Goal: Task Accomplishment & Management: Complete application form

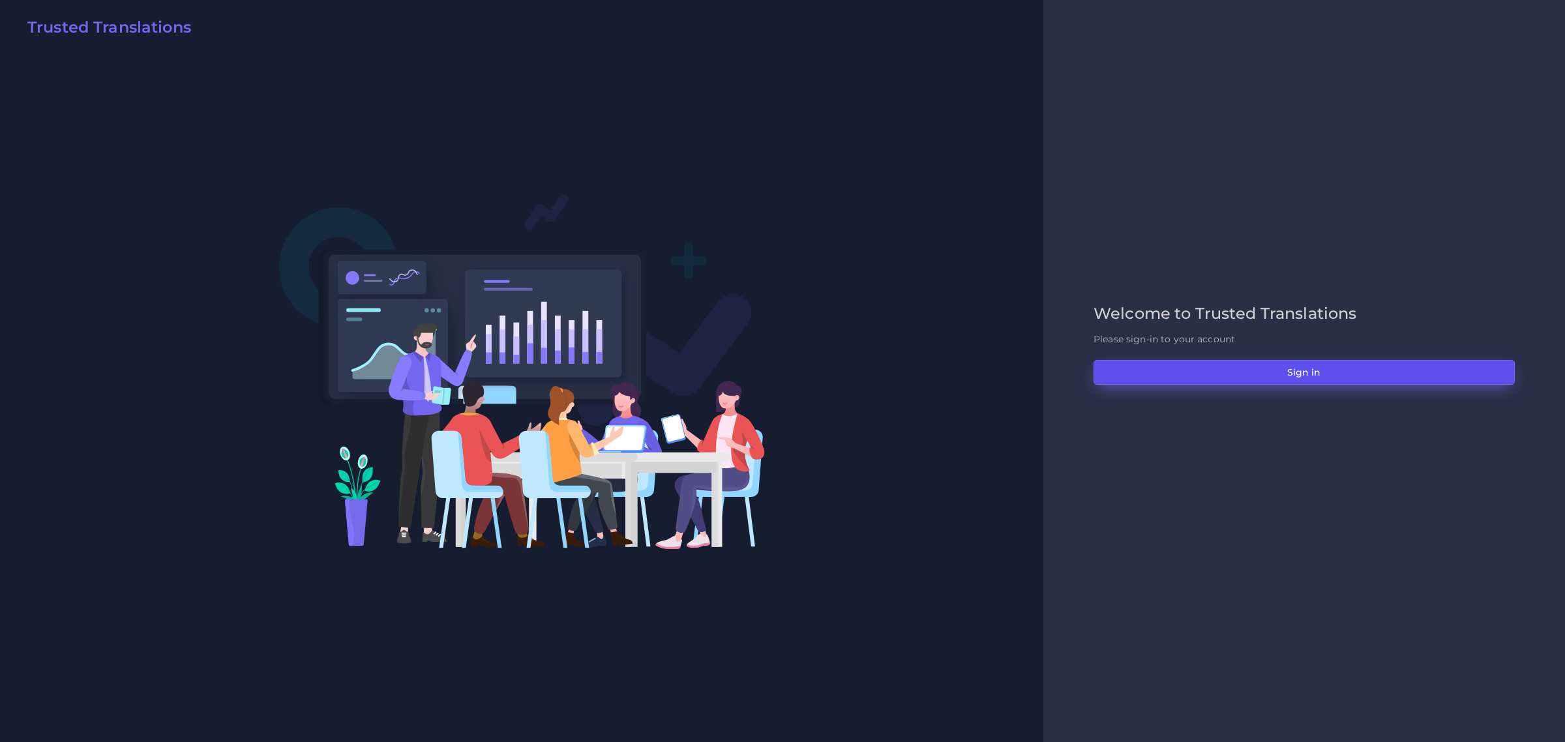
click at [1215, 365] on button "Sign in" at bounding box center [1304, 372] width 421 height 25
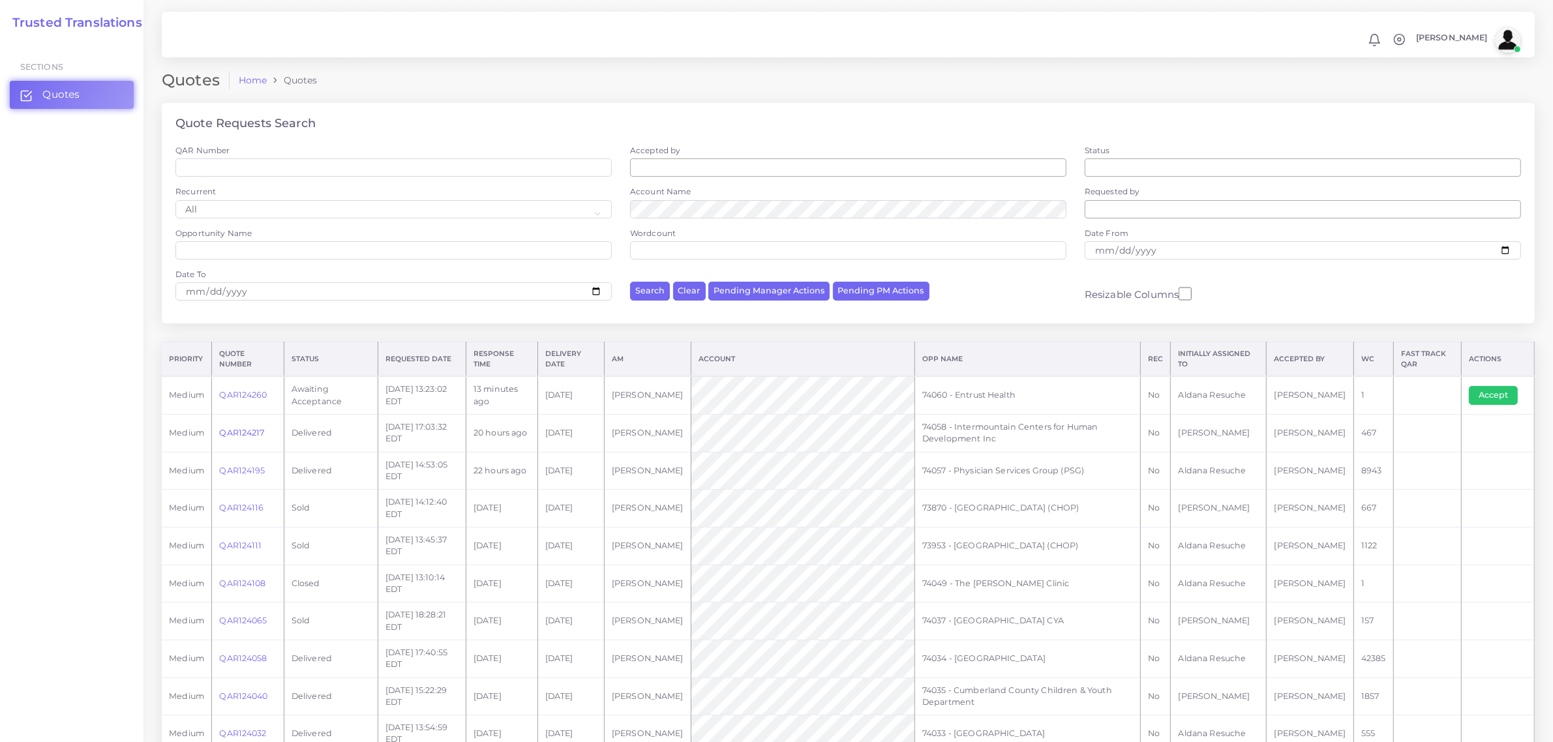
click at [237, 428] on link "QAR124217" at bounding box center [241, 433] width 45 height 10
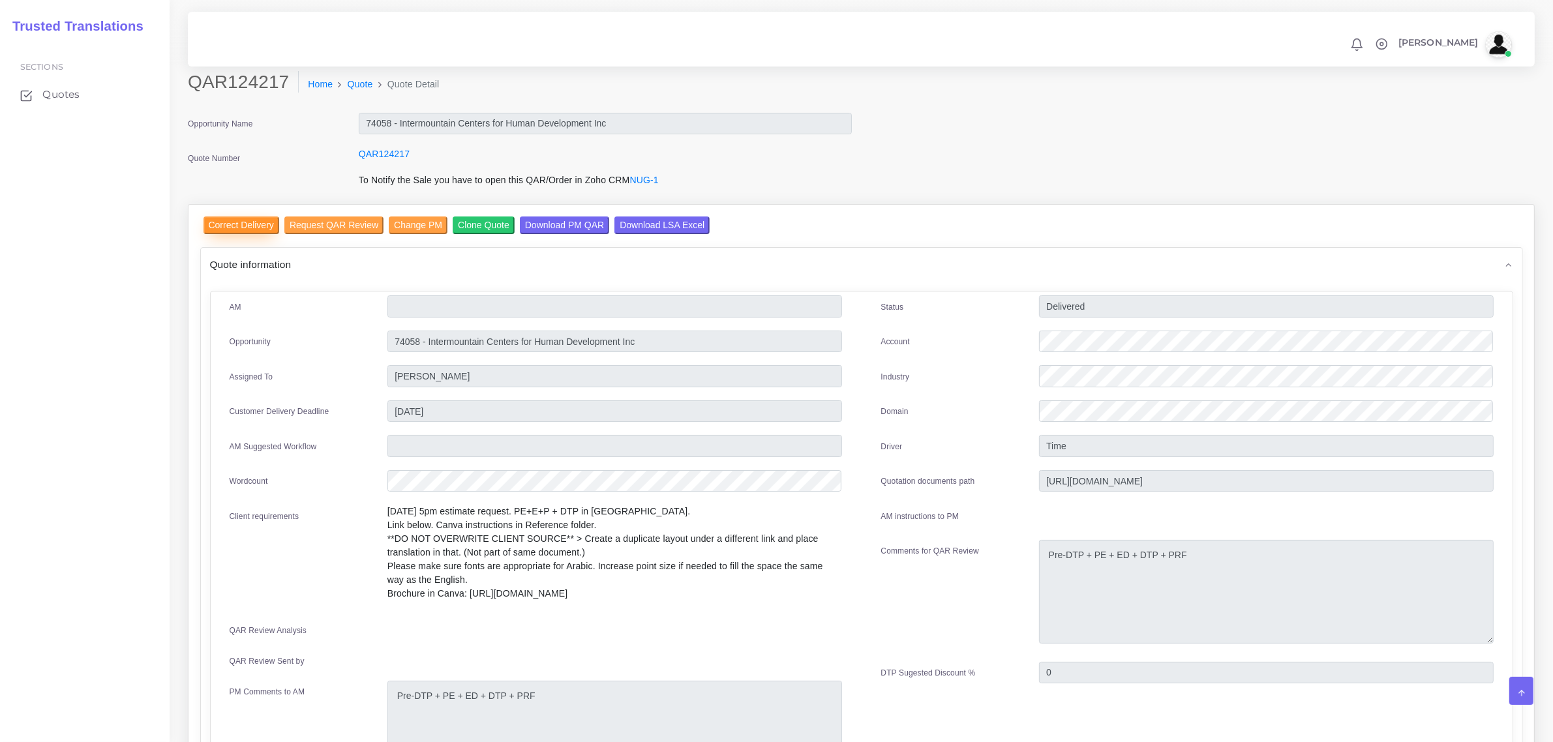
click at [228, 226] on input "Correct Delivery" at bounding box center [241, 225] width 76 height 18
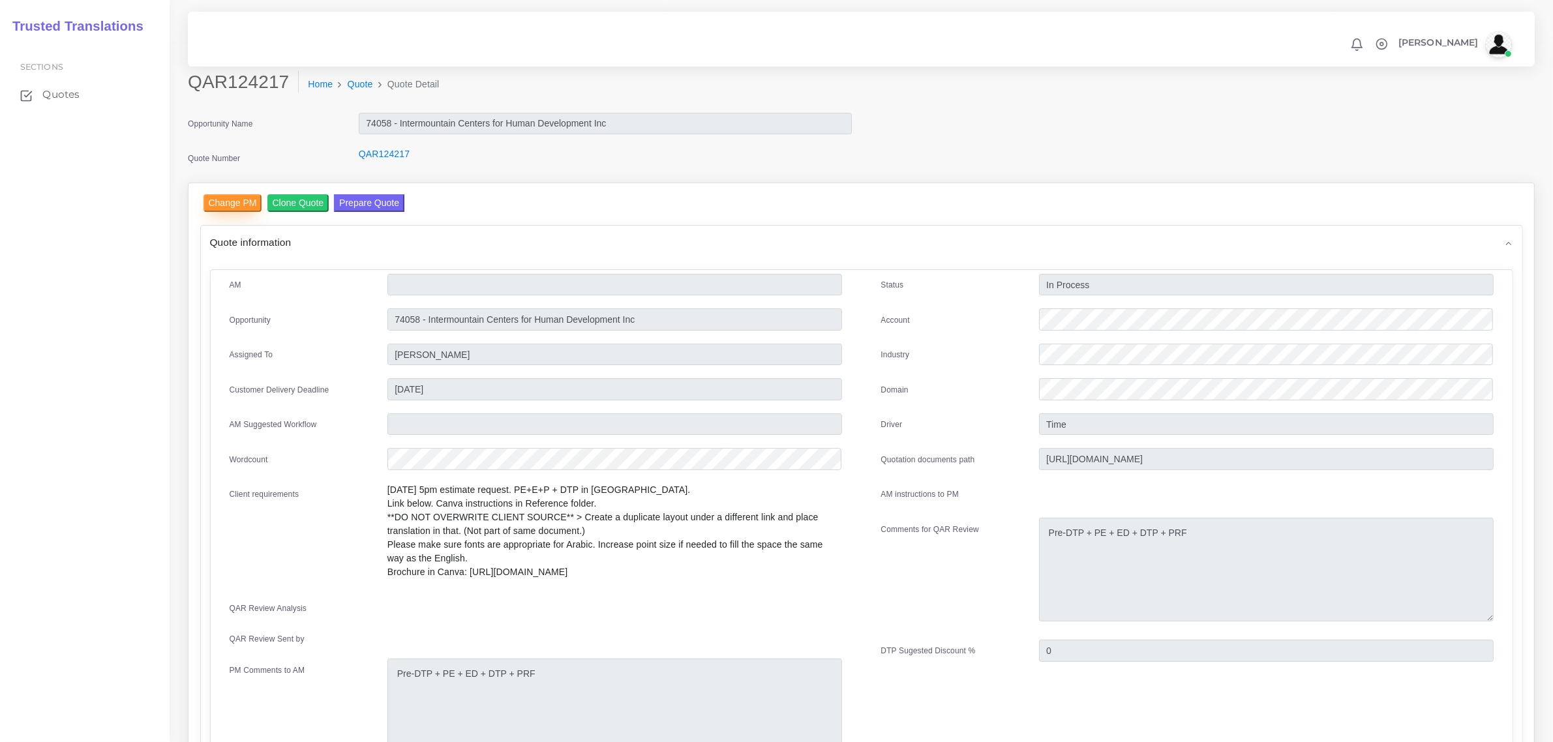
click at [230, 207] on input "Change PM" at bounding box center [232, 203] width 59 height 18
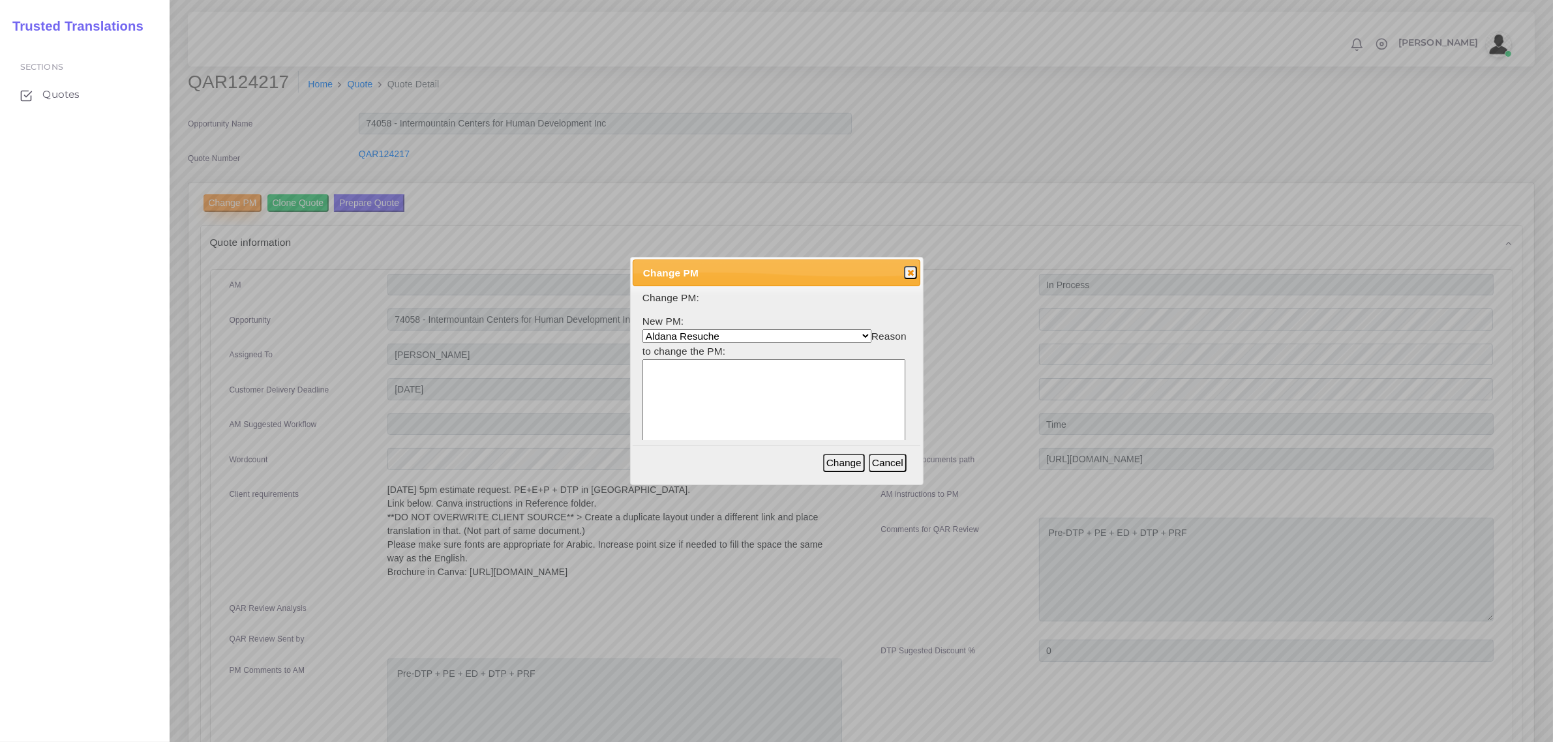
click at [230, 207] on div at bounding box center [776, 371] width 1553 height 742
click at [910, 274] on span "button" at bounding box center [910, 272] width 10 height 10
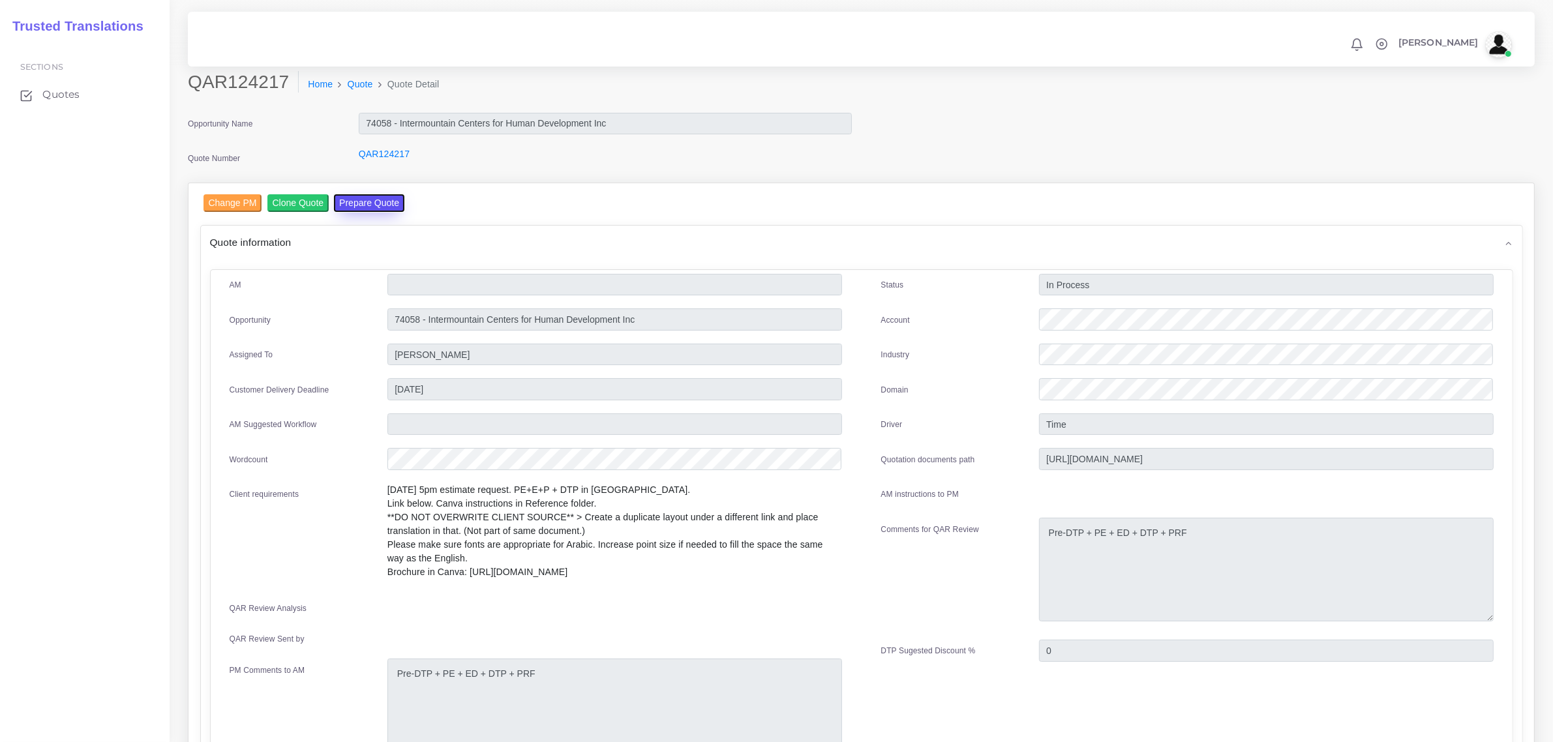
click at [390, 200] on button "Prepare Quote" at bounding box center [369, 203] width 70 height 18
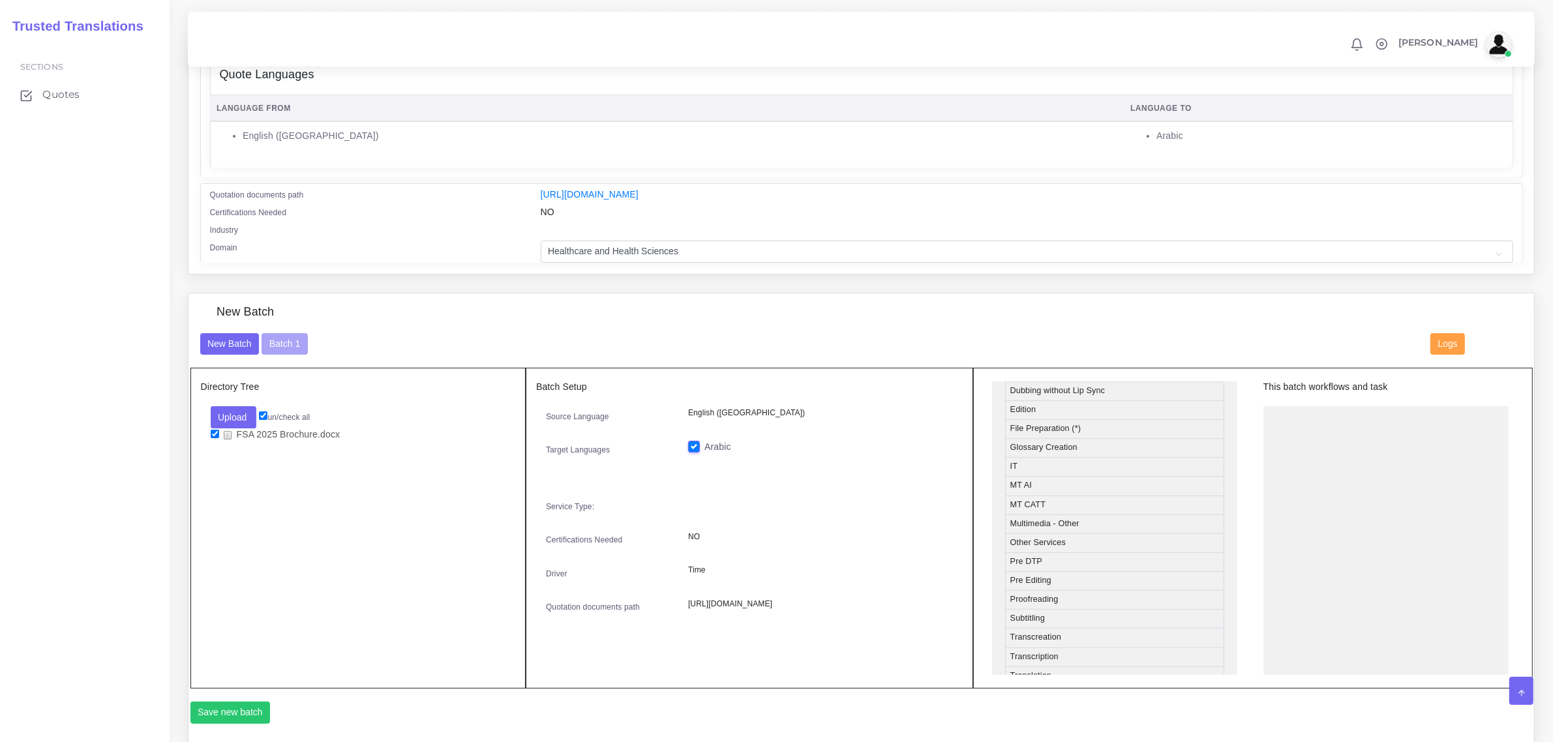
scroll to position [203, 0]
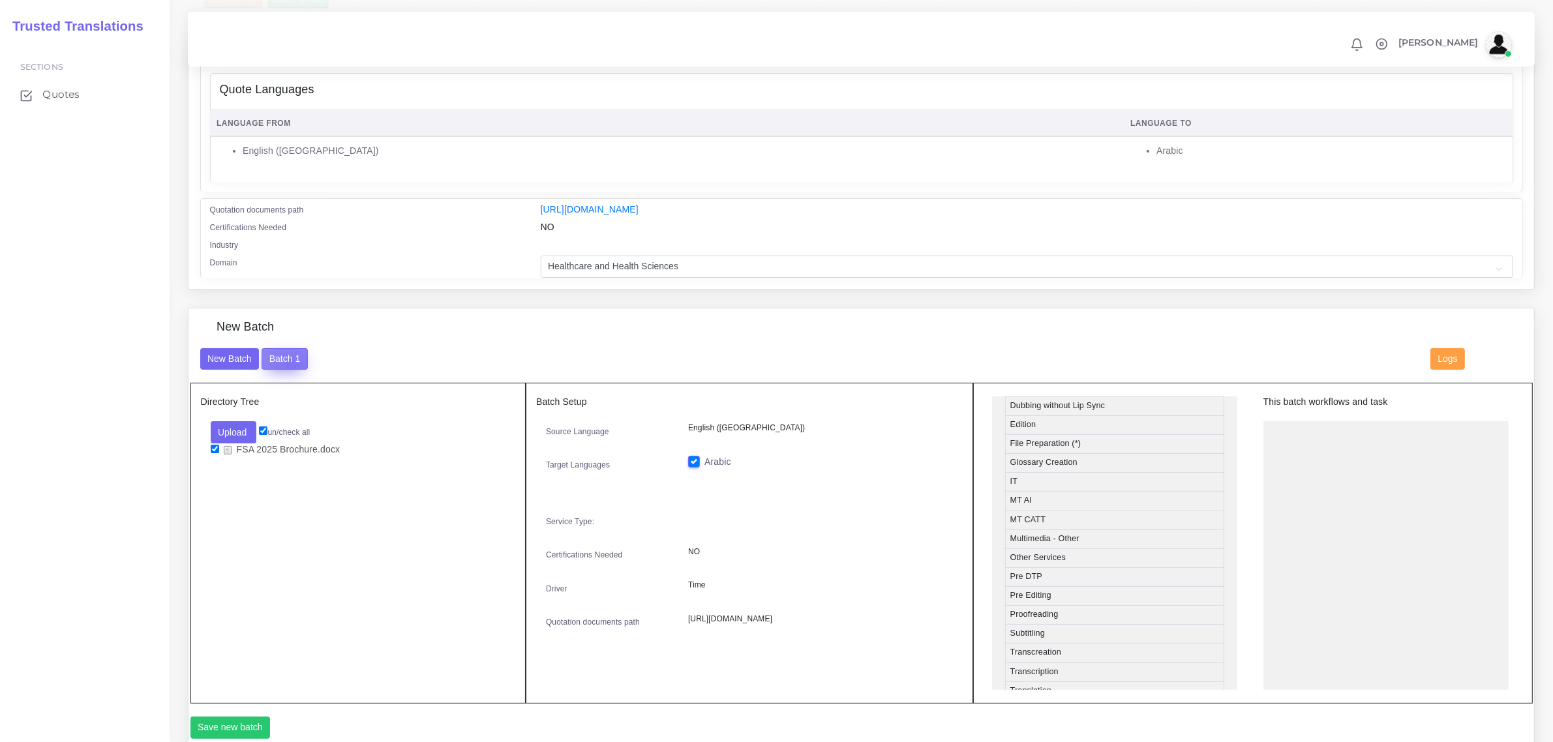
click at [291, 366] on button "Batch 1" at bounding box center [284, 359] width 46 height 22
click at [295, 351] on button "Batch 1" at bounding box center [284, 359] width 46 height 22
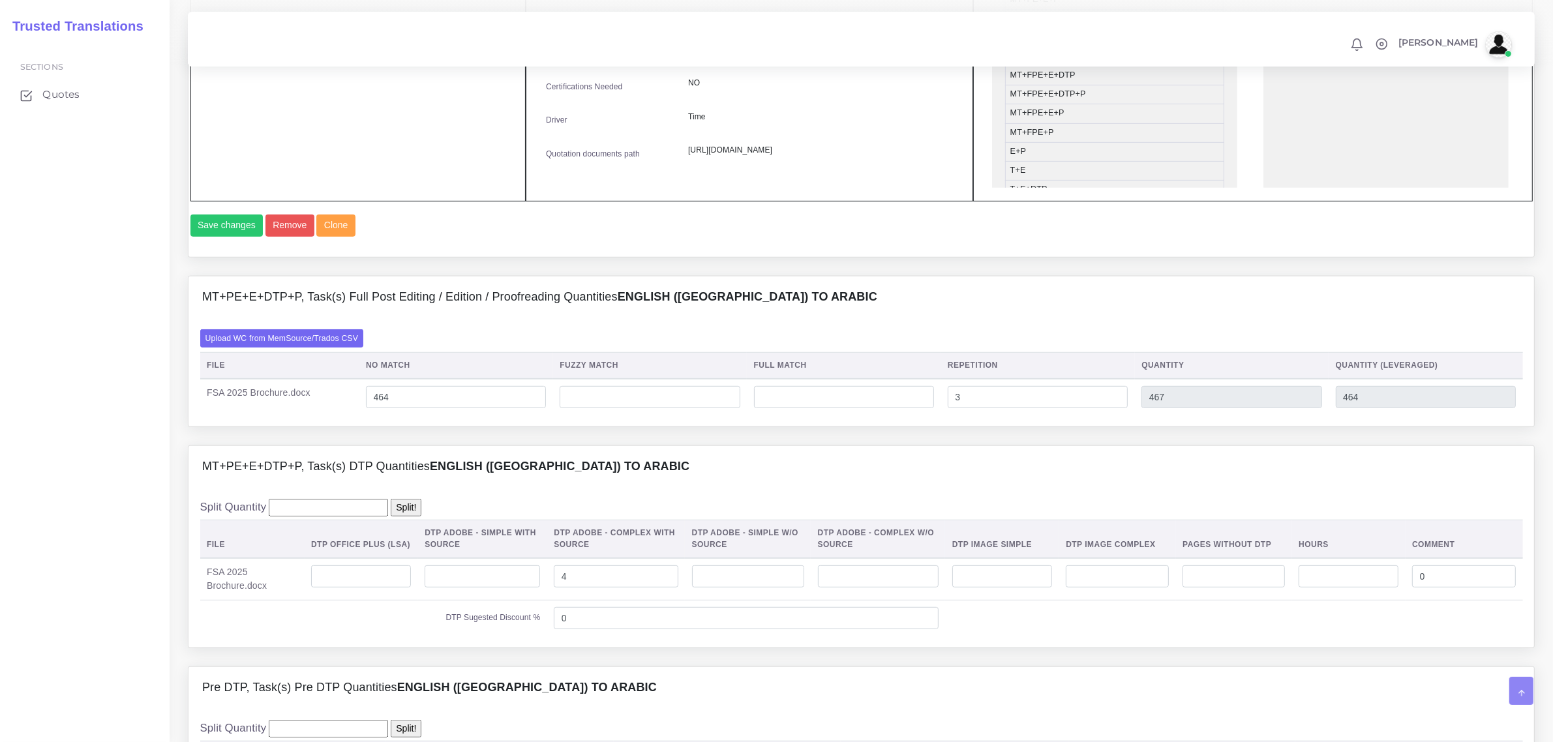
scroll to position [978, 0]
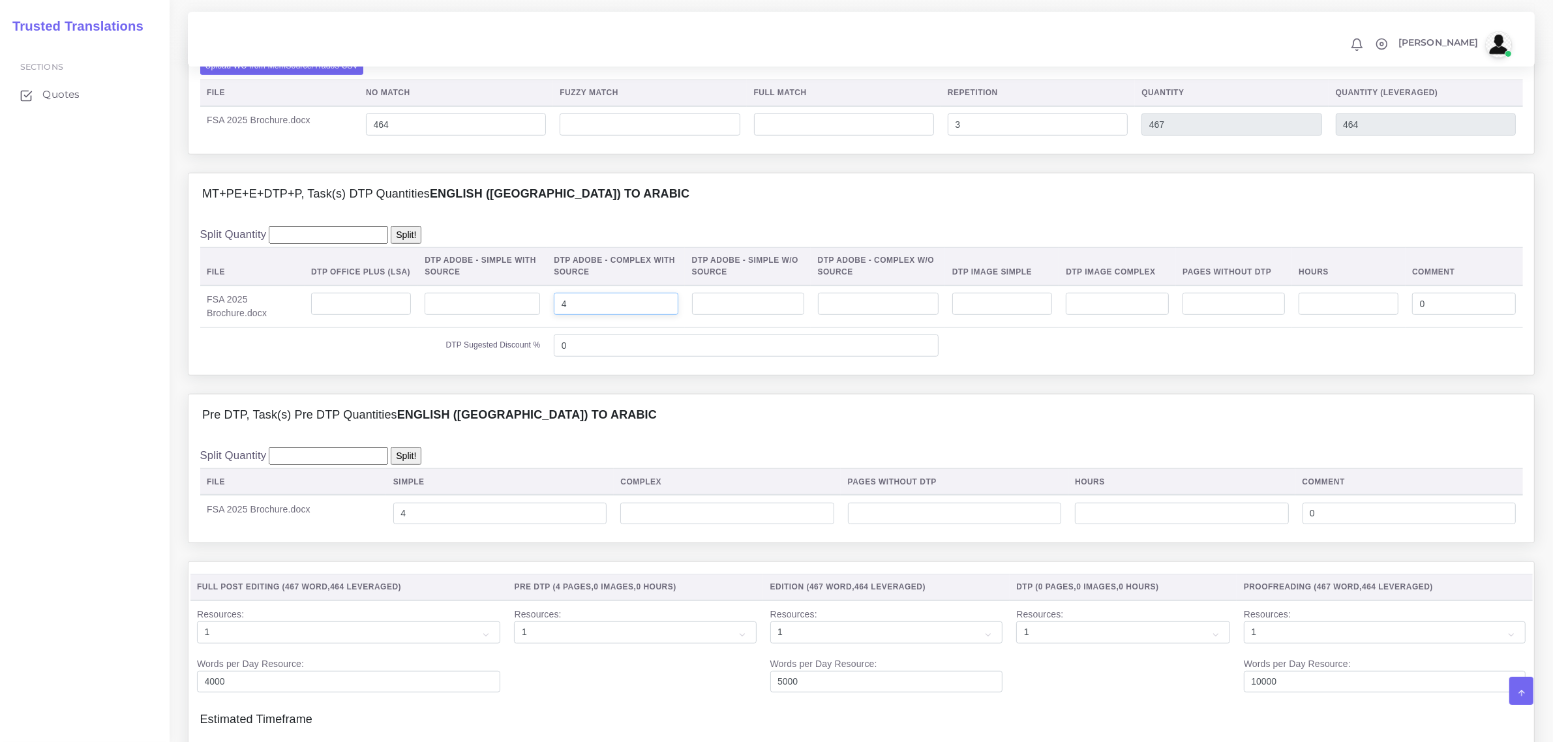
drag, startPoint x: 591, startPoint y: 331, endPoint x: 517, endPoint y: 326, distance: 73.9
click at [517, 326] on tr "FSA 2025 Brochure.docx 4 0" at bounding box center [861, 307] width 1322 height 42
click at [788, 315] on input "number" at bounding box center [748, 304] width 112 height 22
type input "2"
drag, startPoint x: 468, startPoint y: 539, endPoint x: 382, endPoint y: 541, distance: 85.5
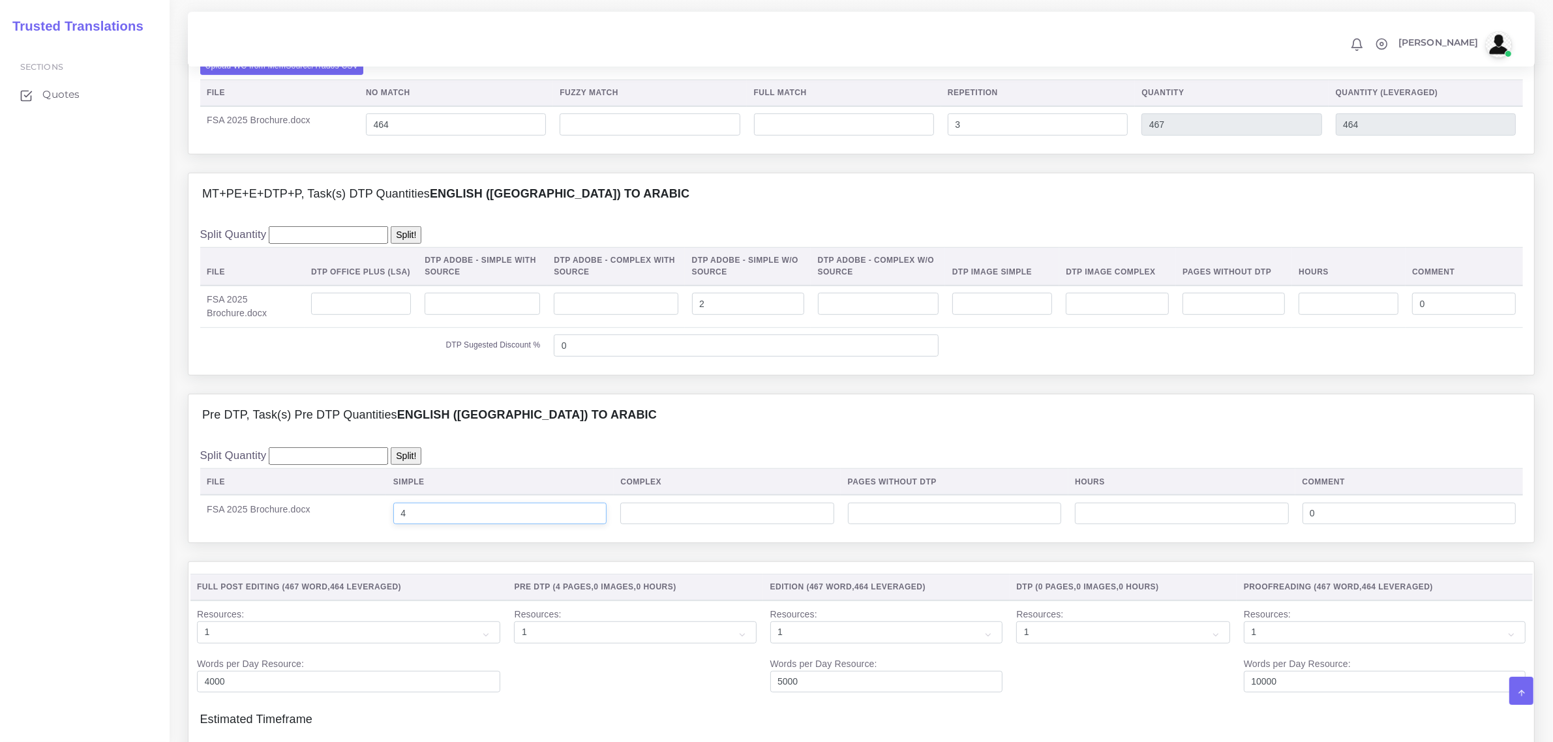
click at [382, 531] on tr "FSA 2025 Brochure.docx 4 0" at bounding box center [861, 513] width 1322 height 37
click at [732, 525] on input "number" at bounding box center [726, 514] width 213 height 22
type input "2"
click at [782, 436] on div "Pre DTP, Task(s) Pre DTP Quantities English (US) TO Arabic" at bounding box center [860, 416] width 1345 height 42
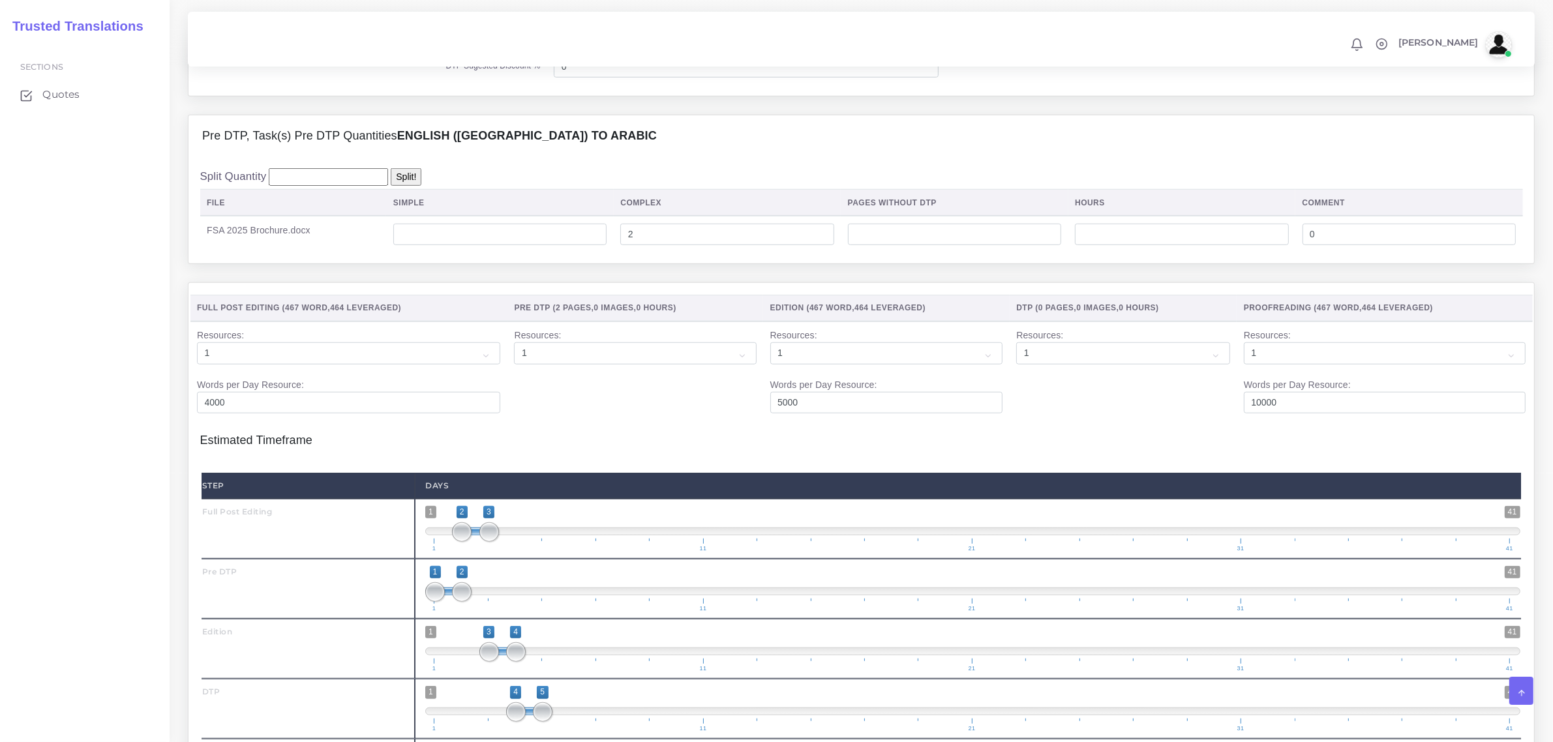
scroll to position [815, 0]
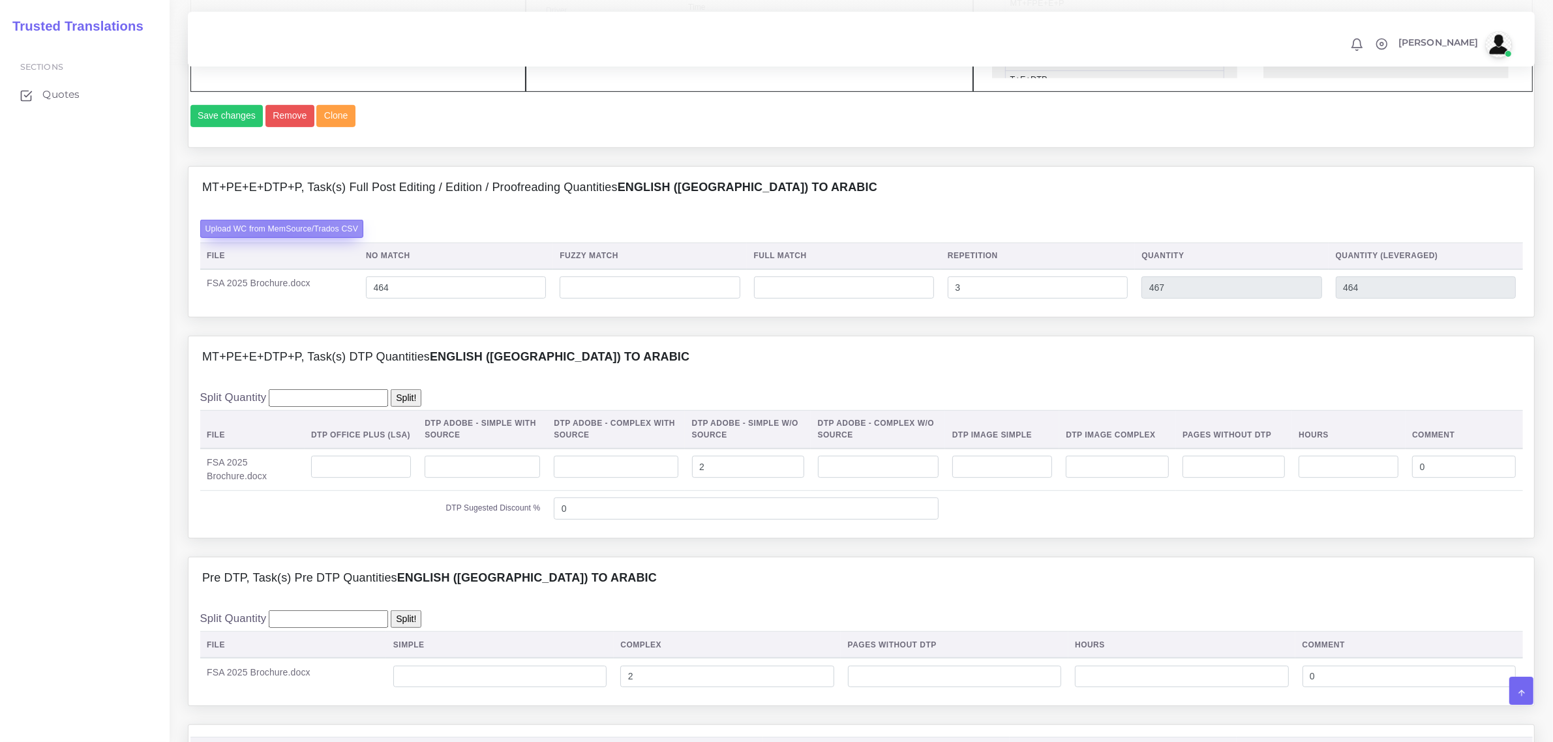
click at [278, 237] on label "Upload WC from MemSource/Trados CSV" at bounding box center [282, 229] width 164 height 18
click at [0, 0] on input "Upload WC from MemSource/Trados CSV" at bounding box center [0, 0] width 0 height 0
click at [321, 237] on label "Upload WC from MemSource/Trados CSV" at bounding box center [282, 229] width 164 height 18
click at [0, 0] on input "Upload WC from MemSource/Trados CSV" at bounding box center [0, 0] width 0 height 0
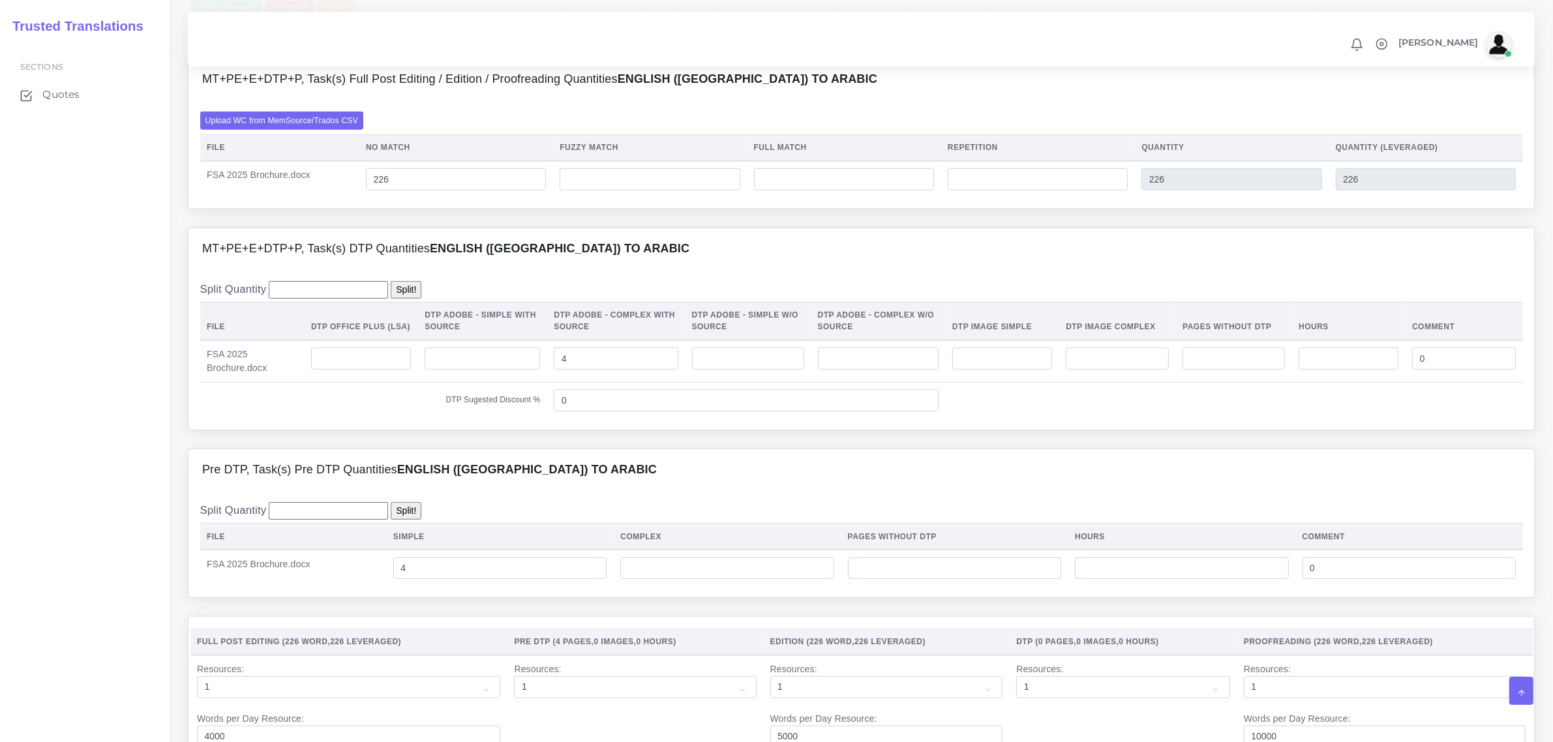
scroll to position [979, 0]
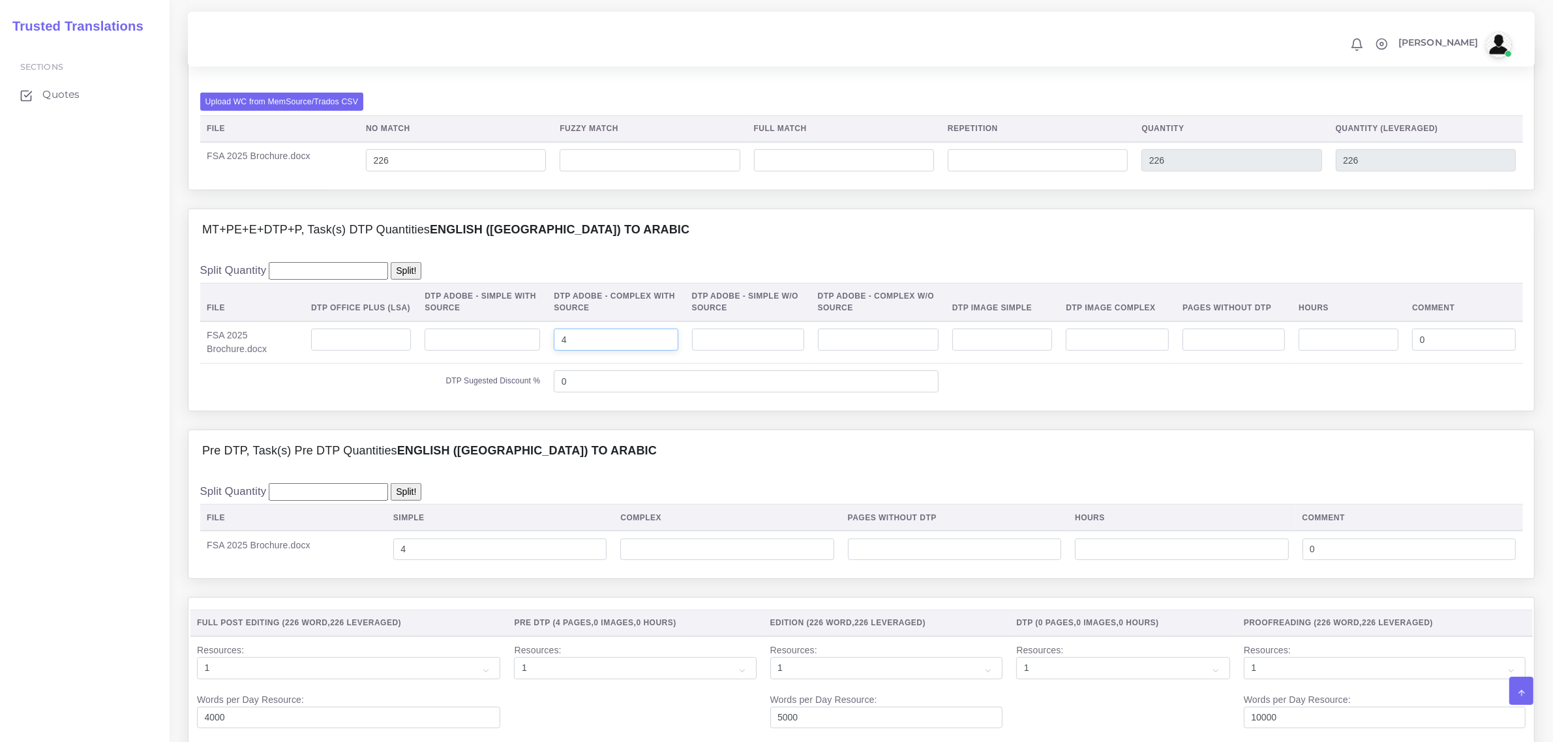
drag, startPoint x: 579, startPoint y: 368, endPoint x: 514, endPoint y: 369, distance: 65.2
click at [514, 364] on tr "FSA 2025 Brochure.docx 4 0" at bounding box center [861, 342] width 1322 height 42
click at [781, 351] on input "number" at bounding box center [748, 340] width 112 height 22
type input "1"
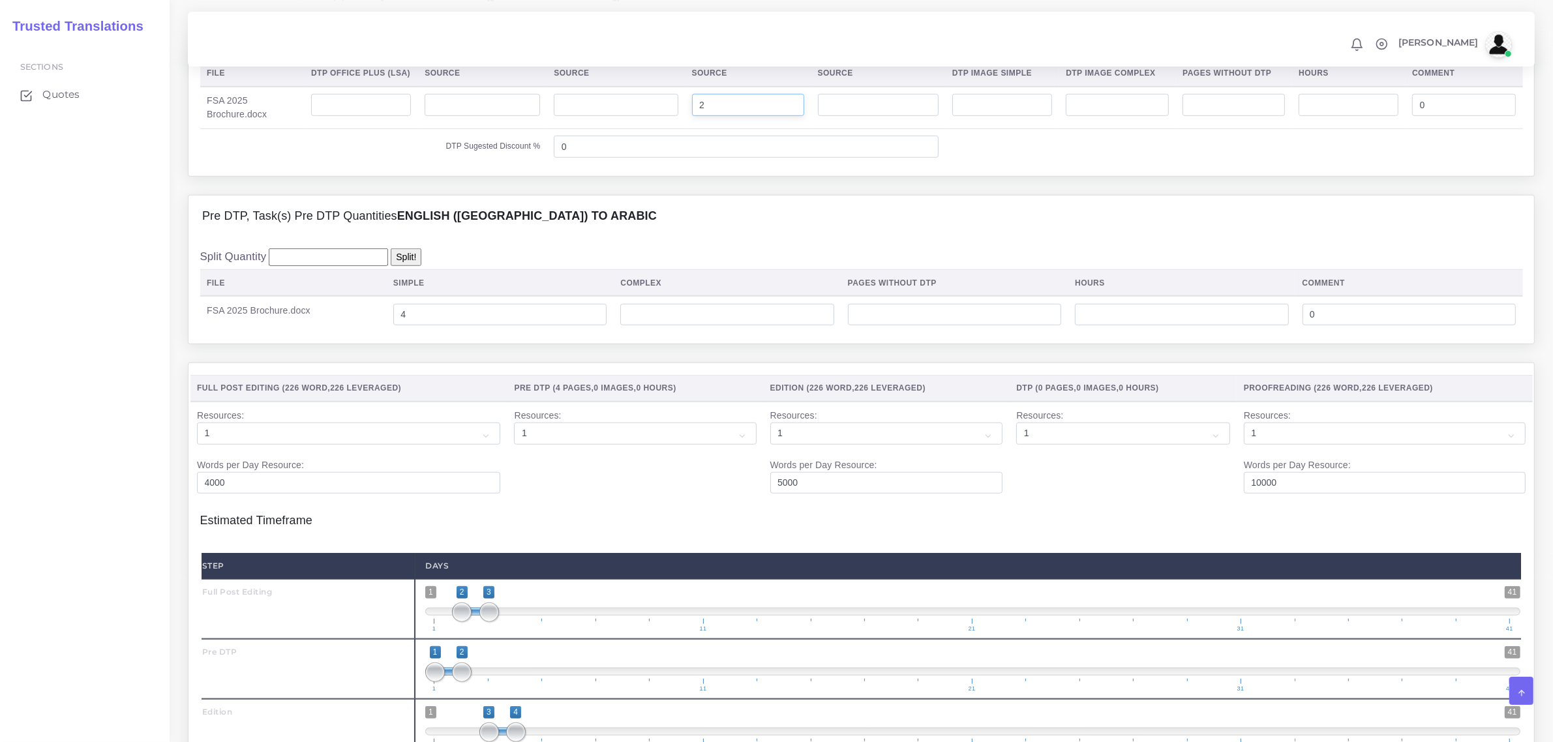
scroll to position [1224, 0]
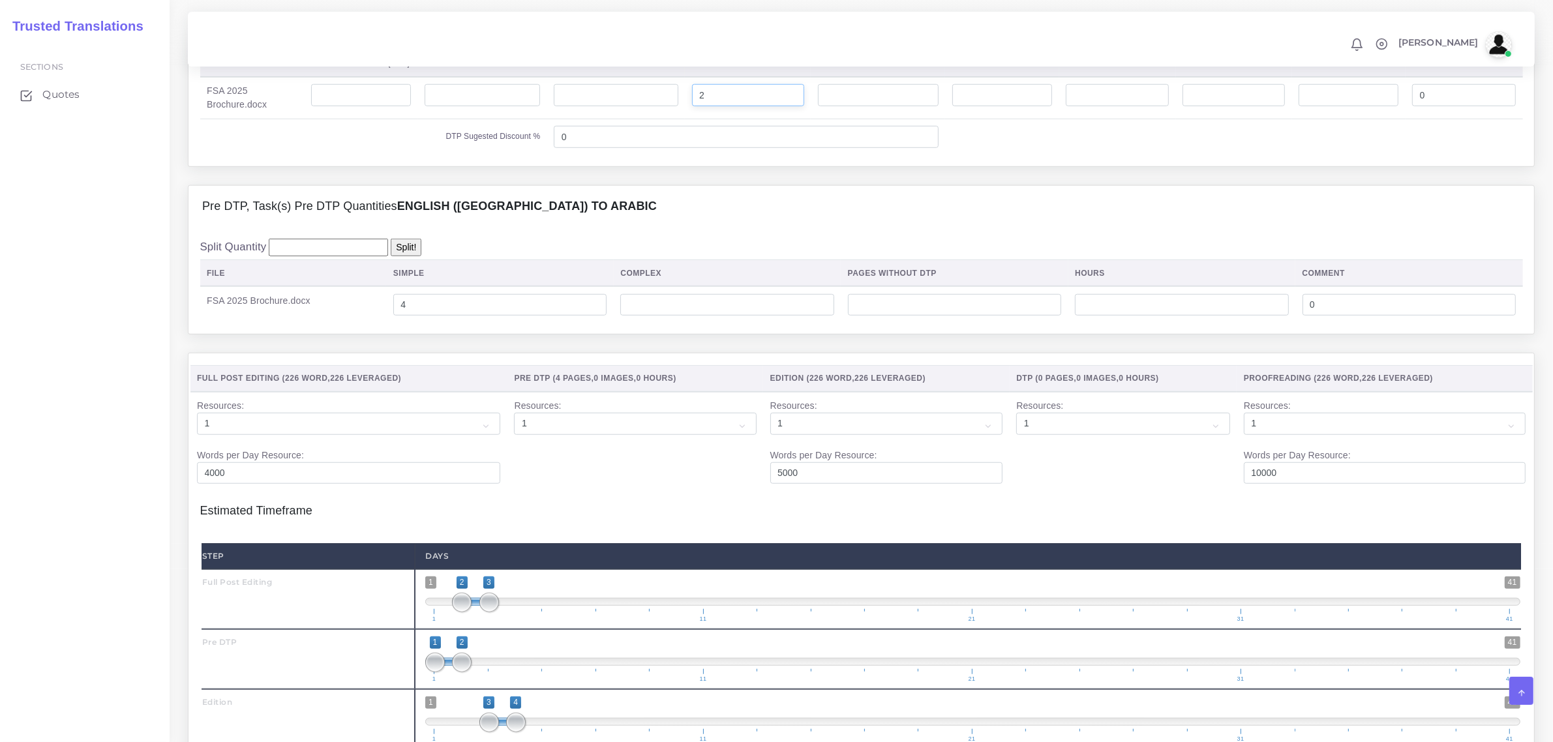
type input "2"
drag, startPoint x: 483, startPoint y: 336, endPoint x: 353, endPoint y: 340, distance: 129.8
click at [353, 323] on tr "FSA 2025 Brochure.docx 4 0" at bounding box center [861, 304] width 1322 height 37
click at [659, 316] on input "number" at bounding box center [726, 305] width 213 height 22
type input "2"
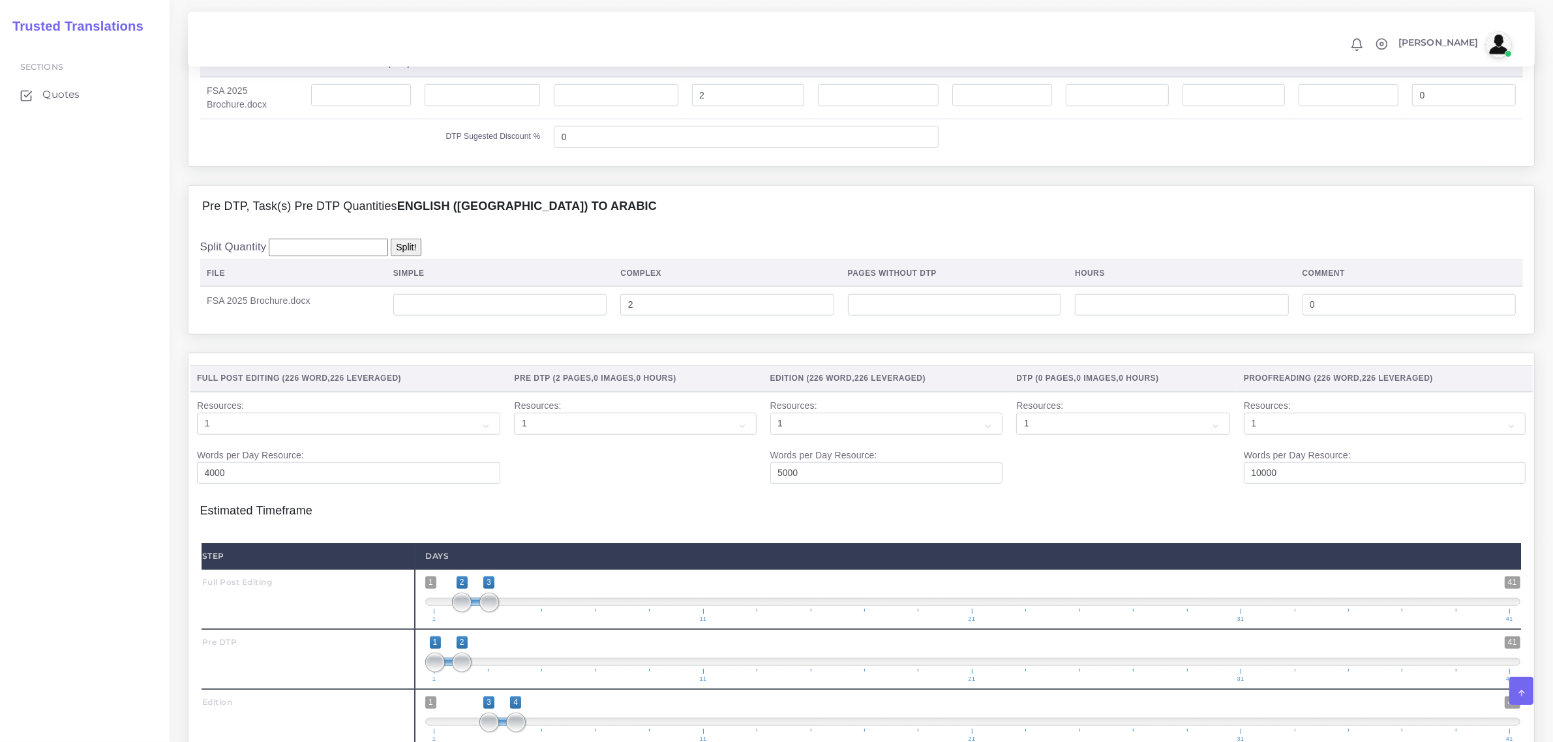
click at [698, 353] on div "Pre DTP, Task(s) Pre DTP Quantities English (US) TO Arabic Split Quantity Split…" at bounding box center [861, 269] width 1366 height 168
drag, startPoint x: 735, startPoint y: 125, endPoint x: 675, endPoint y: 137, distance: 61.1
click at [675, 119] on tr "FSA 2025 Brochure.docx 2 0" at bounding box center [861, 98] width 1322 height 42
drag, startPoint x: 881, startPoint y: 106, endPoint x: 884, endPoint y: 124, distance: 17.8
click at [881, 108] on td at bounding box center [878, 98] width 134 height 42
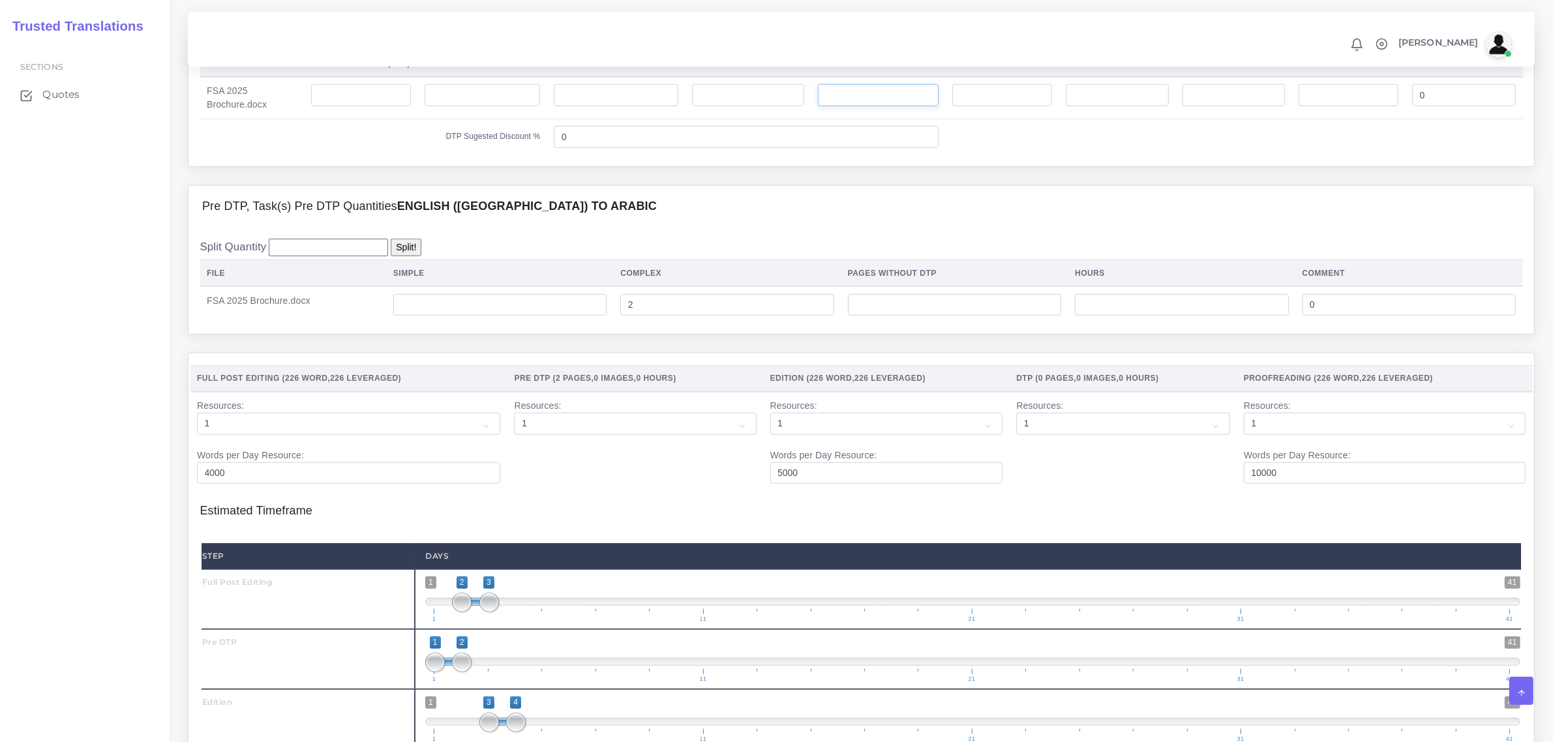
click at [884, 106] on input "number" at bounding box center [878, 95] width 121 height 22
type input "2"
click at [974, 166] on div "Split Quantity Split! File DTP Office Plus (LSA) DTP Adobe - Simple With Source…" at bounding box center [860, 86] width 1345 height 160
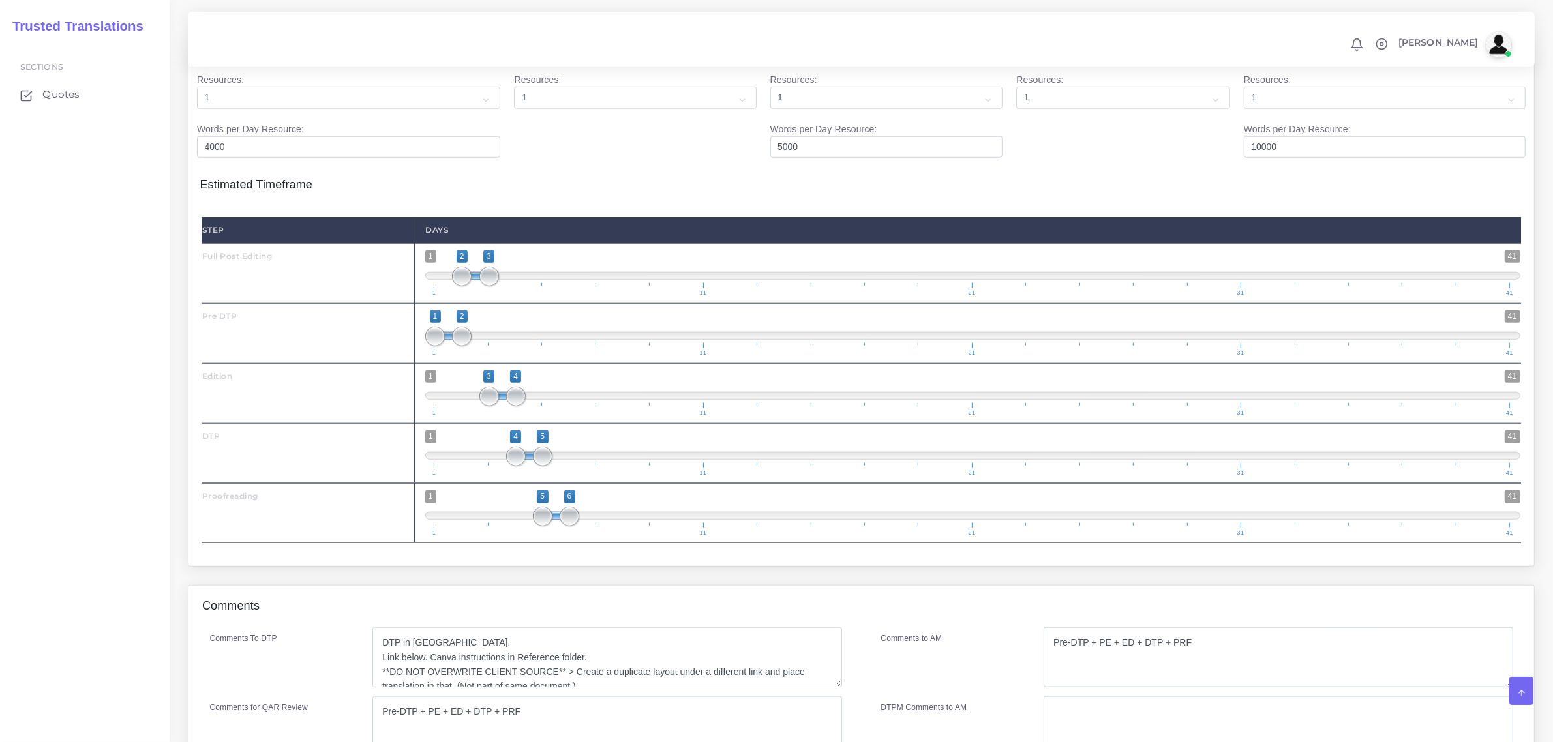
scroll to position [1712, 0]
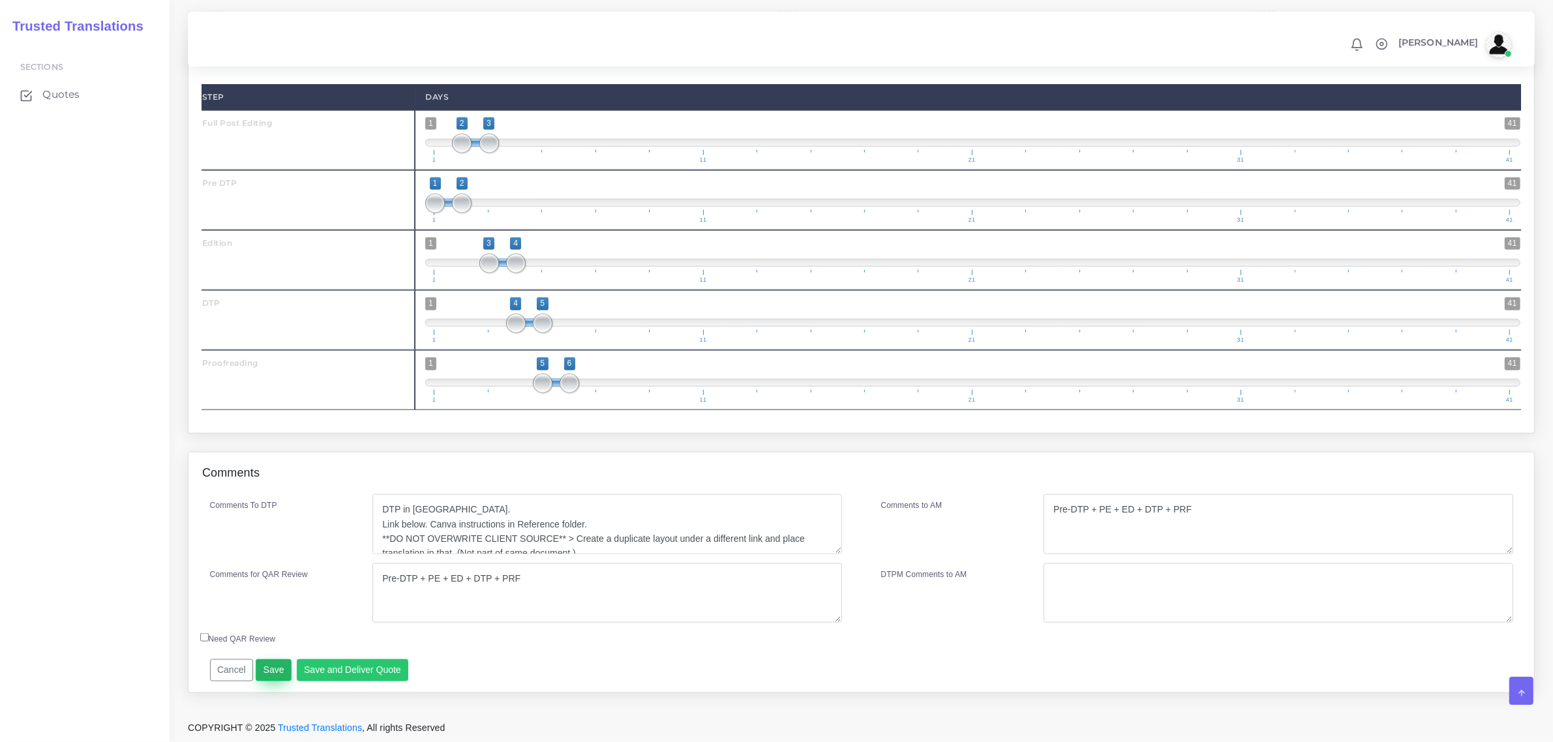
click at [261, 668] on button "Save" at bounding box center [274, 670] width 36 height 22
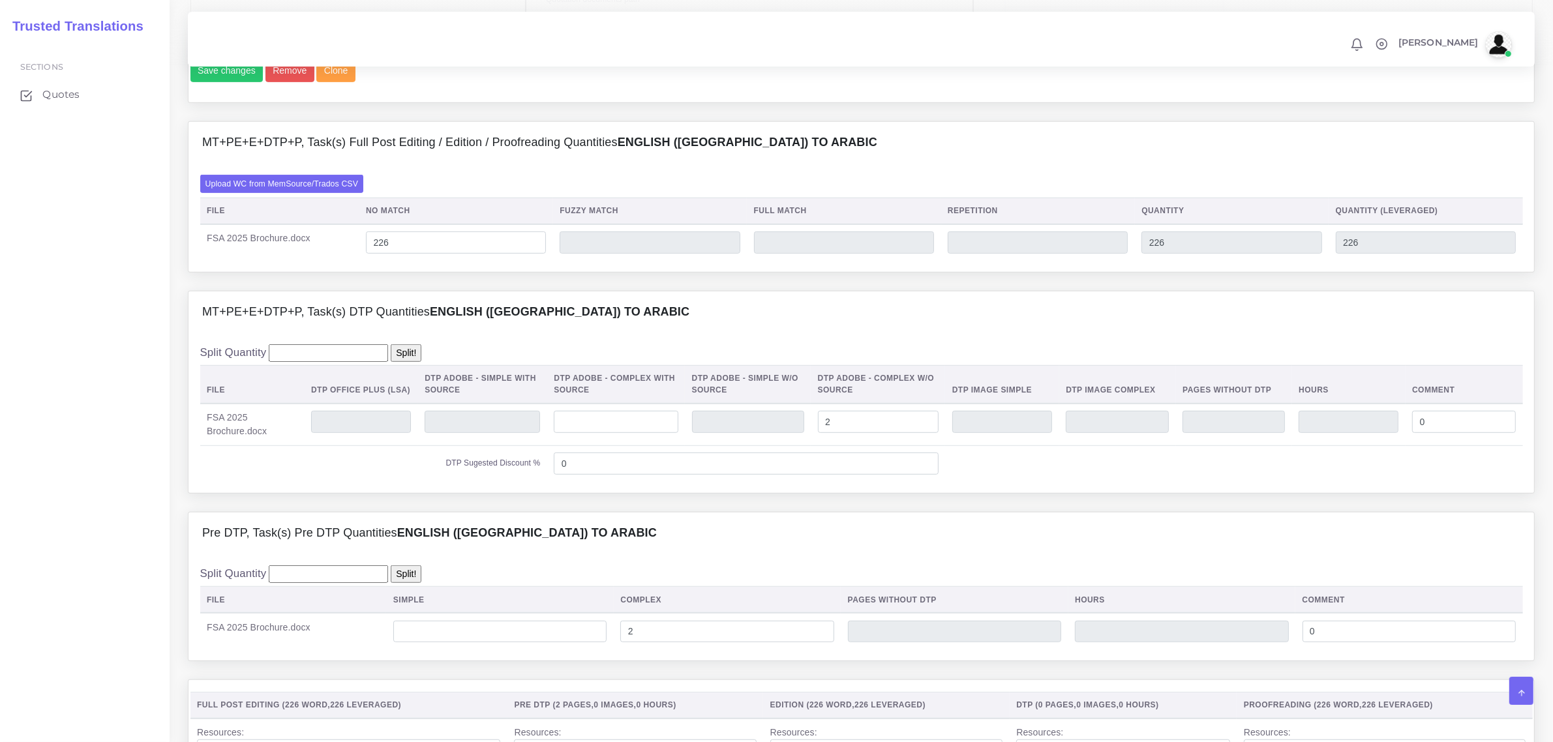
scroll to position [1223, 0]
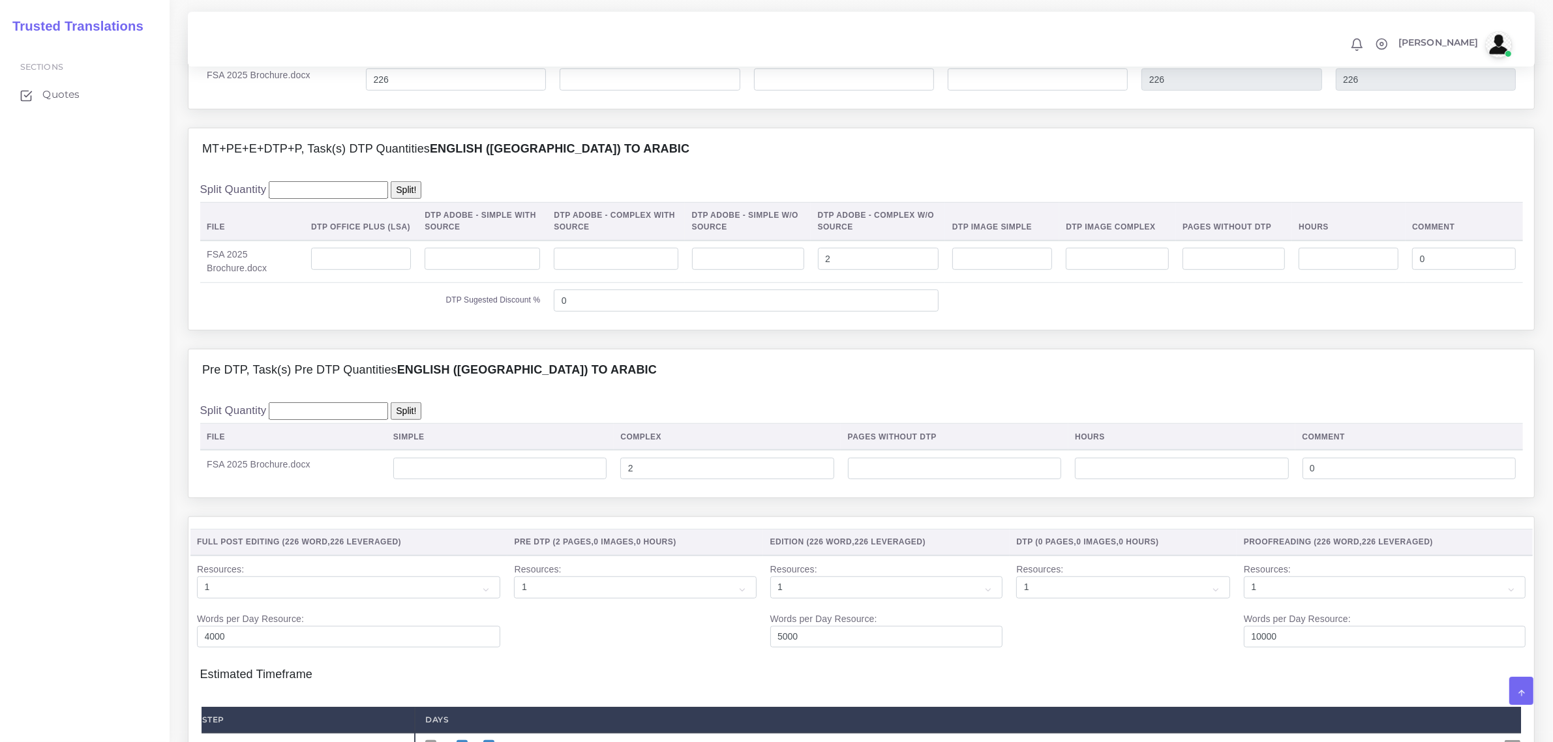
scroll to position [1712, 0]
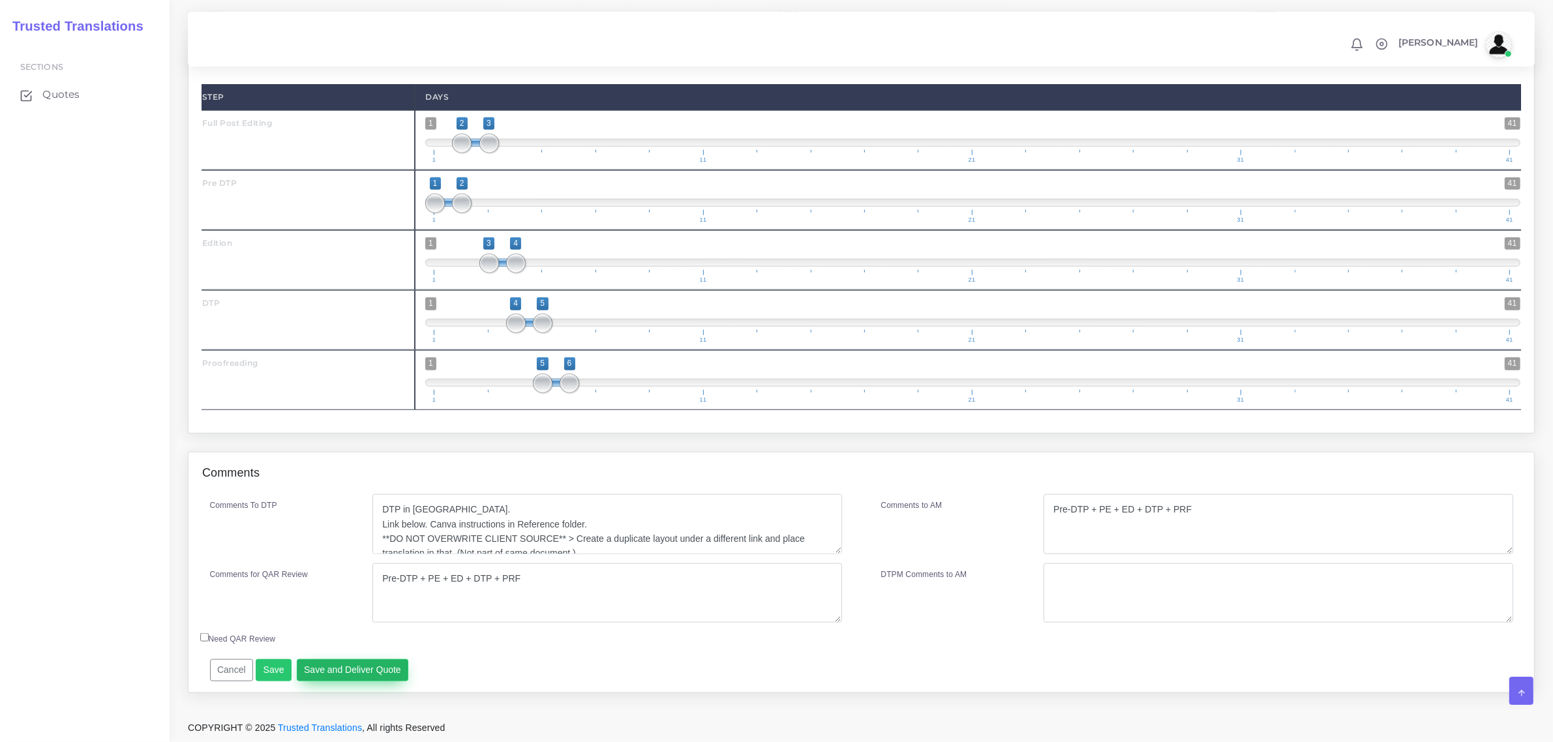
click at [373, 674] on button "Save and Deliver Quote" at bounding box center [353, 670] width 112 height 22
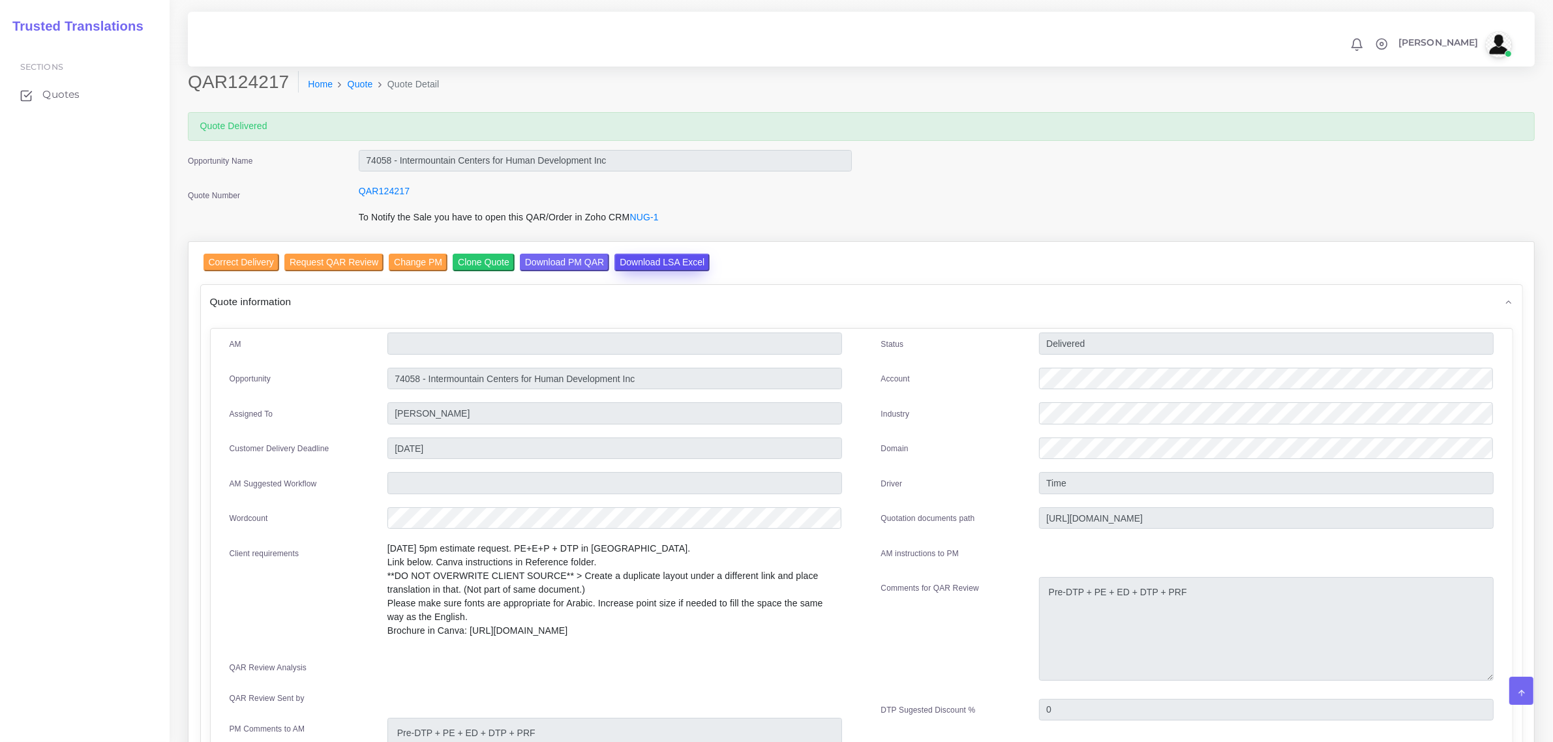
click at [675, 256] on input "Download LSA Excel" at bounding box center [661, 263] width 95 height 18
click at [387, 163] on input "74058 - Intermountain Centers for Human Development Inc" at bounding box center [605, 161] width 493 height 22
drag, startPoint x: 389, startPoint y: 162, endPoint x: 353, endPoint y: 162, distance: 35.9
click at [353, 162] on div "74058 - Intermountain Centers for Human Development Inc" at bounding box center [605, 163] width 513 height 26
click at [549, 196] on div "QAR124217" at bounding box center [605, 198] width 513 height 26
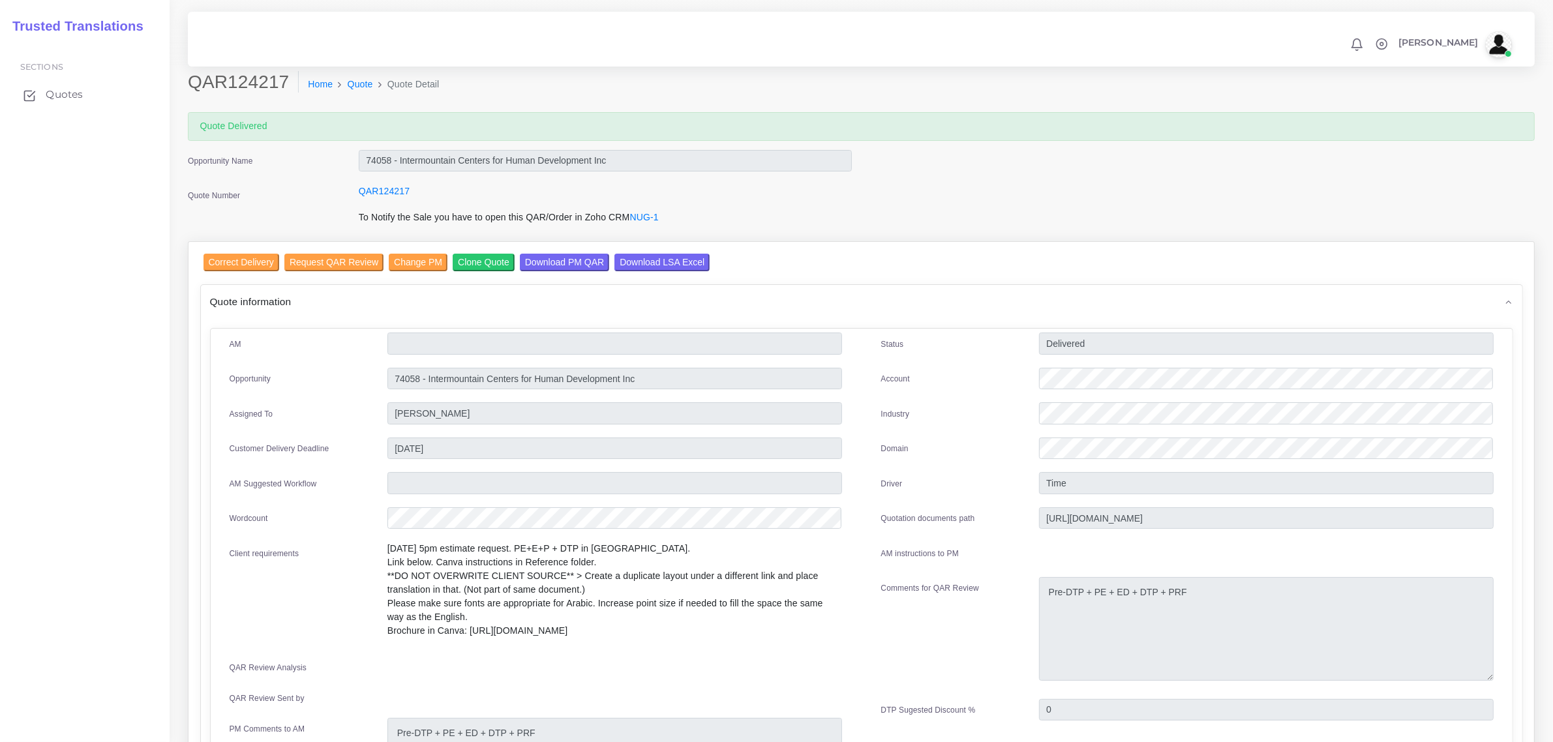
click at [49, 92] on span "Quotes" at bounding box center [64, 94] width 37 height 14
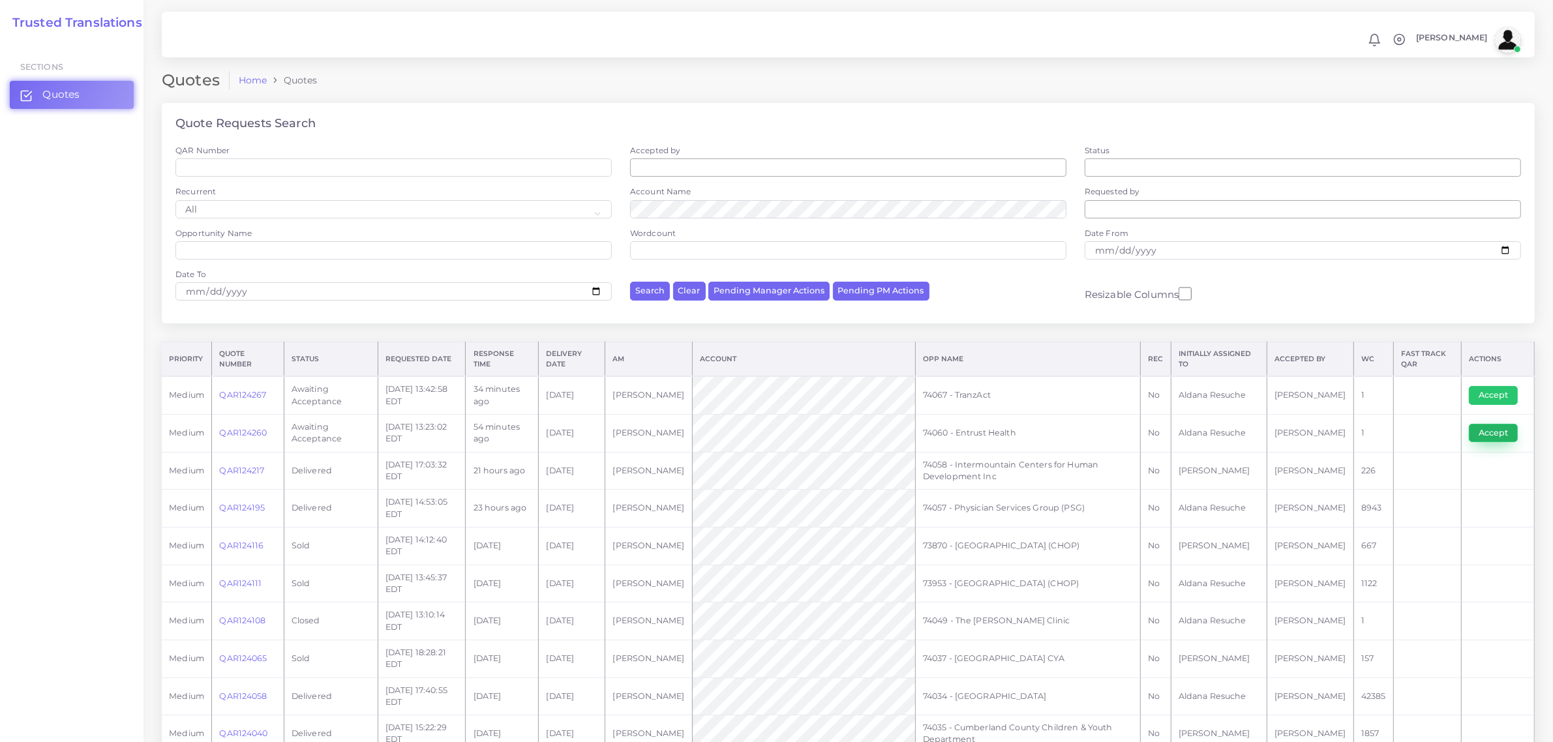
click at [1482, 430] on button "Accept" at bounding box center [1492, 433] width 49 height 18
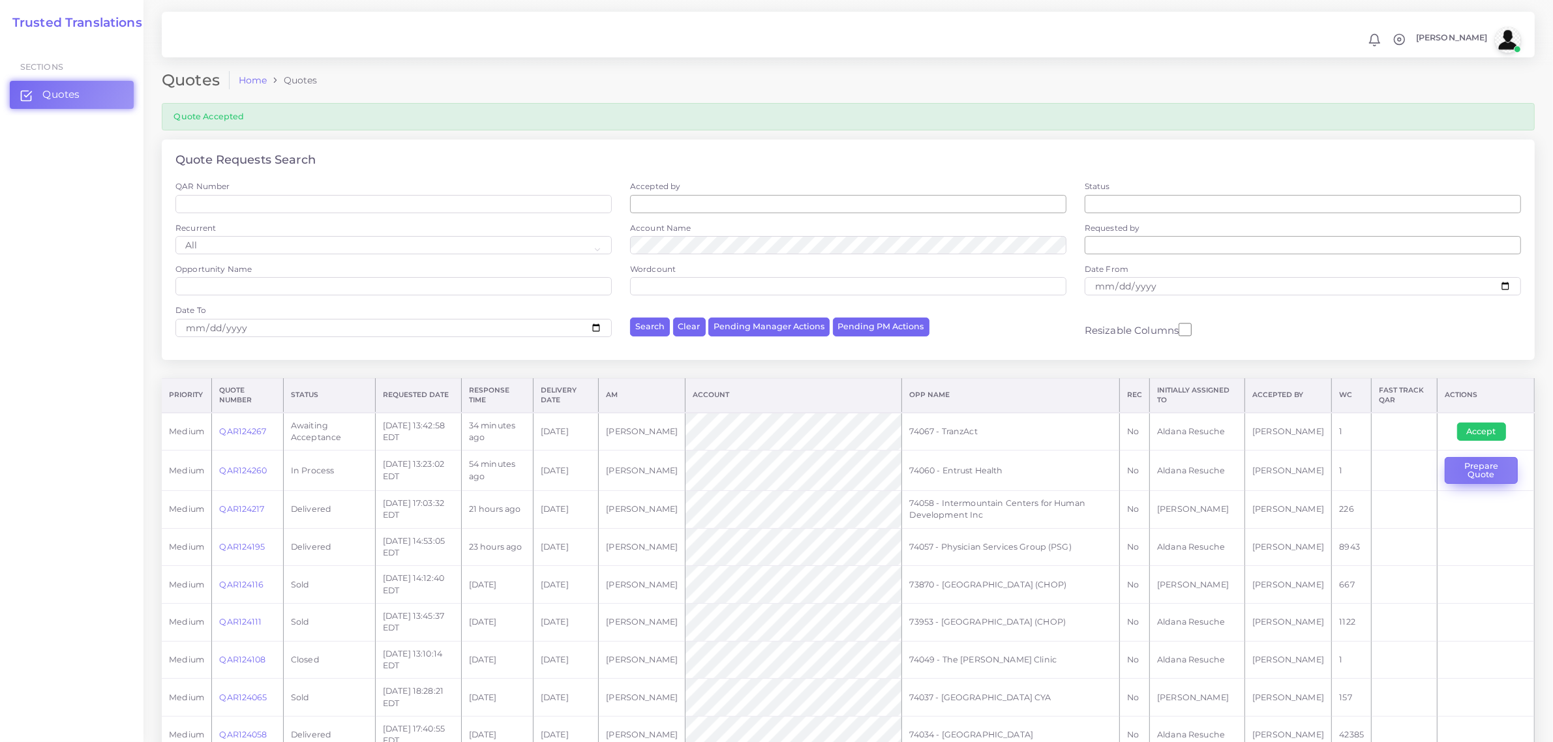
click at [1472, 469] on button "Prepare Quote" at bounding box center [1480, 470] width 72 height 27
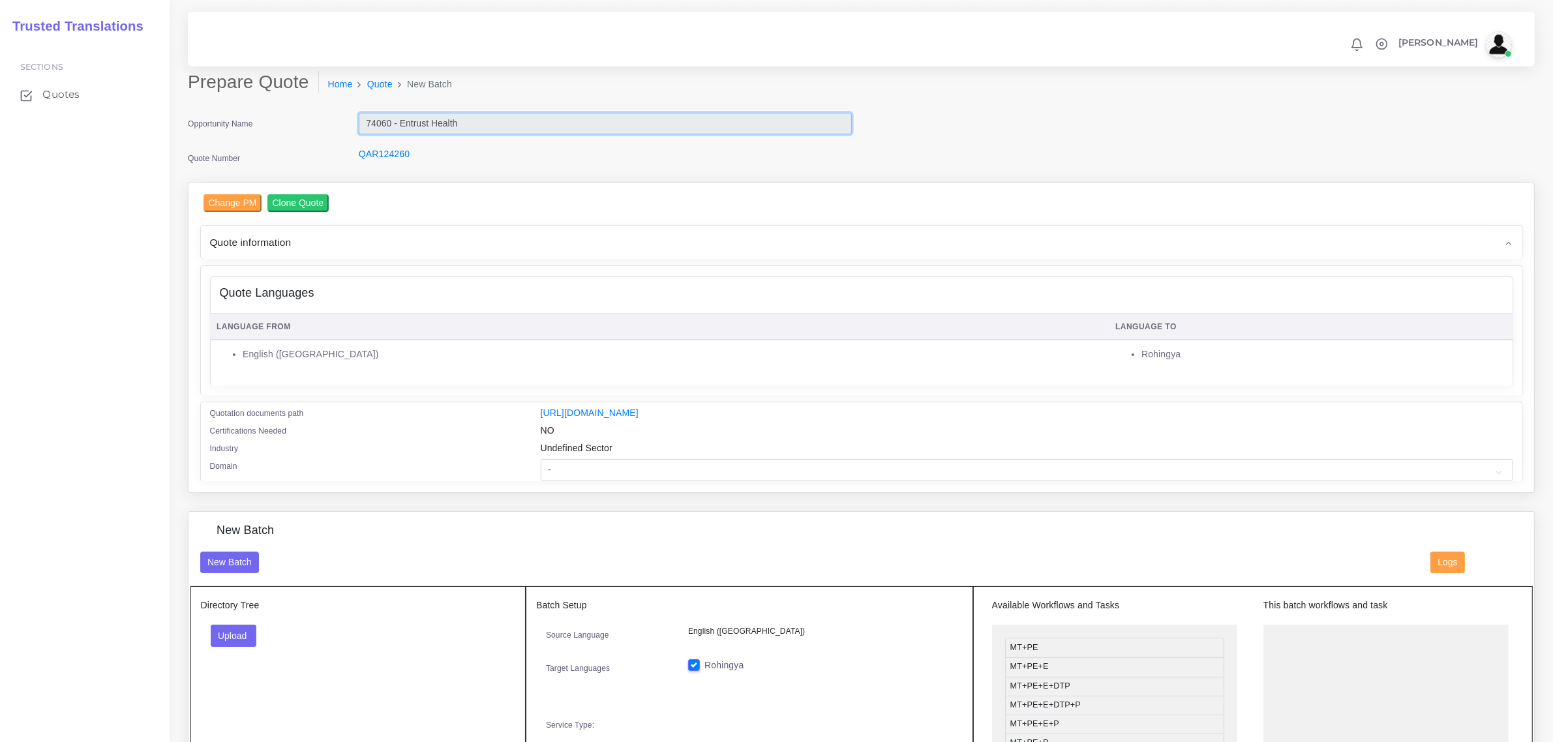
click at [473, 113] on input "74060 - Entrust Health" at bounding box center [605, 124] width 493 height 22
drag, startPoint x: 474, startPoint y: 127, endPoint x: 362, endPoint y: 125, distance: 112.2
click at [362, 125] on input "74060 - Entrust Health" at bounding box center [605, 124] width 493 height 22
click at [601, 462] on select "- Advertising and Media Agriculture, Forestry and Fishing Architecture, Buildin…" at bounding box center [1027, 470] width 972 height 22
click at [434, 381] on div "Language From Language To English (US) Rohingya" at bounding box center [862, 347] width 1302 height 77
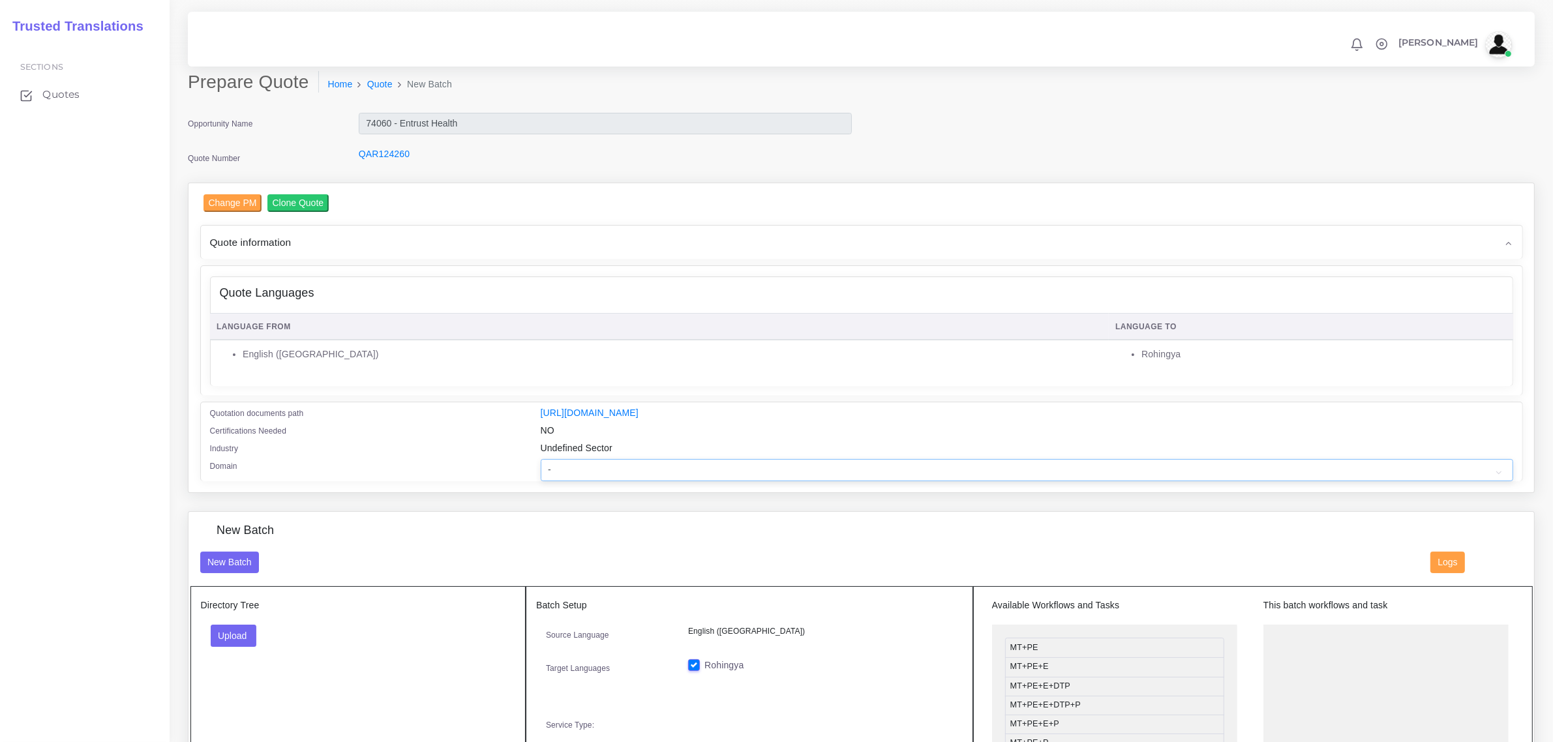
click at [568, 459] on select "- Advertising and Media Agriculture, Forestry and Fishing Architecture, Buildin…" at bounding box center [1027, 470] width 972 height 22
select select "Professional and Business Consulting Services"
click at [541, 459] on select "- Advertising and Media Agriculture, Forestry and Fishing Architecture, Buildin…" at bounding box center [1027, 470] width 972 height 22
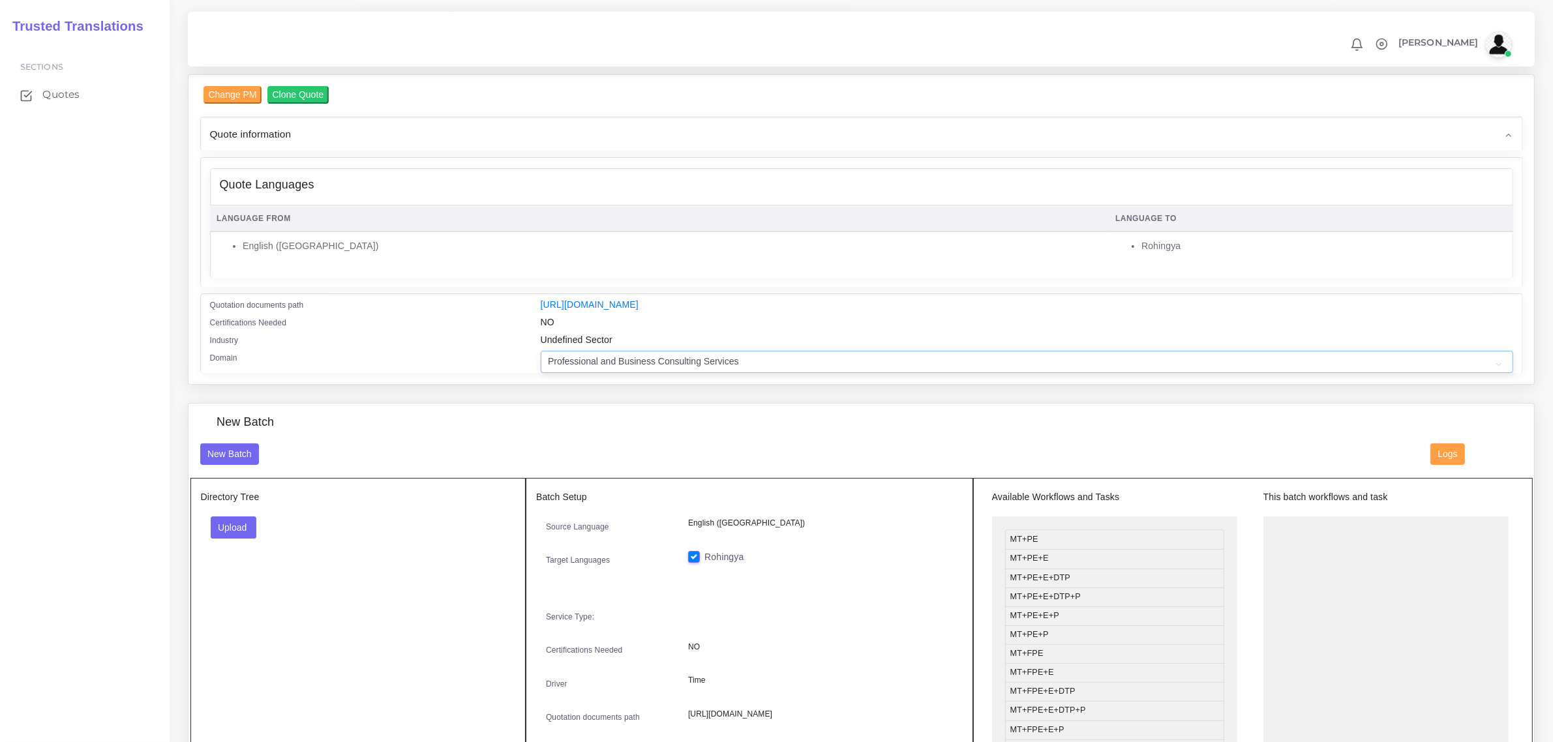
scroll to position [245, 0]
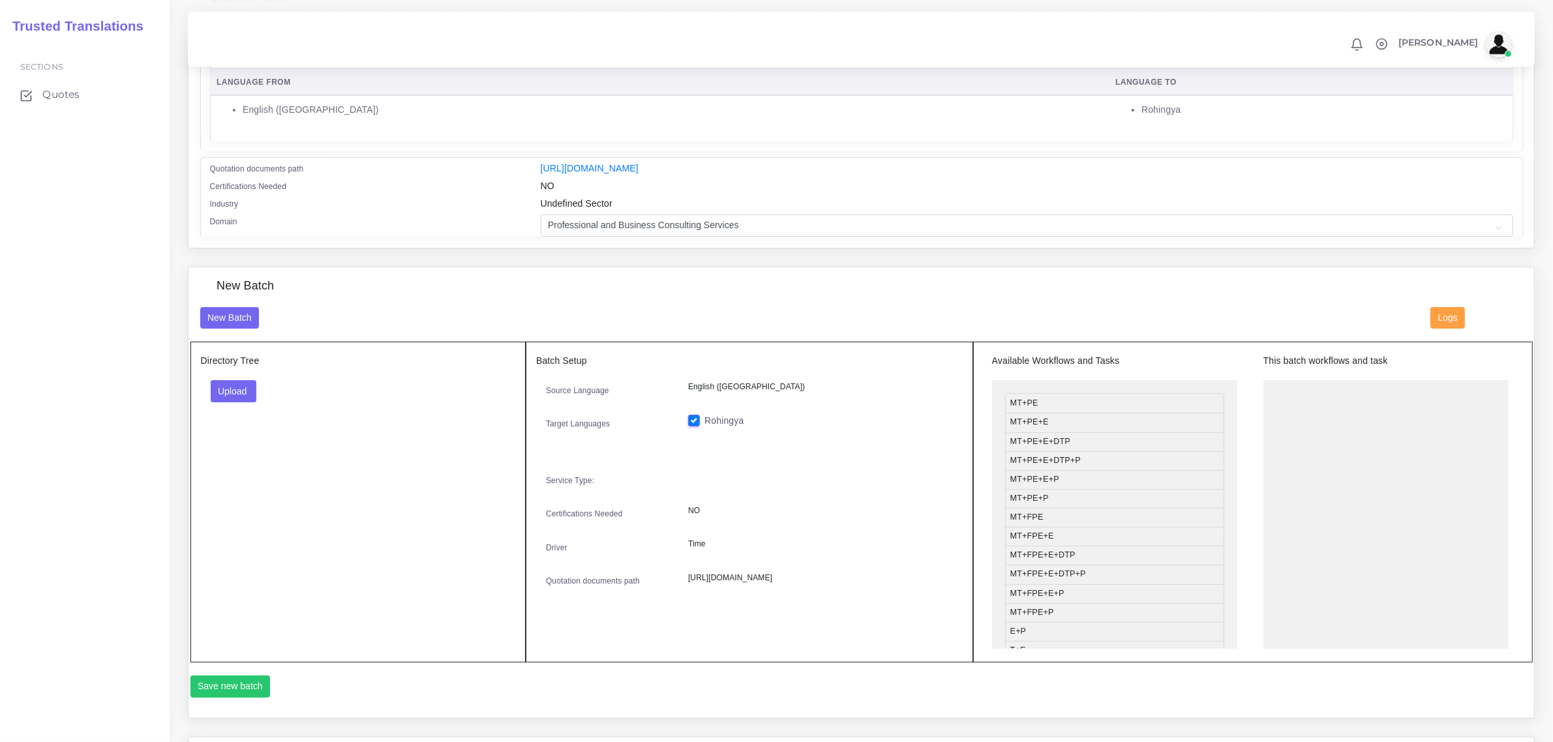
click at [476, 316] on div "New Batch" at bounding box center [805, 318] width 1230 height 22
click at [237, 393] on button "Upload" at bounding box center [234, 391] width 46 height 22
click at [230, 440] on label "Files" at bounding box center [256, 440] width 90 height 16
click at [225, 381] on button "Upload" at bounding box center [234, 391] width 46 height 22
click at [242, 421] on label "Folder" at bounding box center [256, 419] width 90 height 16
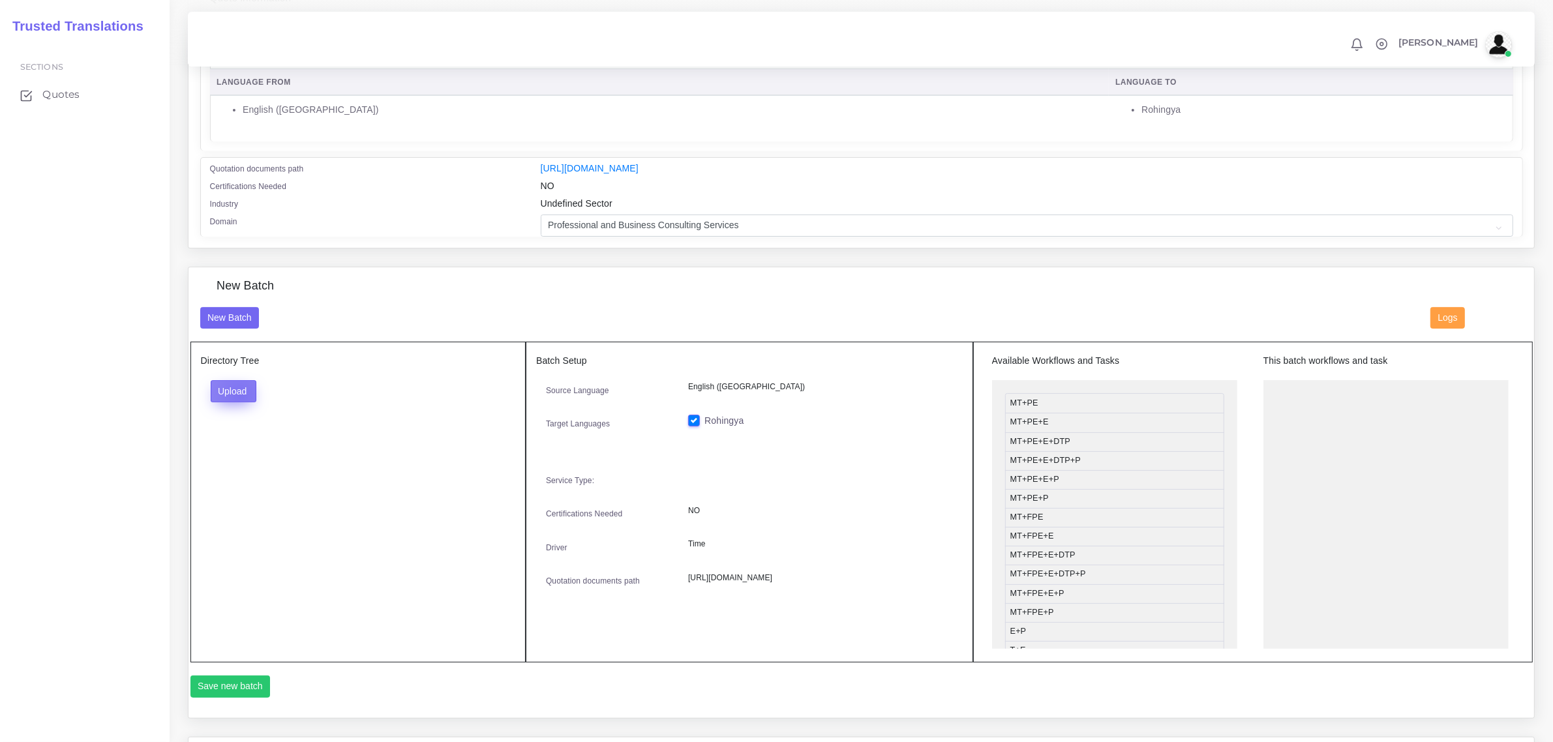
click at [239, 393] on button "Upload" at bounding box center [234, 391] width 46 height 22
click at [252, 437] on label "Files" at bounding box center [256, 440] width 90 height 16
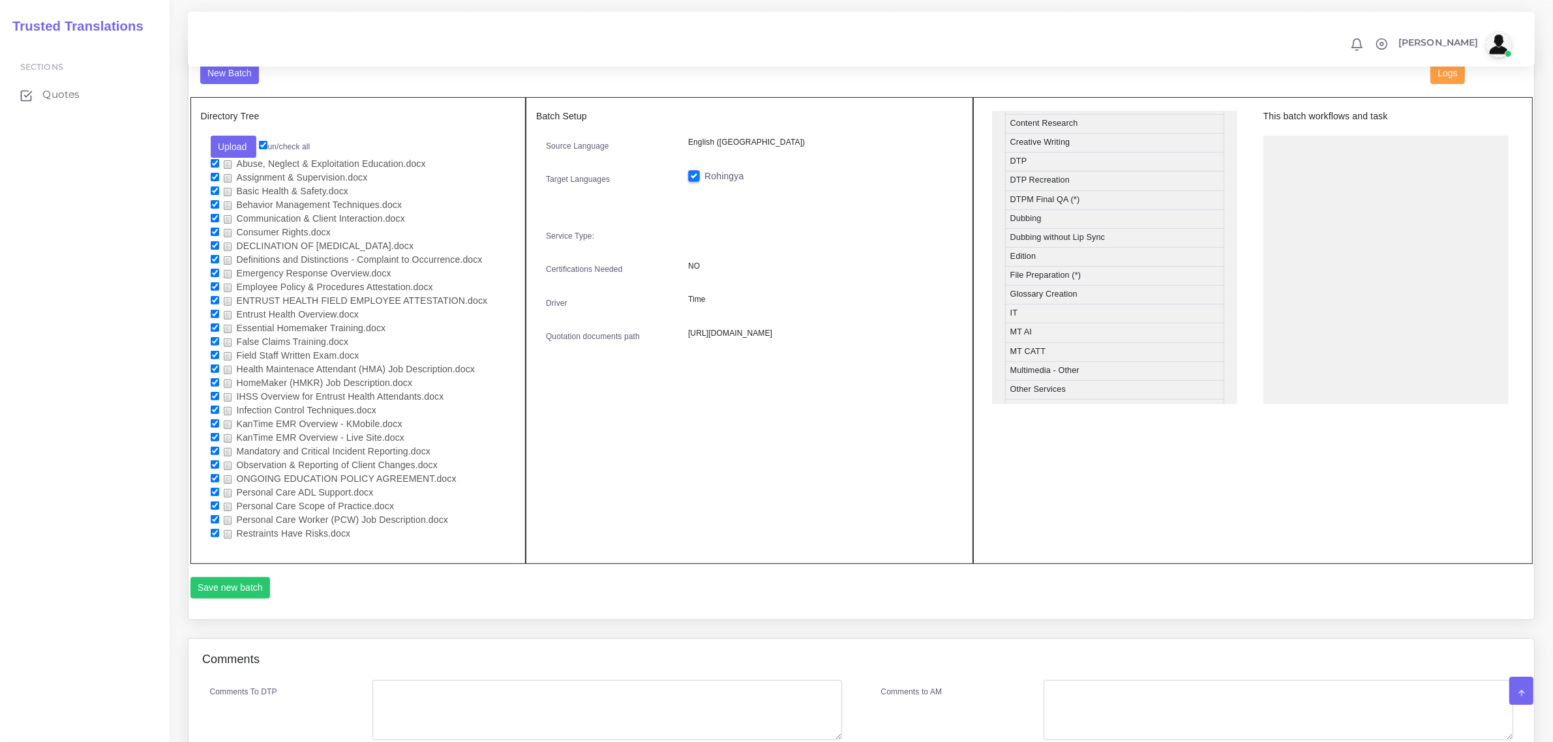
scroll to position [408, 0]
drag, startPoint x: 1054, startPoint y: 227, endPoint x: 1369, endPoint y: 152, distance: 324.4
drag, startPoint x: 1050, startPoint y: 300, endPoint x: 1337, endPoint y: 192, distance: 307.0
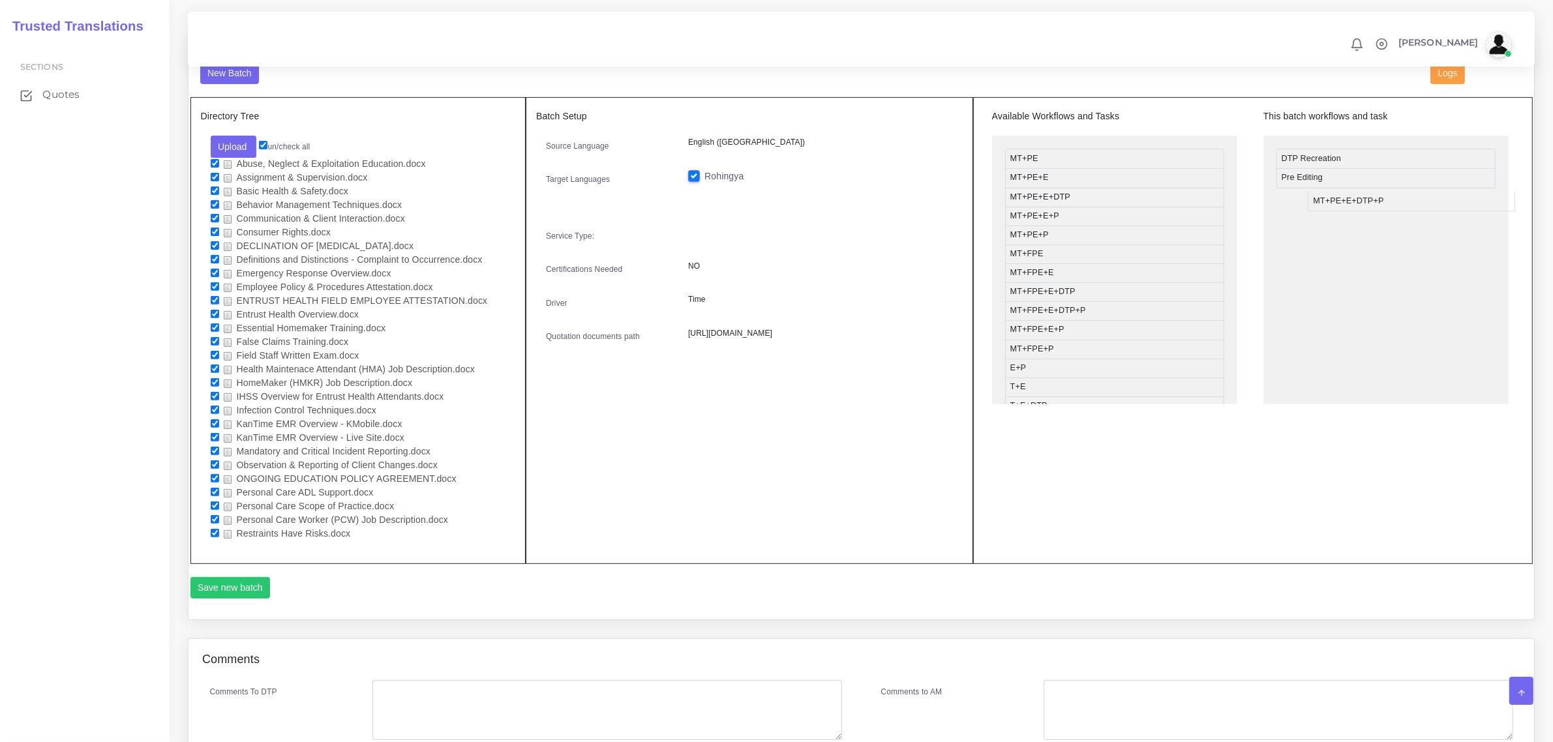
drag, startPoint x: 1035, startPoint y: 216, endPoint x: 1338, endPoint y: 201, distance: 303.6
click at [1156, 435] on div "Available Workflows and Tasks MT+PE MT+PE+E MT+PE+E+DTP MT+PE+E+P MT+PE+P MT+FP…" at bounding box center [1252, 330] width 559 height 467
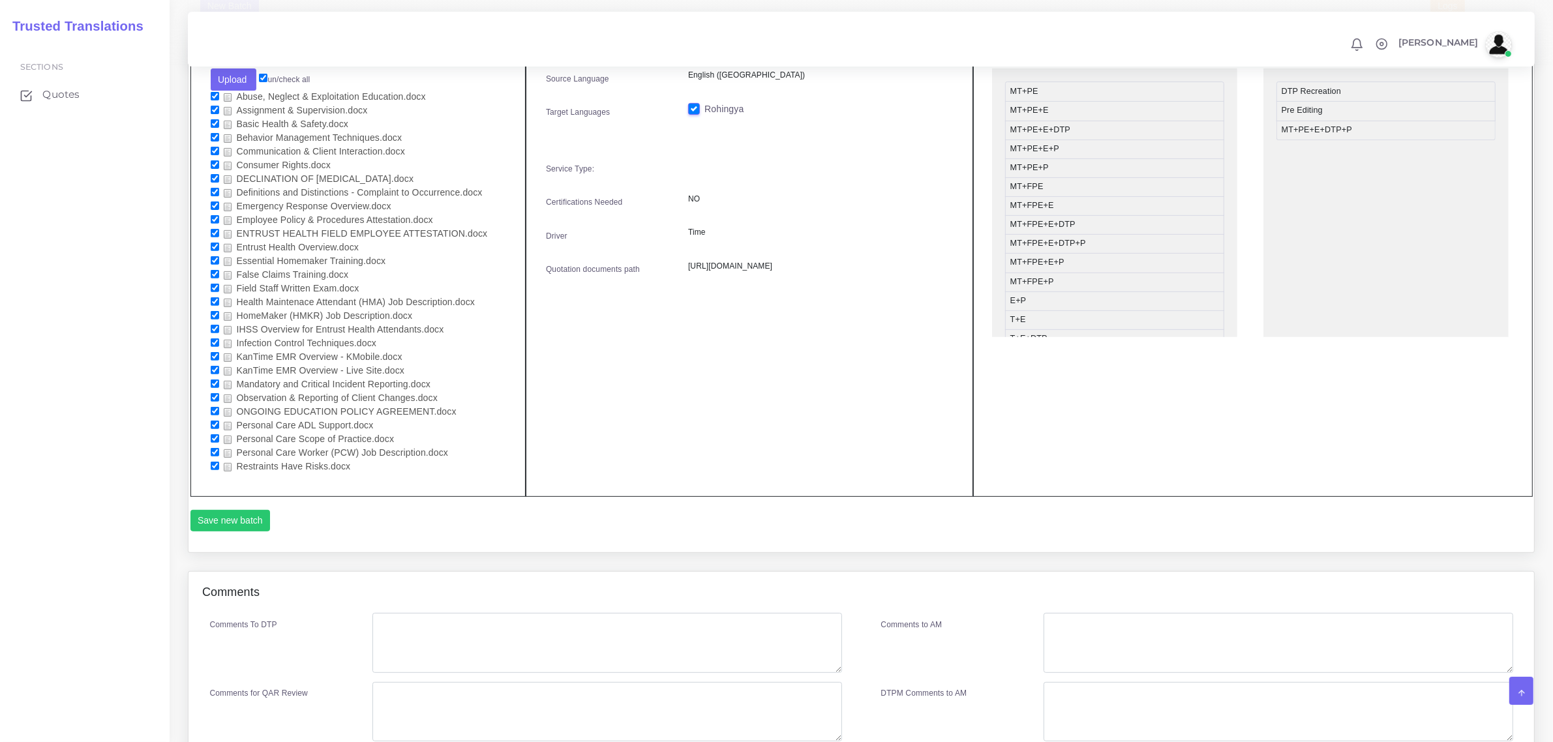
scroll to position [676, 0]
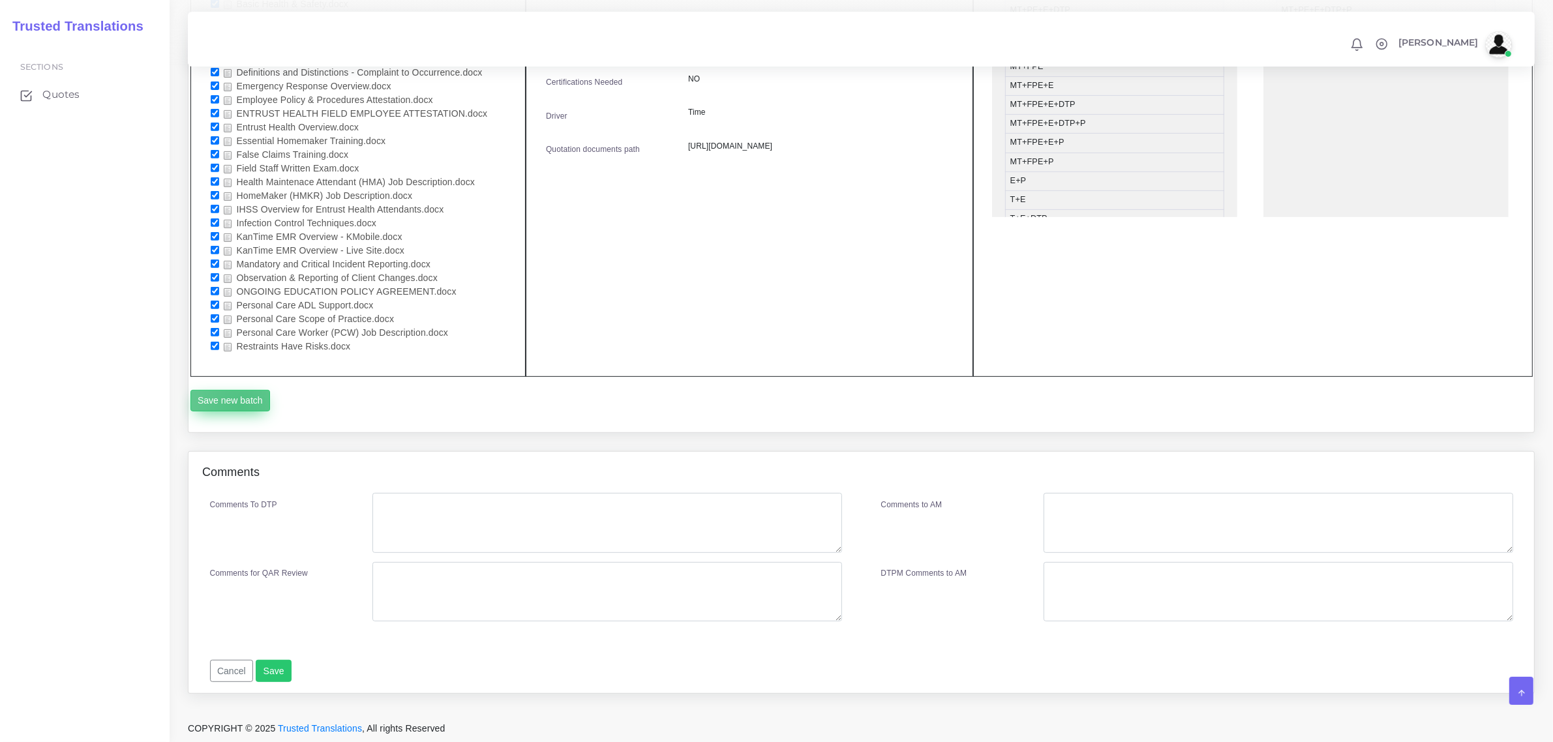
click at [239, 402] on button "Save new batch" at bounding box center [230, 401] width 80 height 22
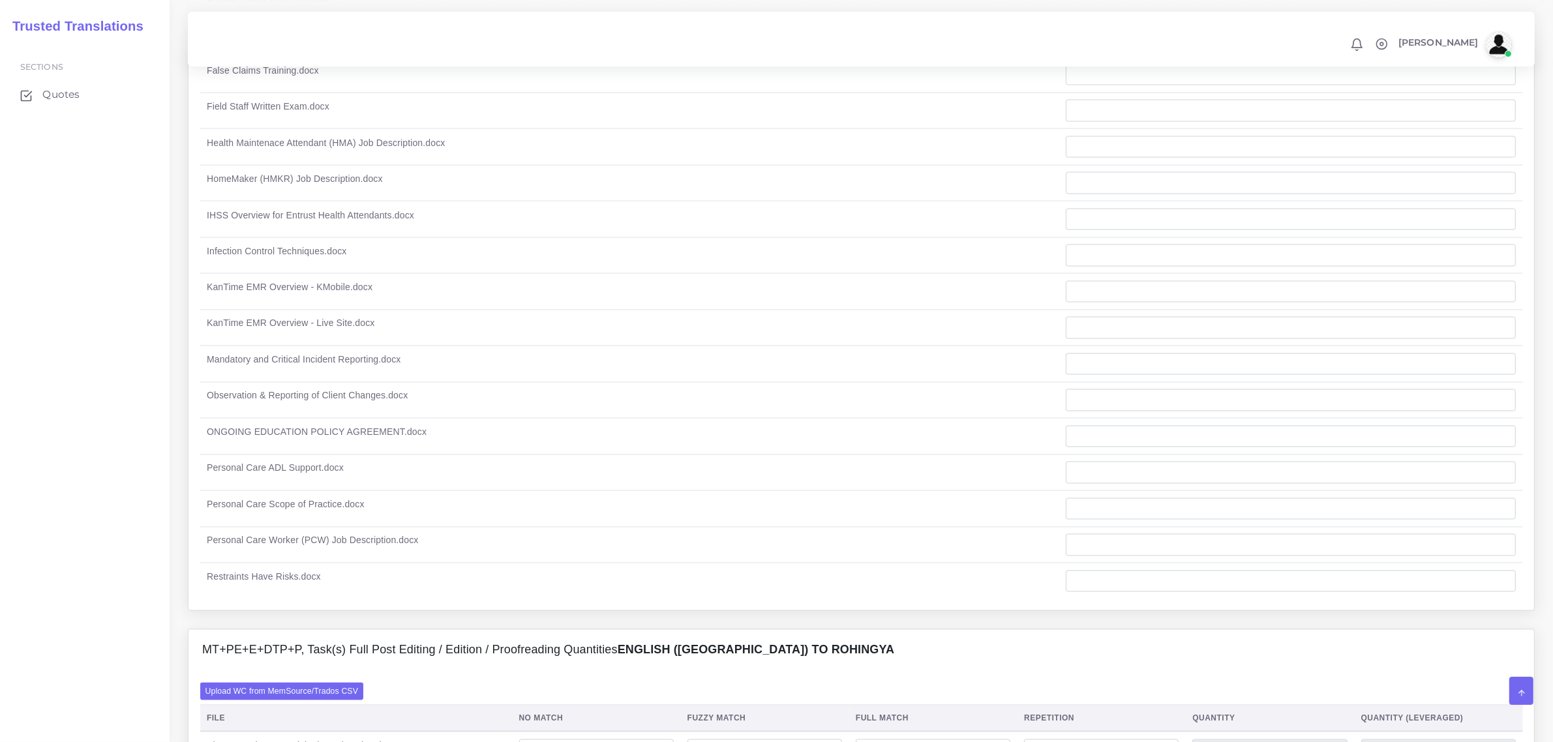
scroll to position [3179, 0]
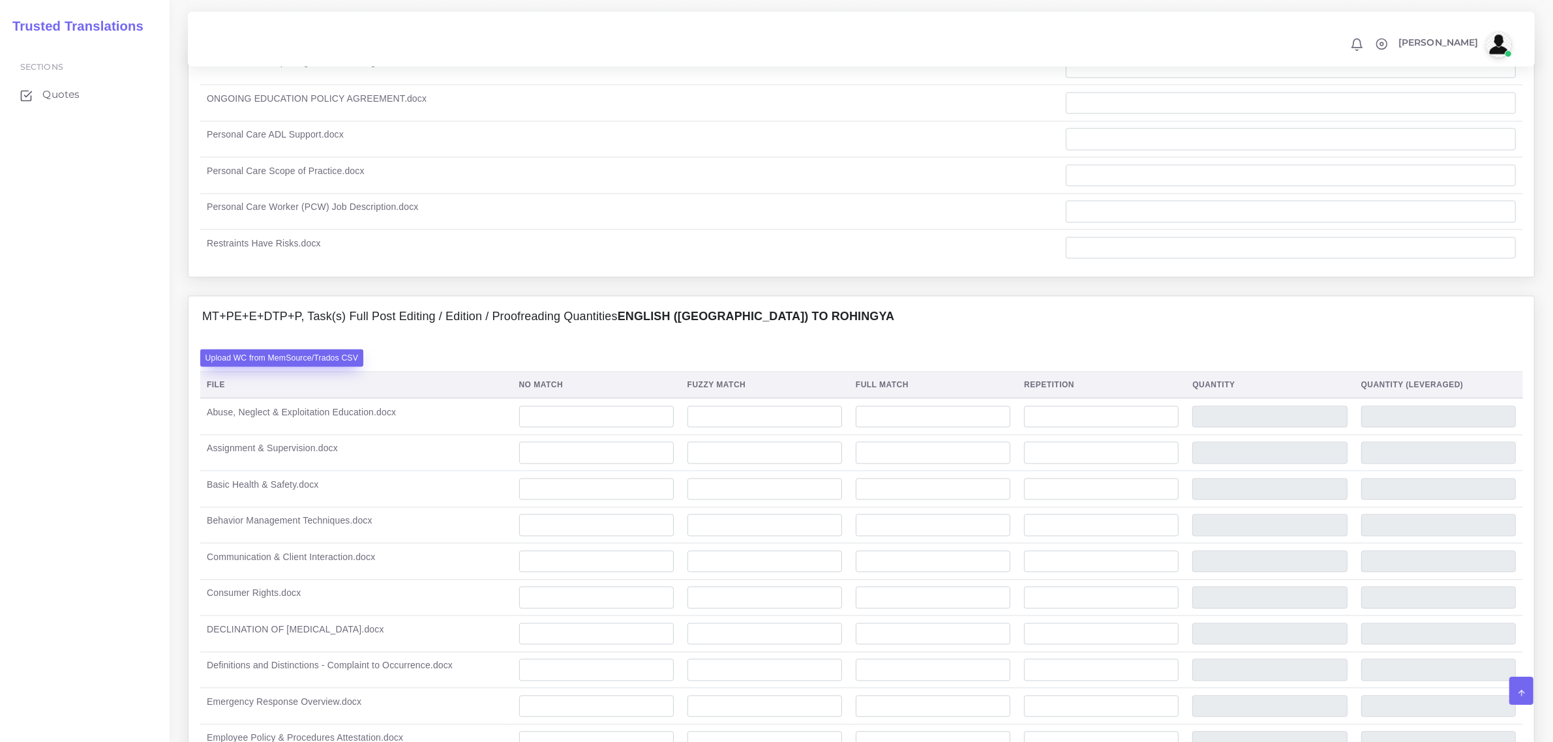
click at [262, 356] on label "Upload WC from MemSource/Trados CSV" at bounding box center [282, 358] width 164 height 18
click at [0, 0] on input "Upload WC from MemSource/Trados CSV" at bounding box center [0, 0] width 0 height 0
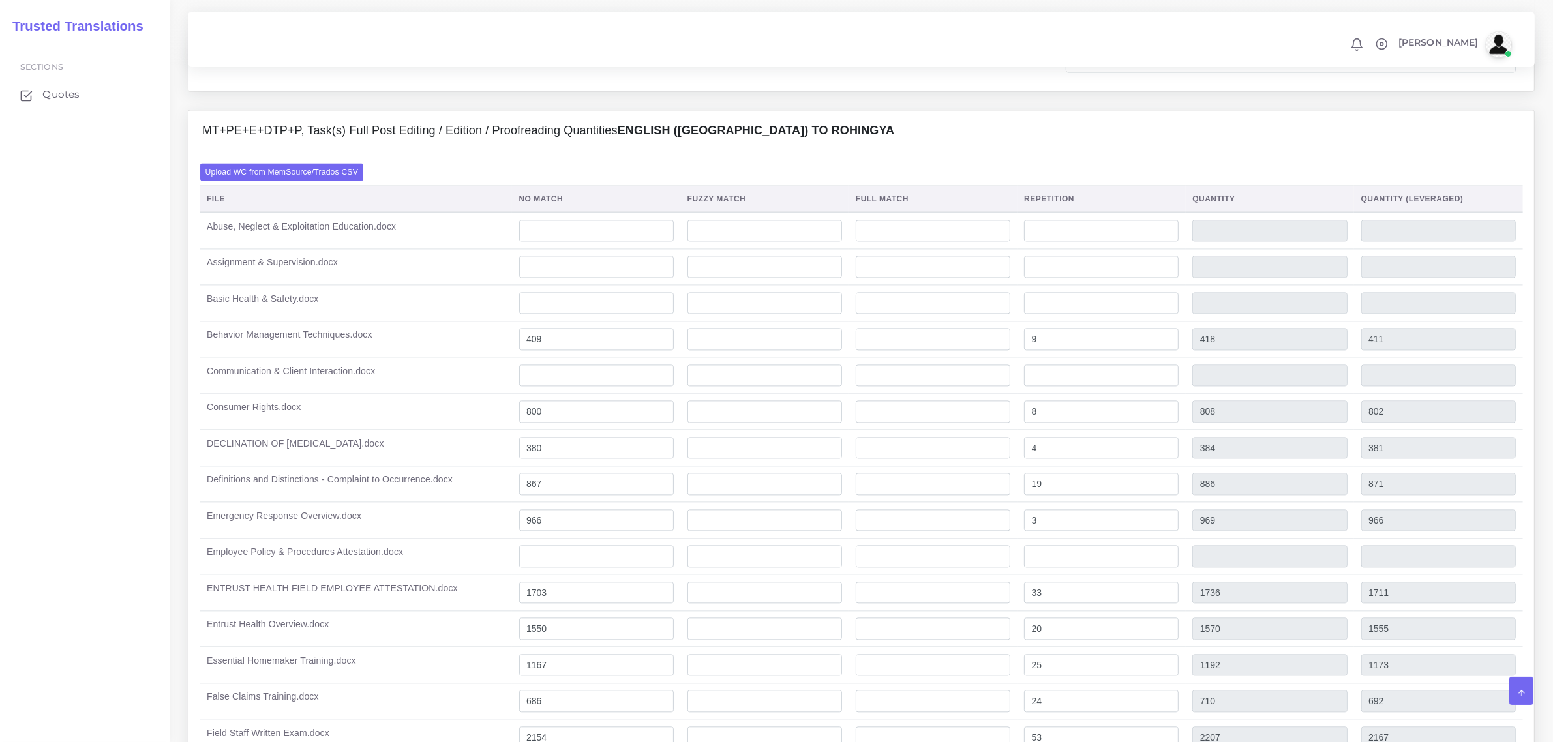
scroll to position [3505, 0]
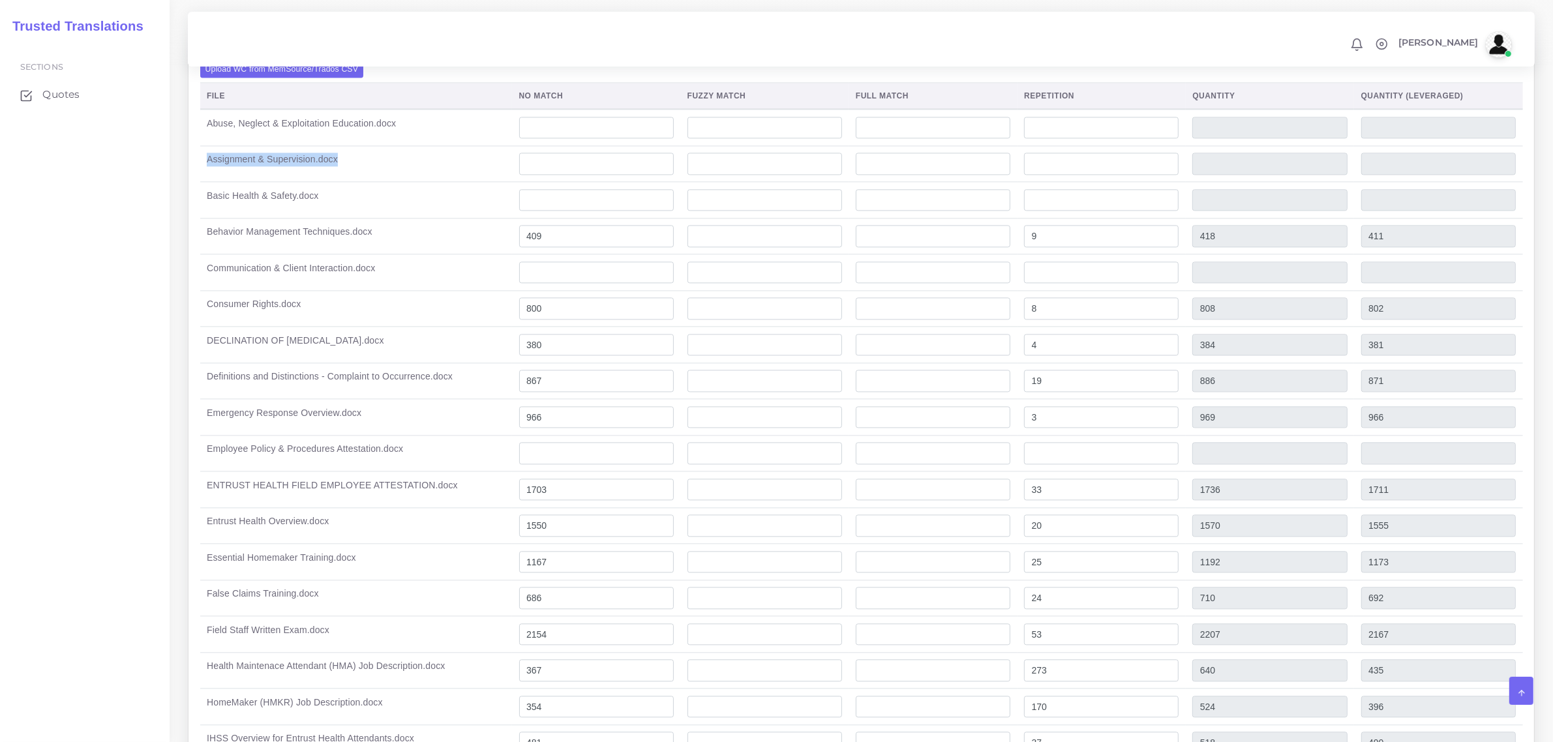
drag, startPoint x: 349, startPoint y: 160, endPoint x: 206, endPoint y: 167, distance: 143.0
click at [206, 167] on td "Assignment & Supervision.docx" at bounding box center [356, 163] width 312 height 37
copy td "Assignment & Supervision.docx"
click at [350, 125] on td "Abuse, Neglect & Exploitation Education.docx" at bounding box center [356, 127] width 312 height 37
drag, startPoint x: 395, startPoint y: 132, endPoint x: 204, endPoint y: 128, distance: 190.4
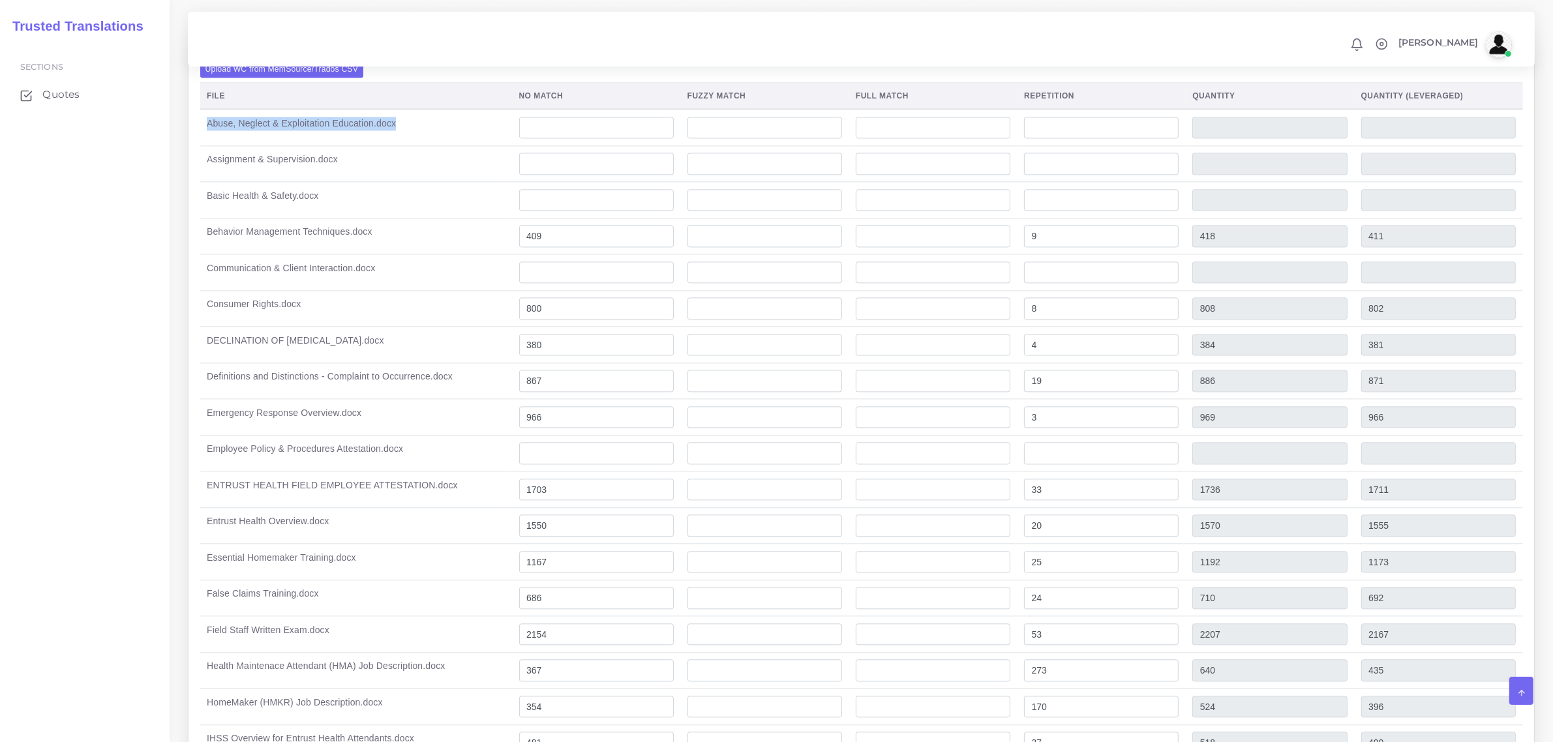
click at [204, 128] on td "Abuse, Neglect & Exploitation Education.docx" at bounding box center [356, 127] width 312 height 37
copy td "Abuse, Neglect & Exploitation Education.docx"
click at [305, 204] on td "Basic Health & Safety.docx" at bounding box center [356, 200] width 312 height 37
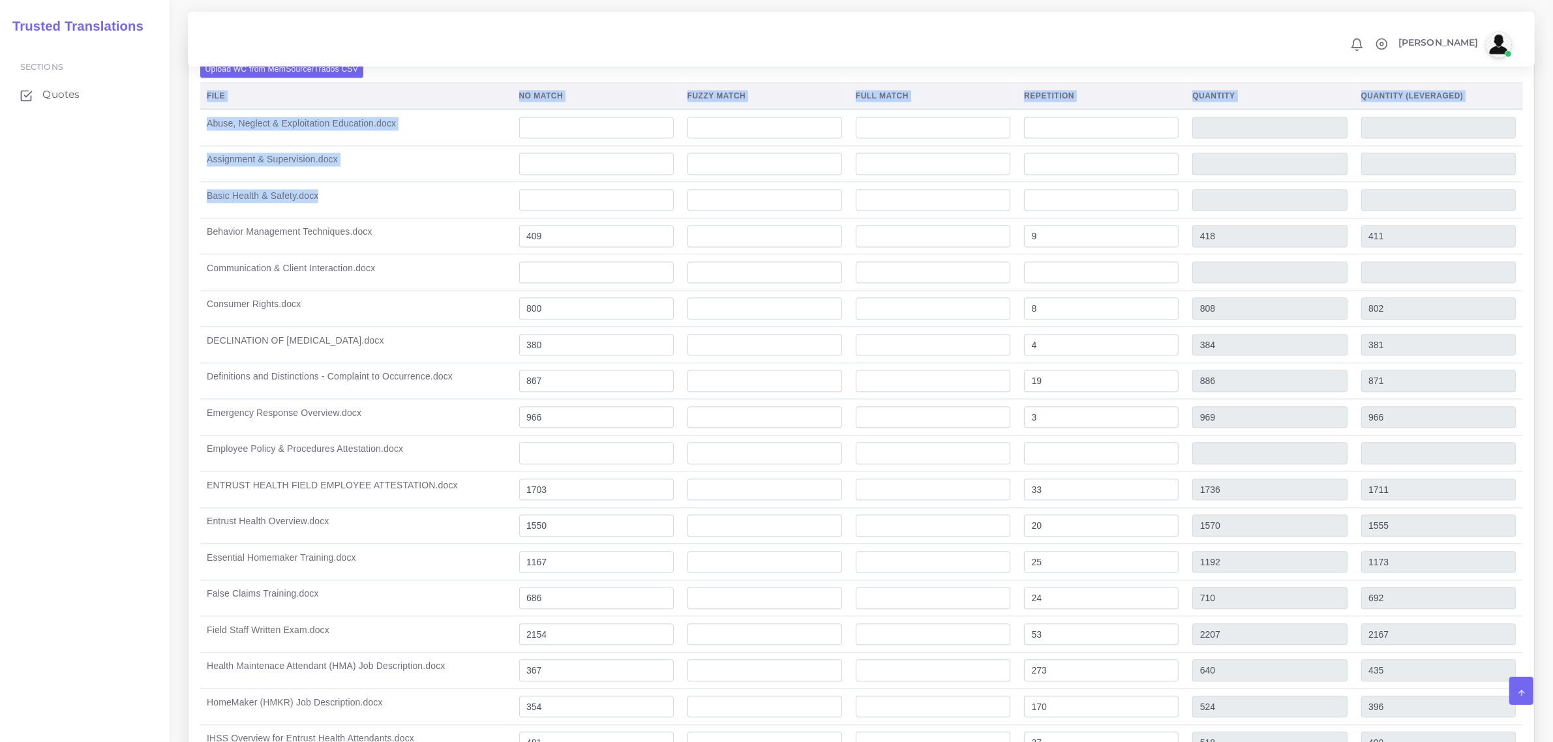
drag, startPoint x: 321, startPoint y: 202, endPoint x: 189, endPoint y: 204, distance: 131.7
click at [189, 204] on div "Upload WC from MemSource/Trados CSV File No Match Fuzzy Match Full Match Repeti…" at bounding box center [860, 591] width 1345 height 1085
click at [286, 207] on td "Basic Health & Safety.docx" at bounding box center [356, 200] width 312 height 37
drag, startPoint x: 321, startPoint y: 206, endPoint x: 197, endPoint y: 206, distance: 123.9
click at [197, 206] on div "Upload WC from MemSource/Trados CSV File No Match Fuzzy Match Full Match Repeti…" at bounding box center [860, 591] width 1345 height 1085
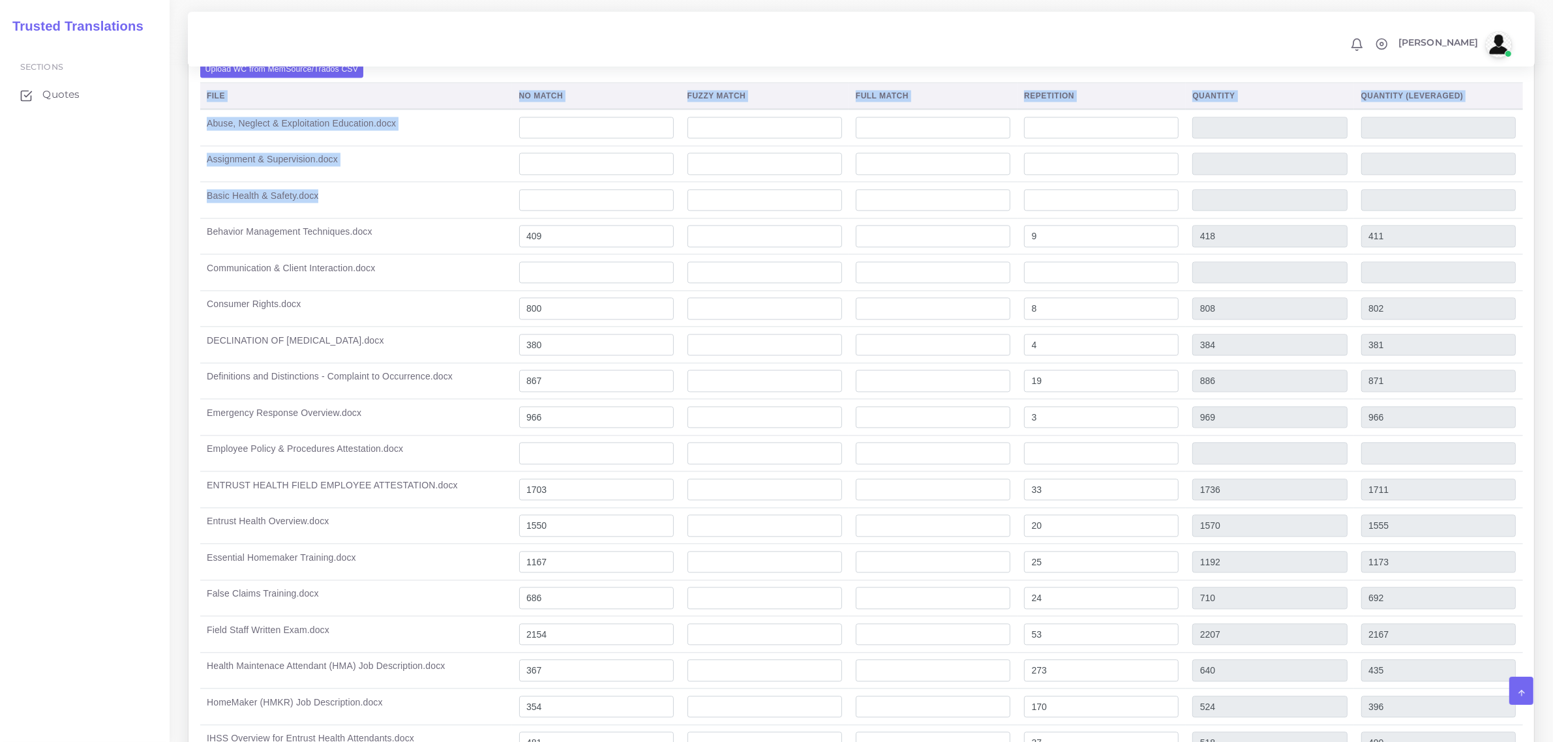
click at [284, 211] on td "Basic Health & Safety.docx" at bounding box center [356, 200] width 312 height 37
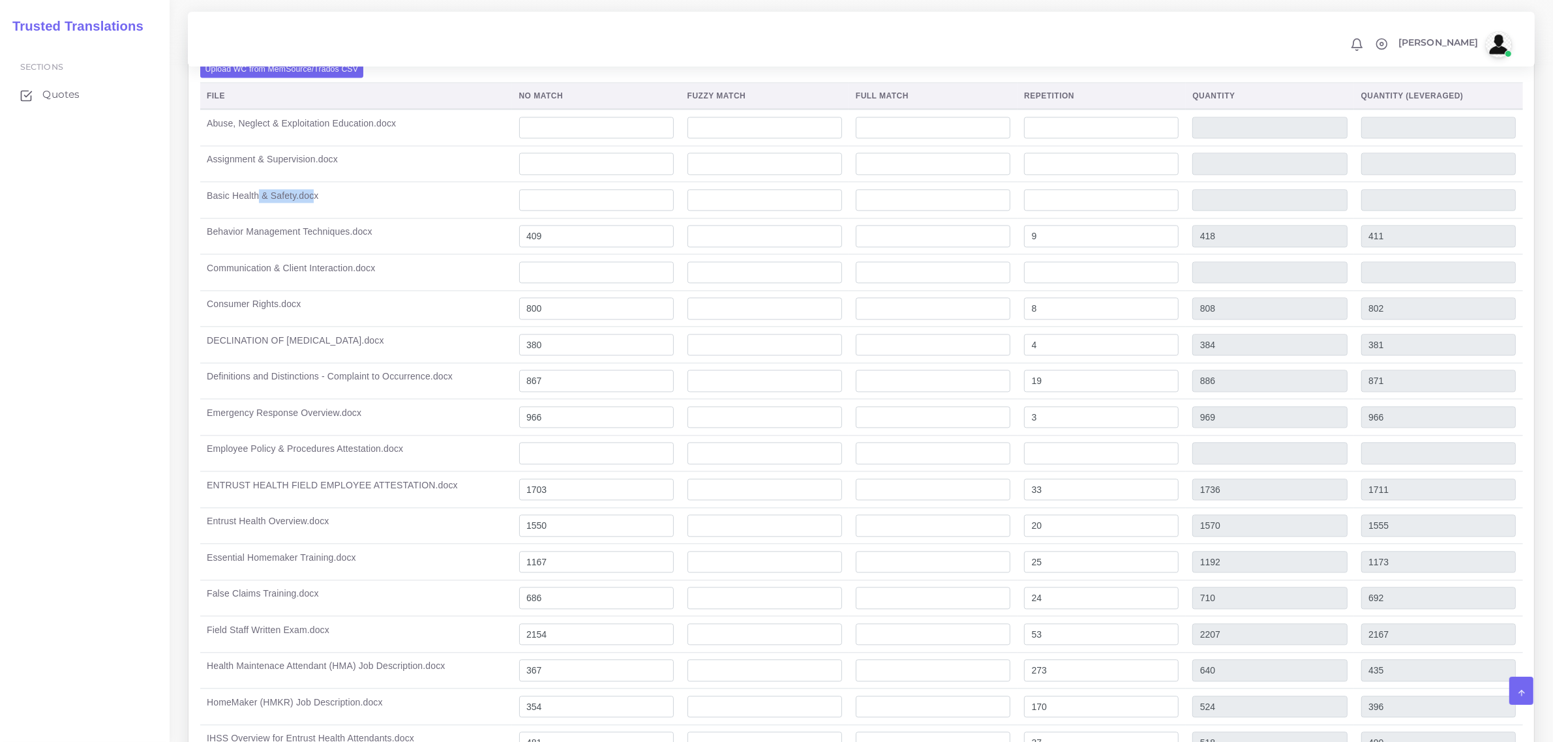
drag, startPoint x: 313, startPoint y: 203, endPoint x: 255, endPoint y: 203, distance: 58.0
click at [255, 203] on td "Basic Health & Safety.docx" at bounding box center [356, 200] width 312 height 37
drag, startPoint x: 333, startPoint y: 203, endPoint x: 202, endPoint y: 204, distance: 131.1
click at [202, 204] on td "Basic Health & Safety.docx" at bounding box center [356, 200] width 312 height 37
copy td "Basic Health & Safety.docx"
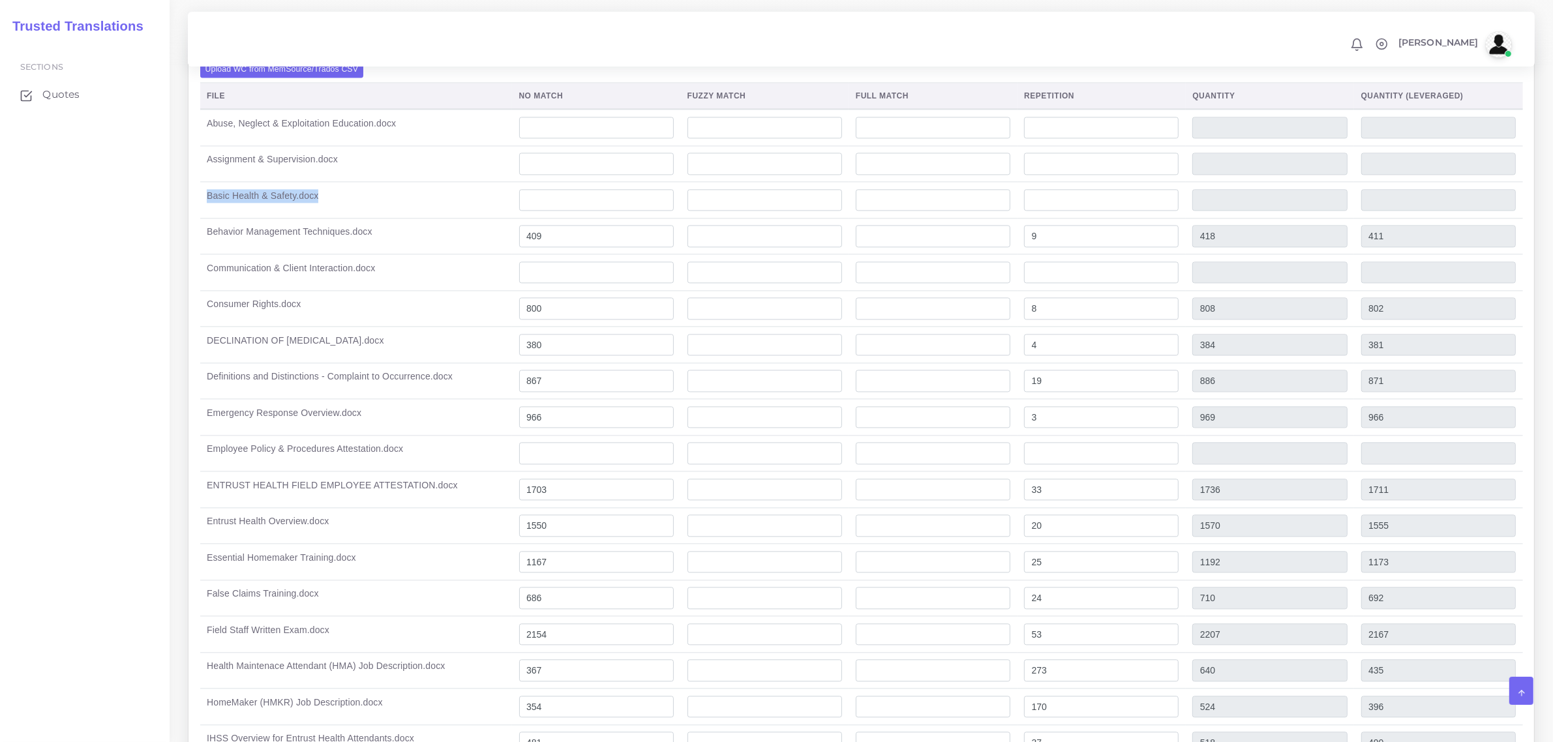
drag, startPoint x: 326, startPoint y: 279, endPoint x: 376, endPoint y: 267, distance: 51.6
click at [326, 279] on td "Communication & Client Interaction.docx" at bounding box center [356, 272] width 312 height 37
drag, startPoint x: 379, startPoint y: 275, endPoint x: 205, endPoint y: 272, distance: 173.5
click at [205, 272] on td "Communication & Client Interaction.docx" at bounding box center [356, 272] width 312 height 37
copy td "Communication & Client Interaction.docx"
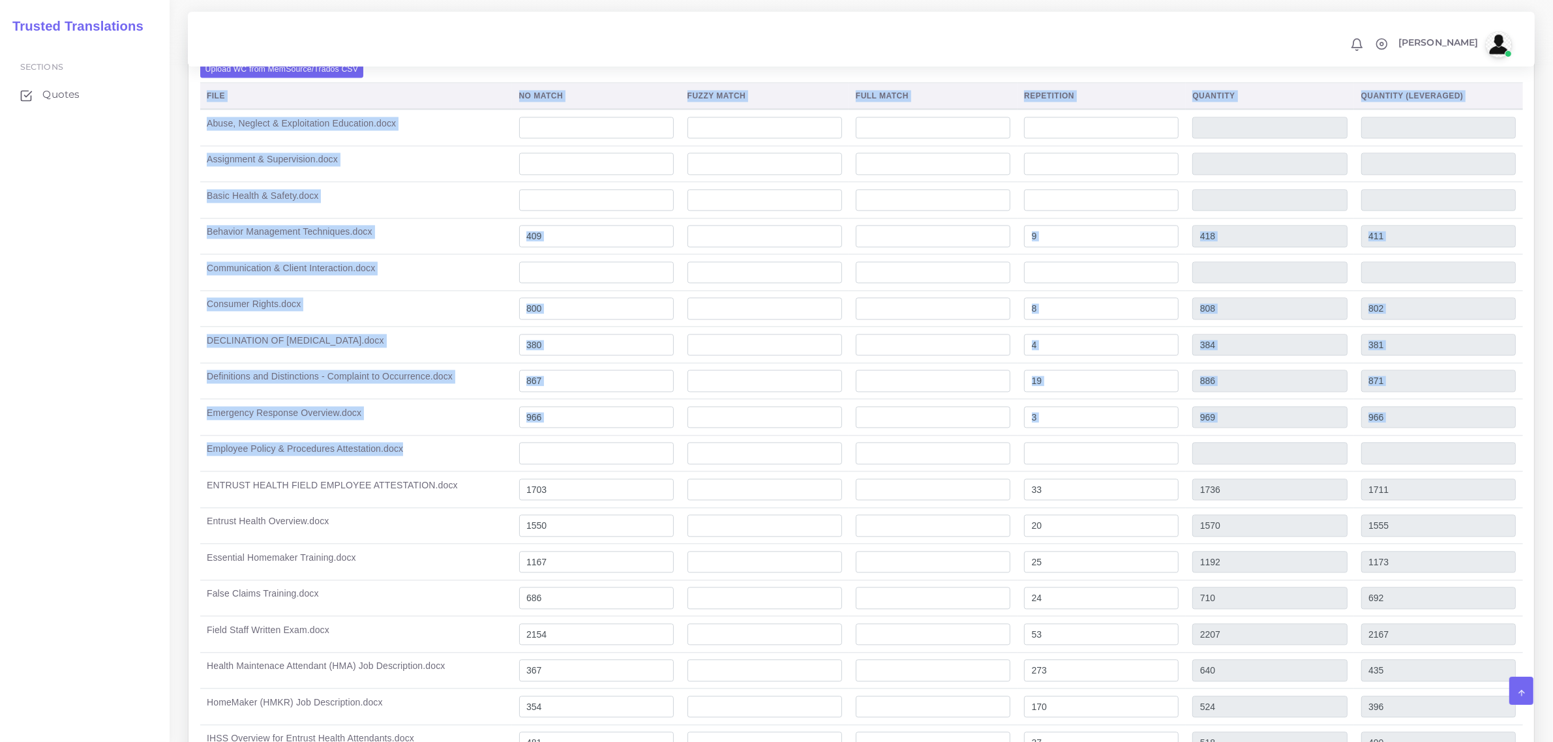
drag, startPoint x: 312, startPoint y: 461, endPoint x: 167, endPoint y: 469, distance: 145.0
click at [387, 460] on td "Employee Policy & Procedures Attestation.docx" at bounding box center [356, 453] width 312 height 37
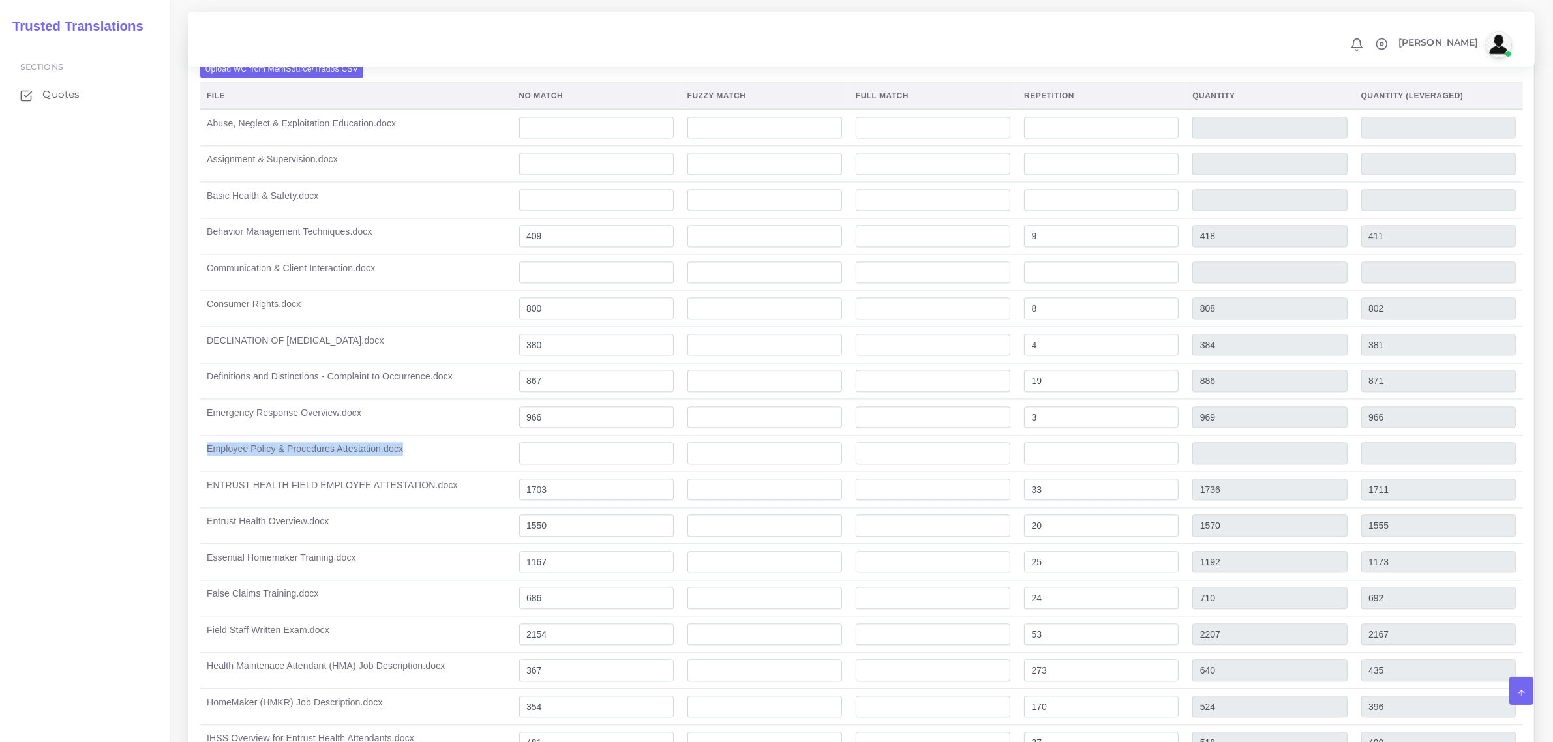
drag, startPoint x: 414, startPoint y: 457, endPoint x: 207, endPoint y: 452, distance: 207.4
click at [207, 452] on td "Employee Policy & Procedures Attestation.docx" at bounding box center [356, 453] width 312 height 37
copy td "Employee Policy & Procedures Attestation.docx"
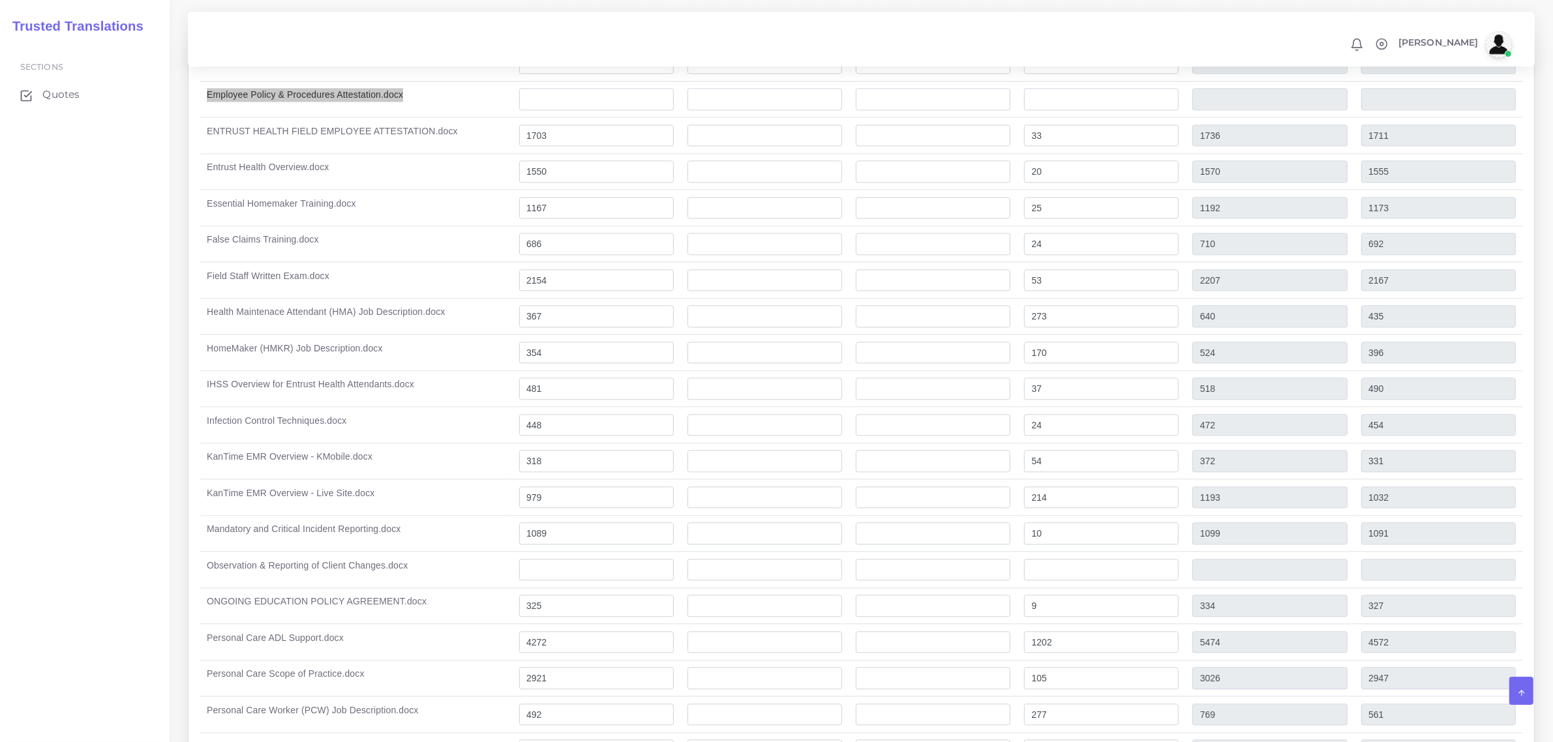
scroll to position [4075, 0]
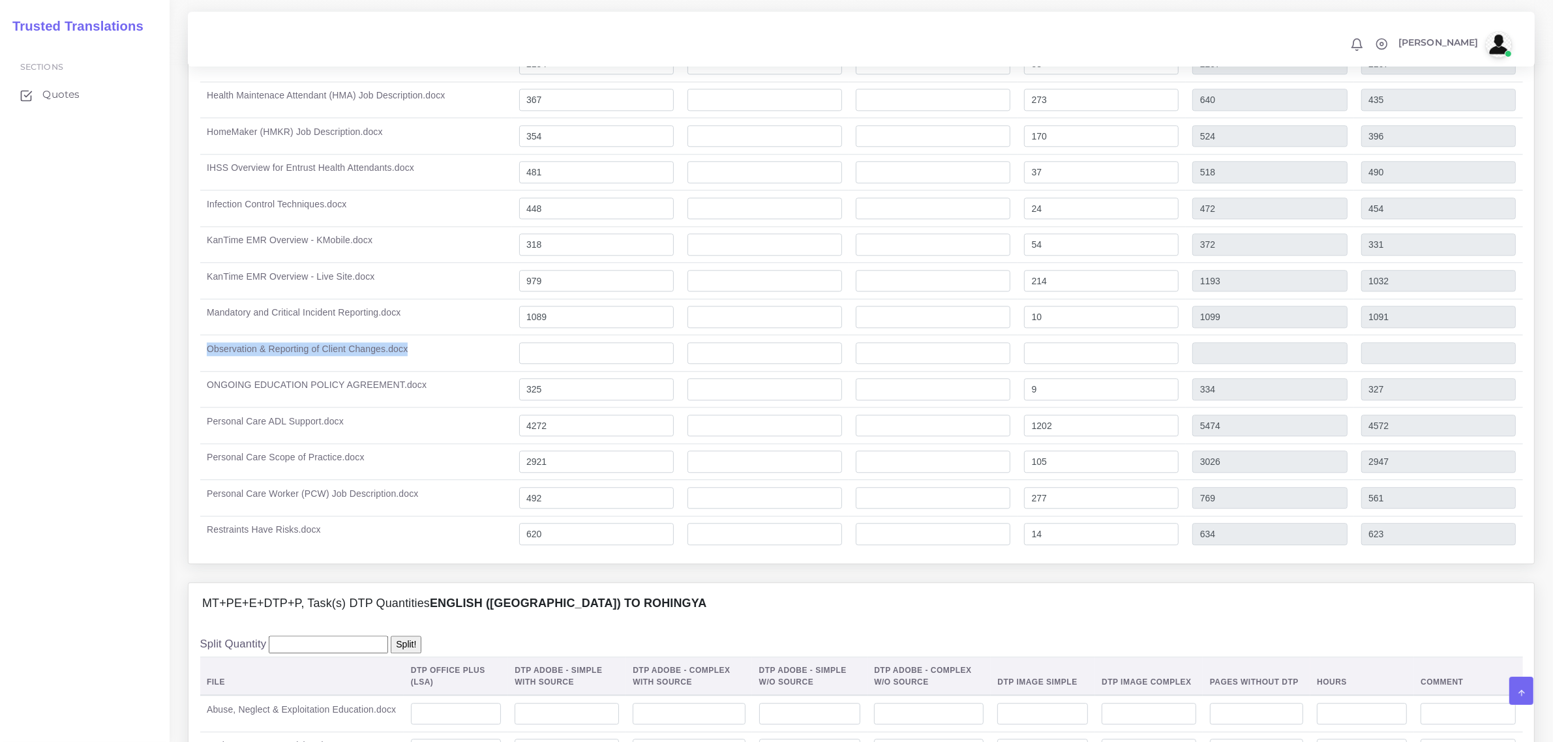
drag, startPoint x: 429, startPoint y: 357, endPoint x: 207, endPoint y: 359, distance: 221.7
click at [207, 359] on td "Observation & Reporting of Client Changes.docx" at bounding box center [356, 353] width 312 height 37
copy td "Observation & Reporting of Client Changes.docx"
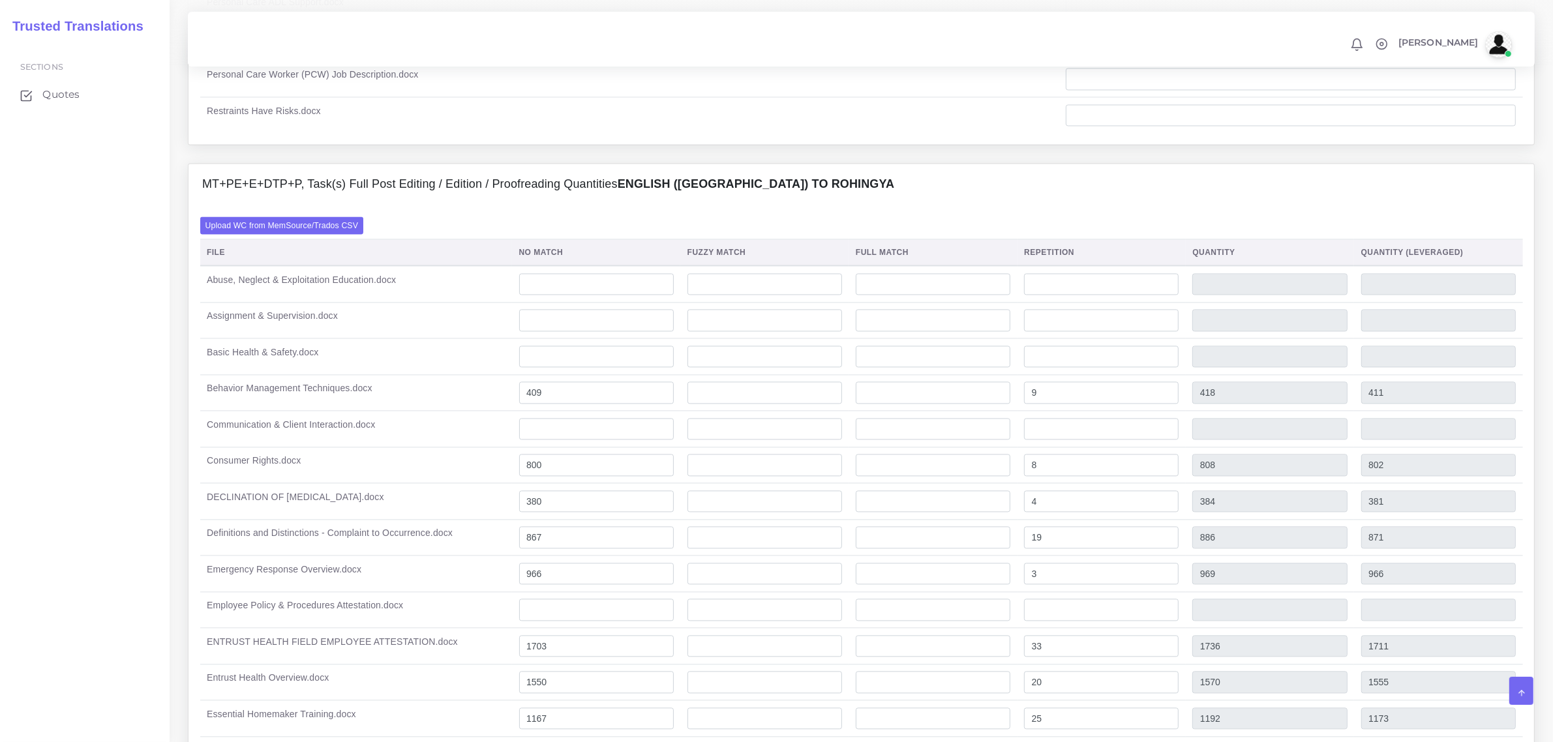
scroll to position [3342, 0]
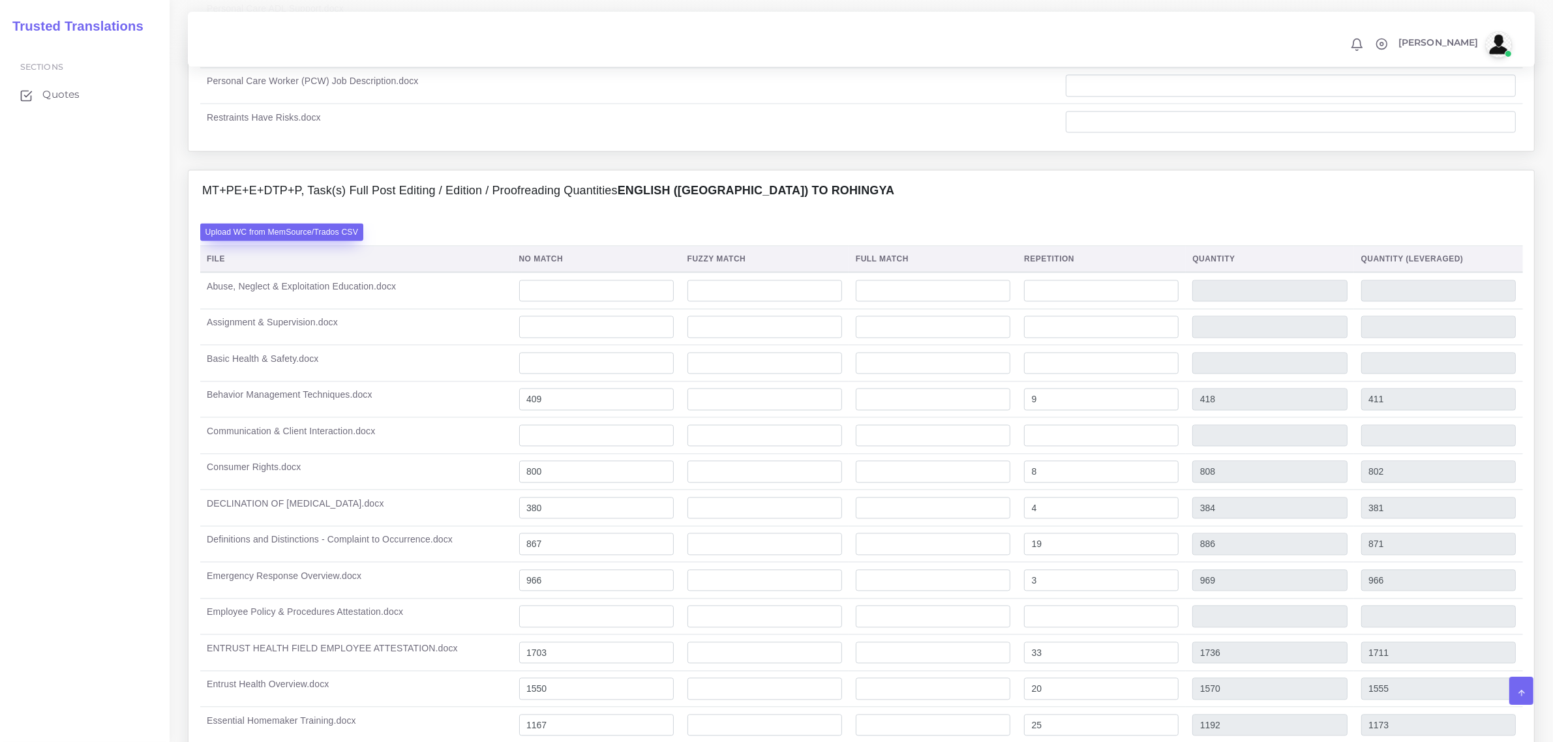
click at [269, 233] on label "Upload WC from MemSource/Trados CSV" at bounding box center [282, 232] width 164 height 18
click at [0, 0] on input "Upload WC from MemSource/Trados CSV" at bounding box center [0, 0] width 0 height 0
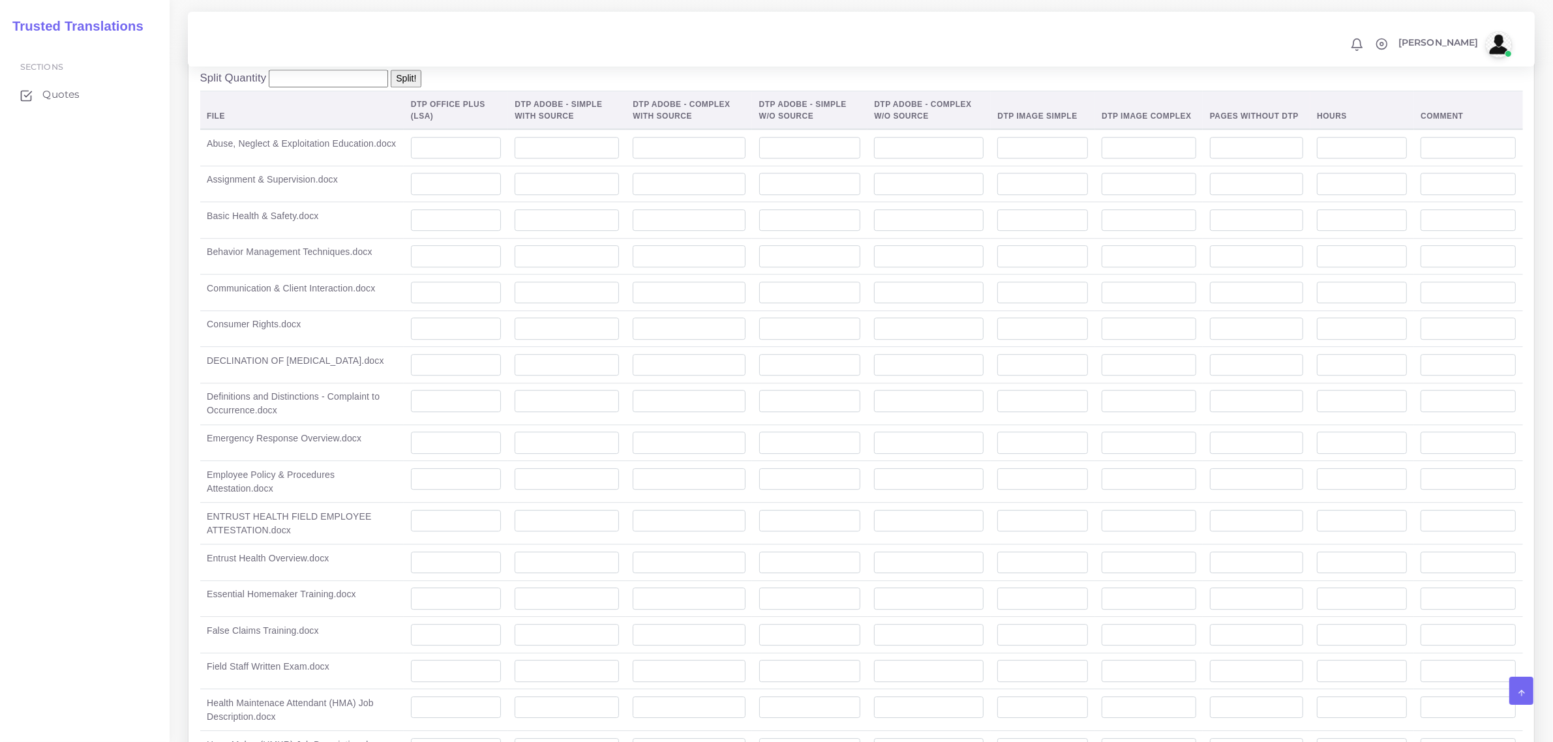
scroll to position [4401, 0]
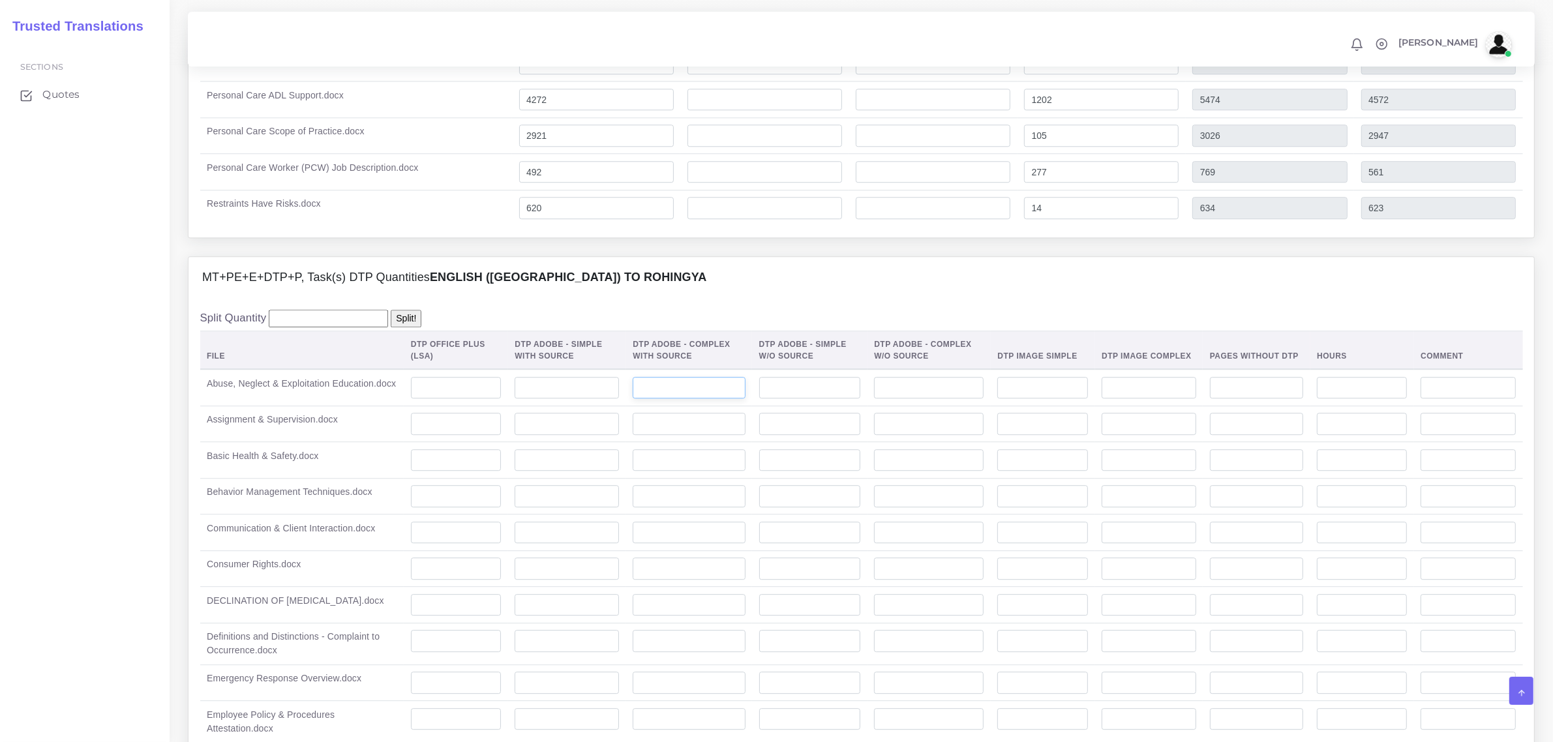
click at [648, 399] on input "number" at bounding box center [689, 388] width 112 height 22
click at [621, 393] on td at bounding box center [567, 387] width 118 height 37
click at [646, 395] on input "number" at bounding box center [689, 388] width 112 height 22
type input "3"
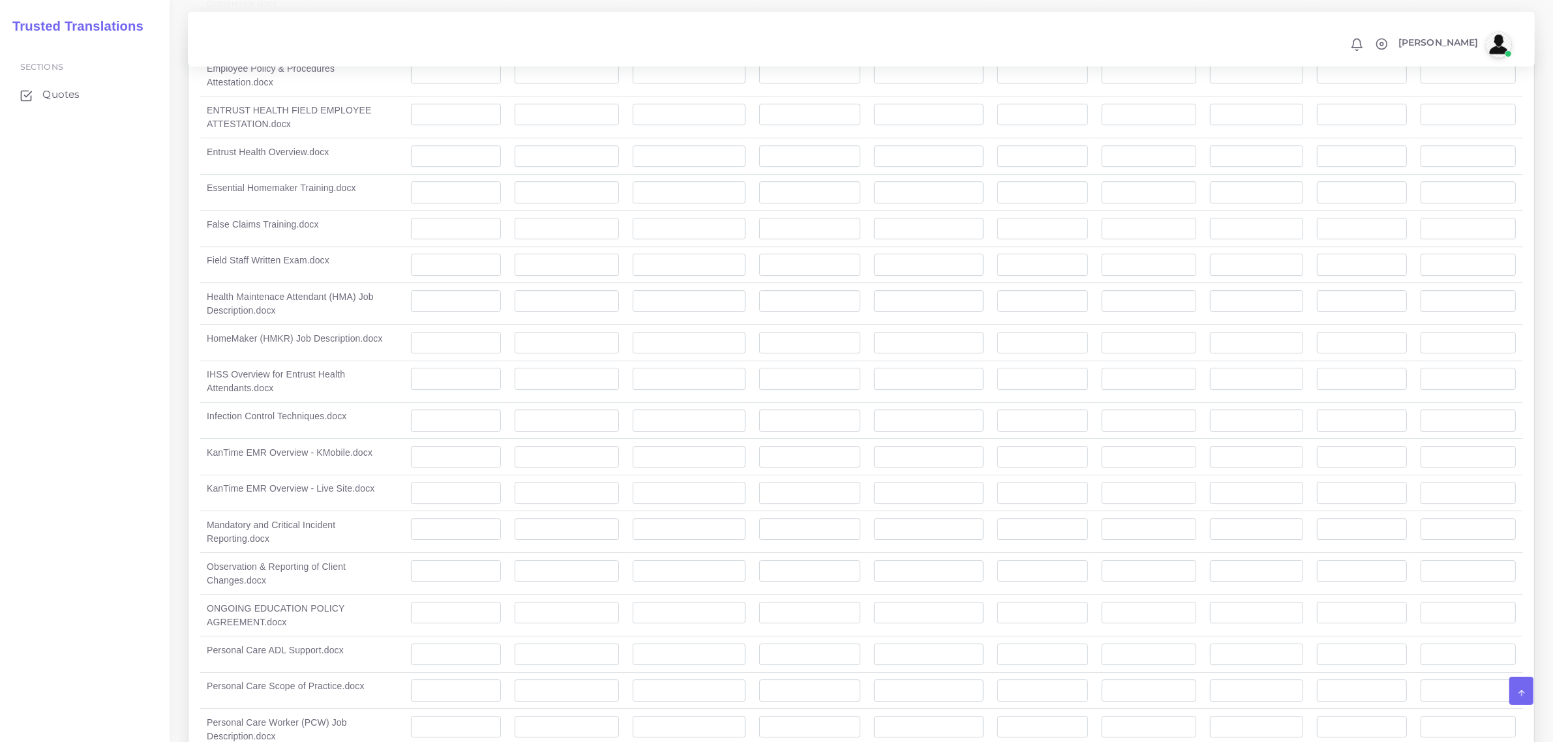
scroll to position [5054, 0]
click at [705, 384] on input "number" at bounding box center [689, 373] width 112 height 22
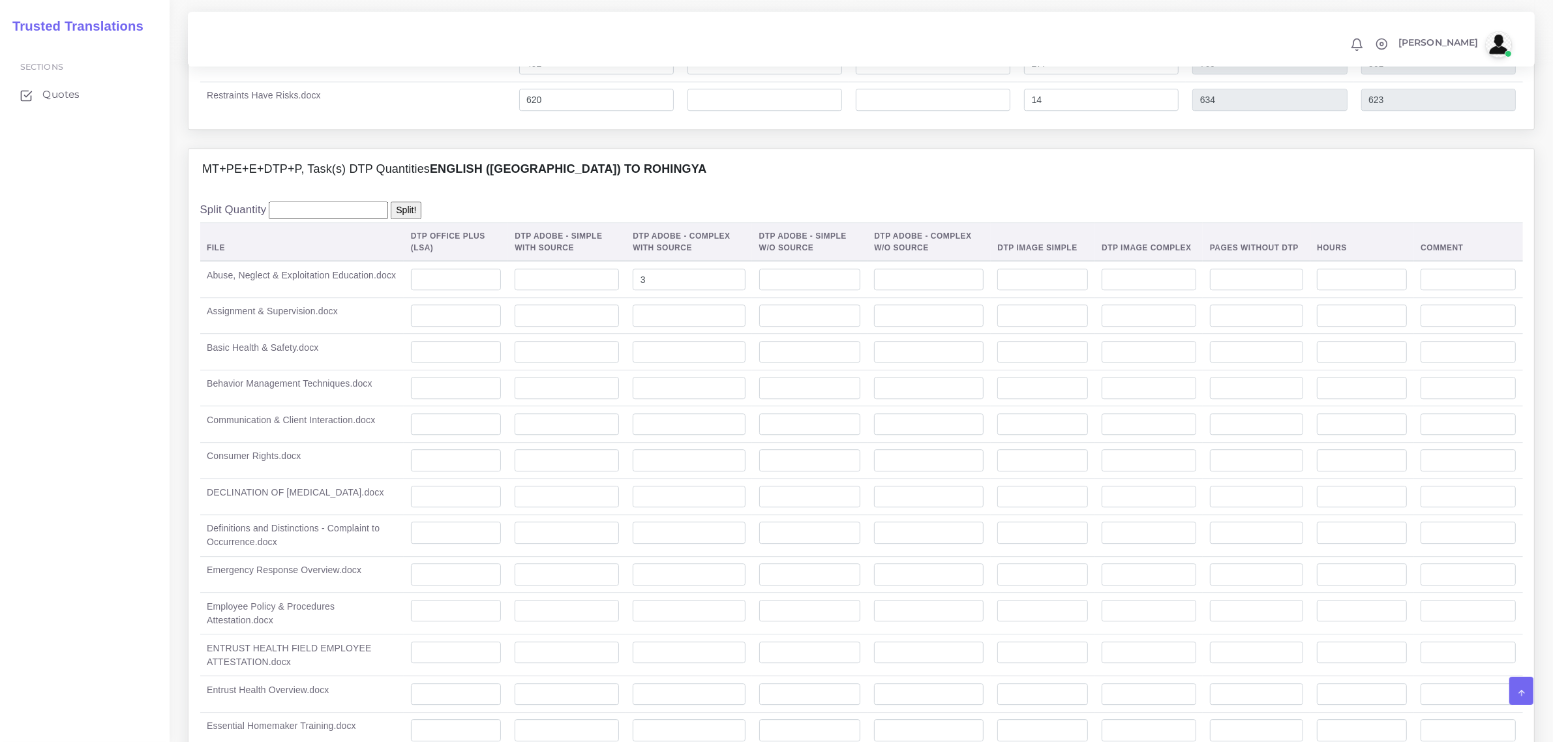
scroll to position [4483, 0]
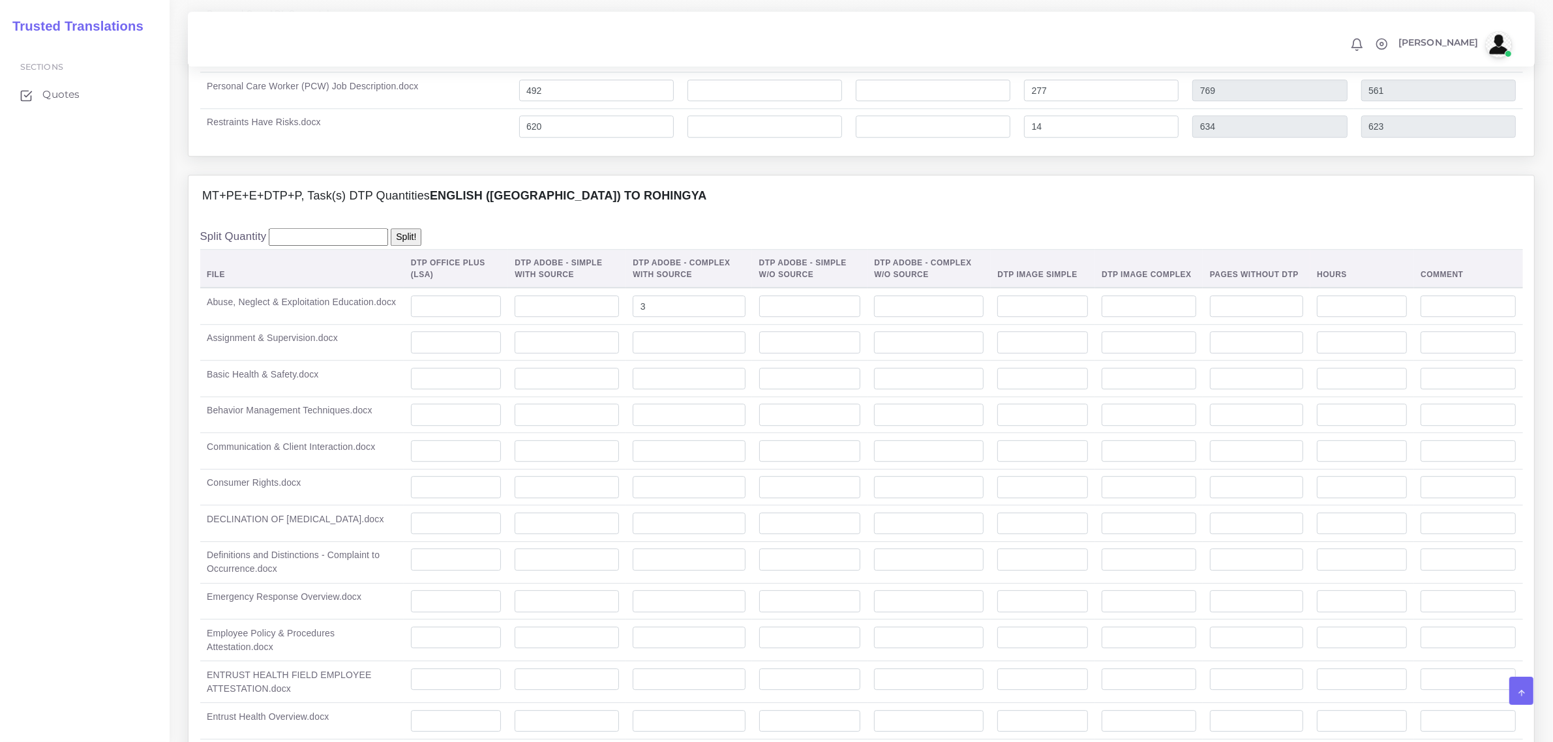
type input "2"
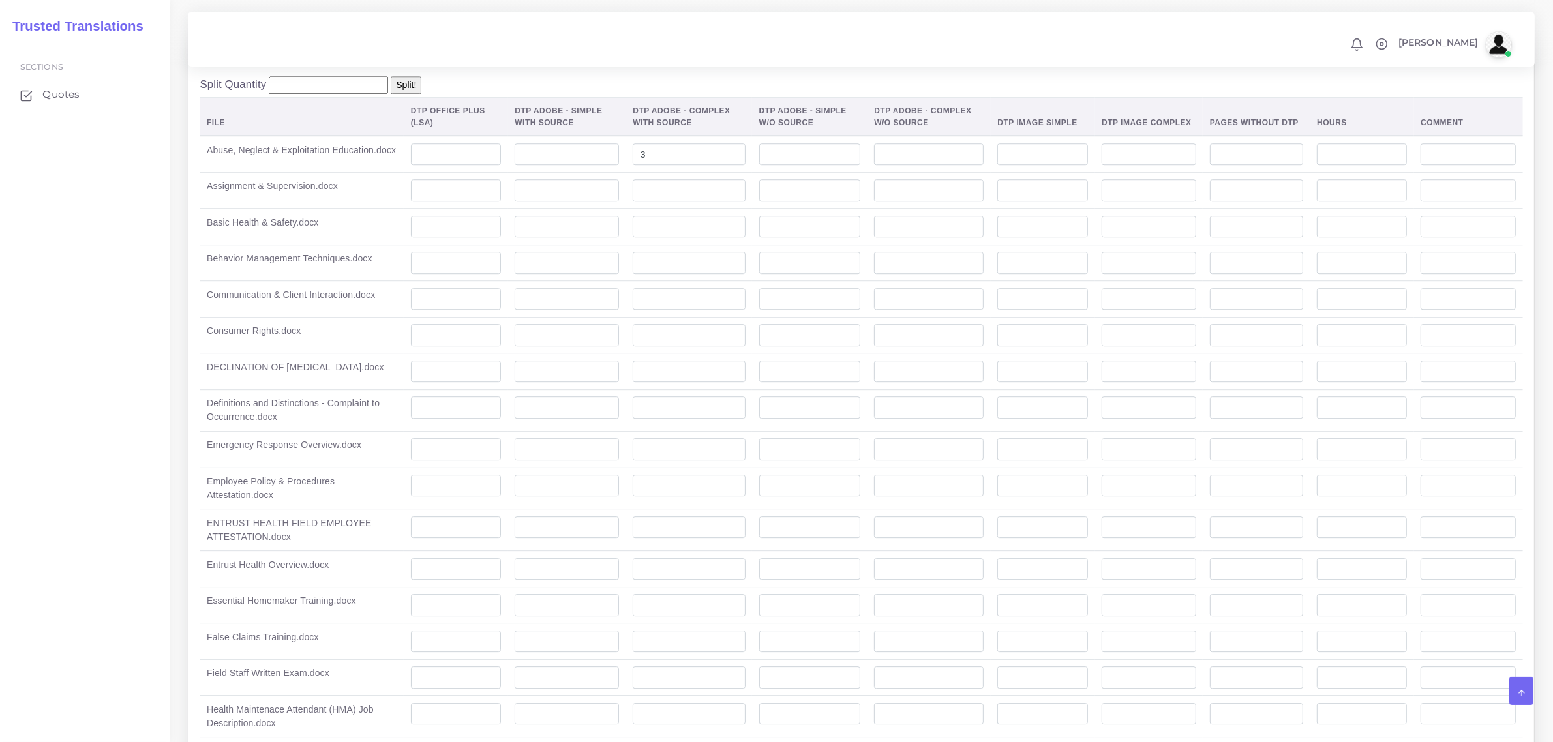
scroll to position [4646, 0]
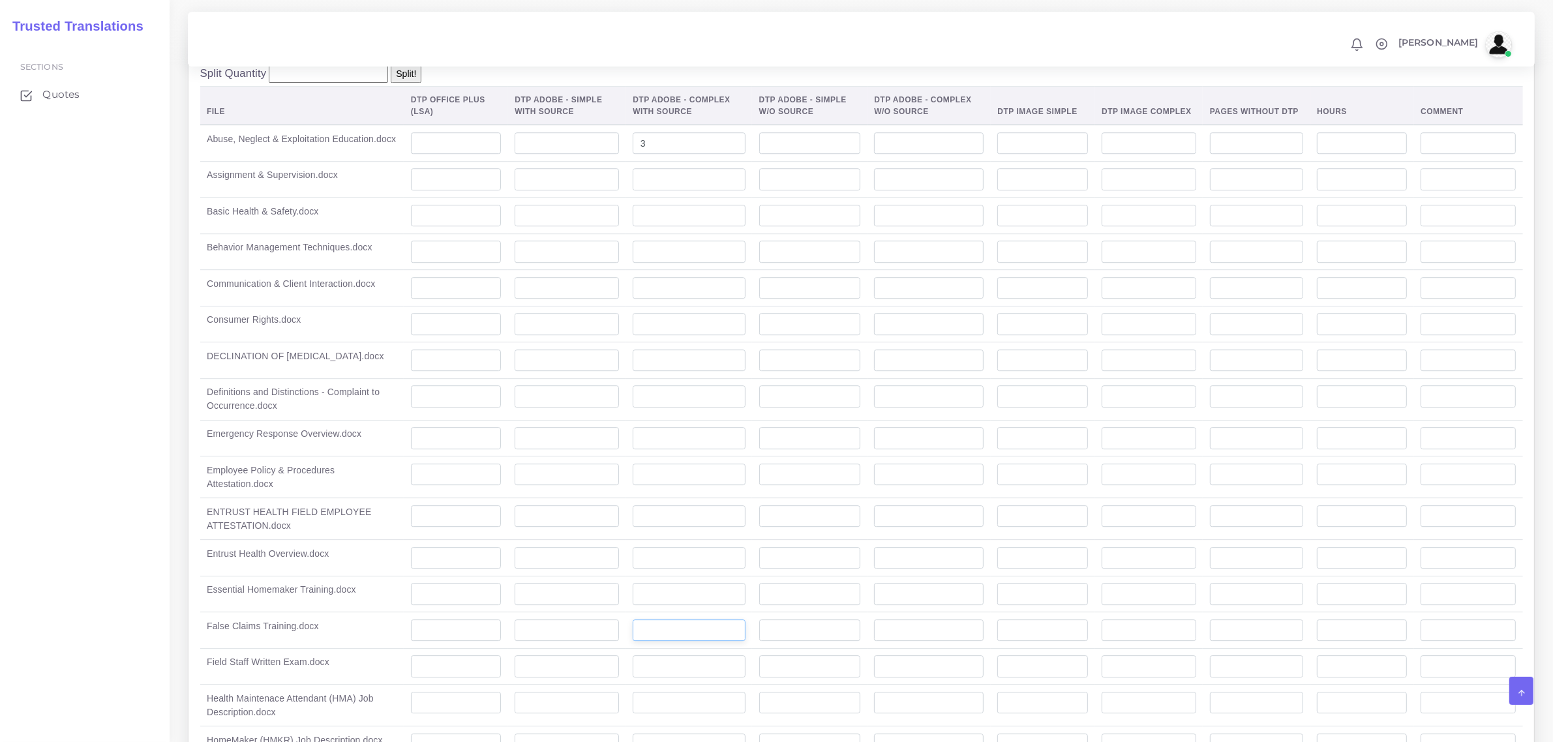
click at [655, 642] on input "number" at bounding box center [689, 630] width 112 height 22
type input "2"
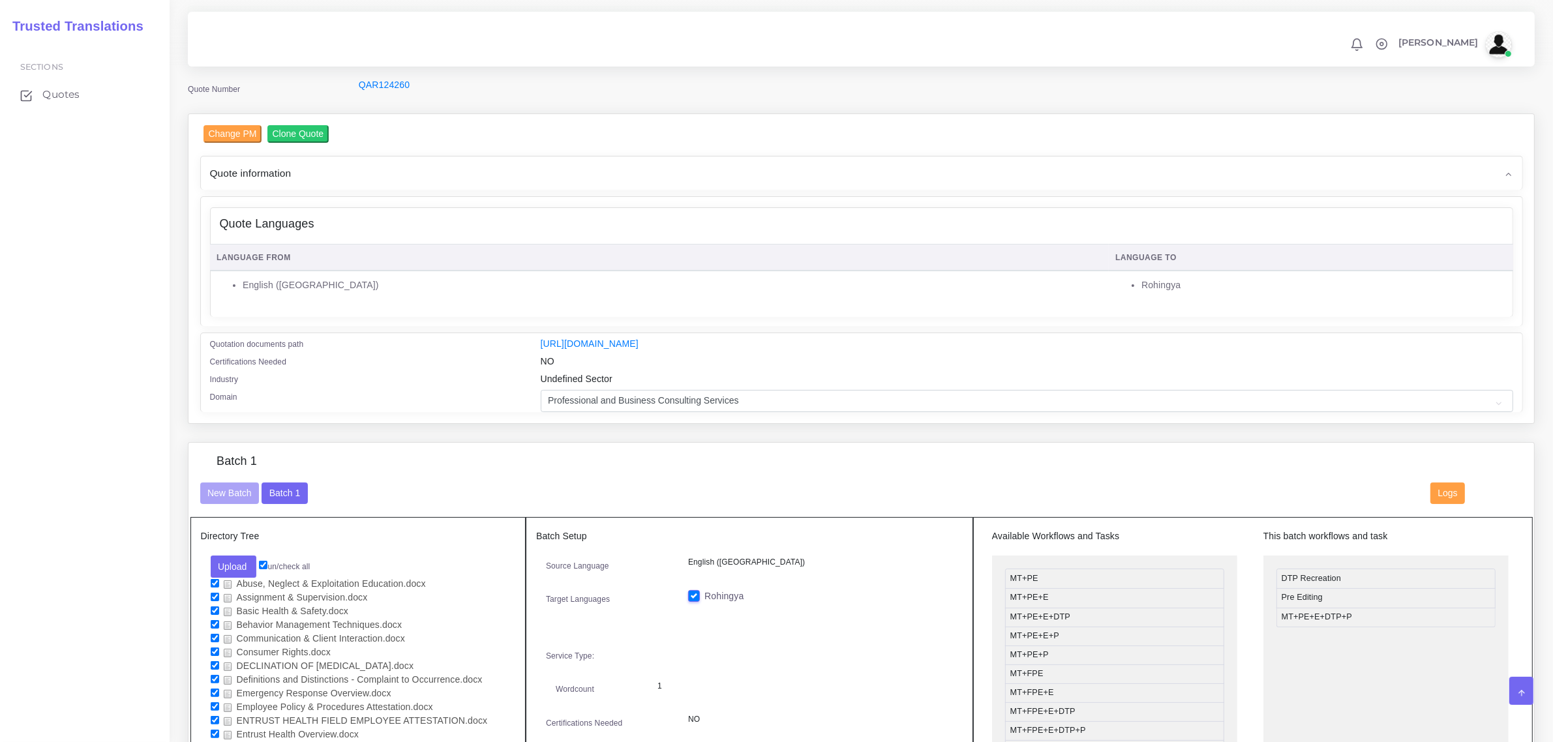
scroll to position [0, 0]
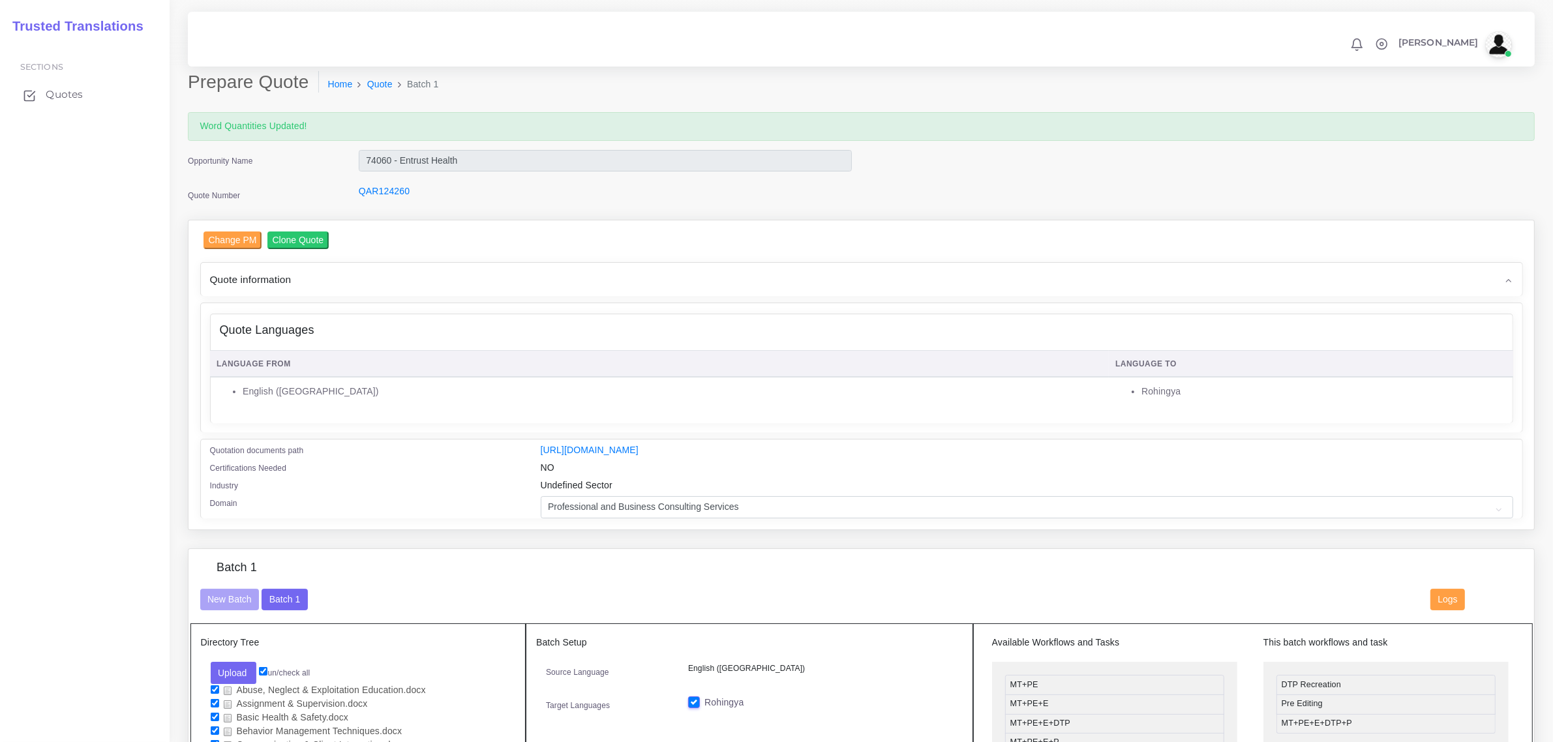
click at [57, 93] on span "Quotes" at bounding box center [64, 94] width 37 height 14
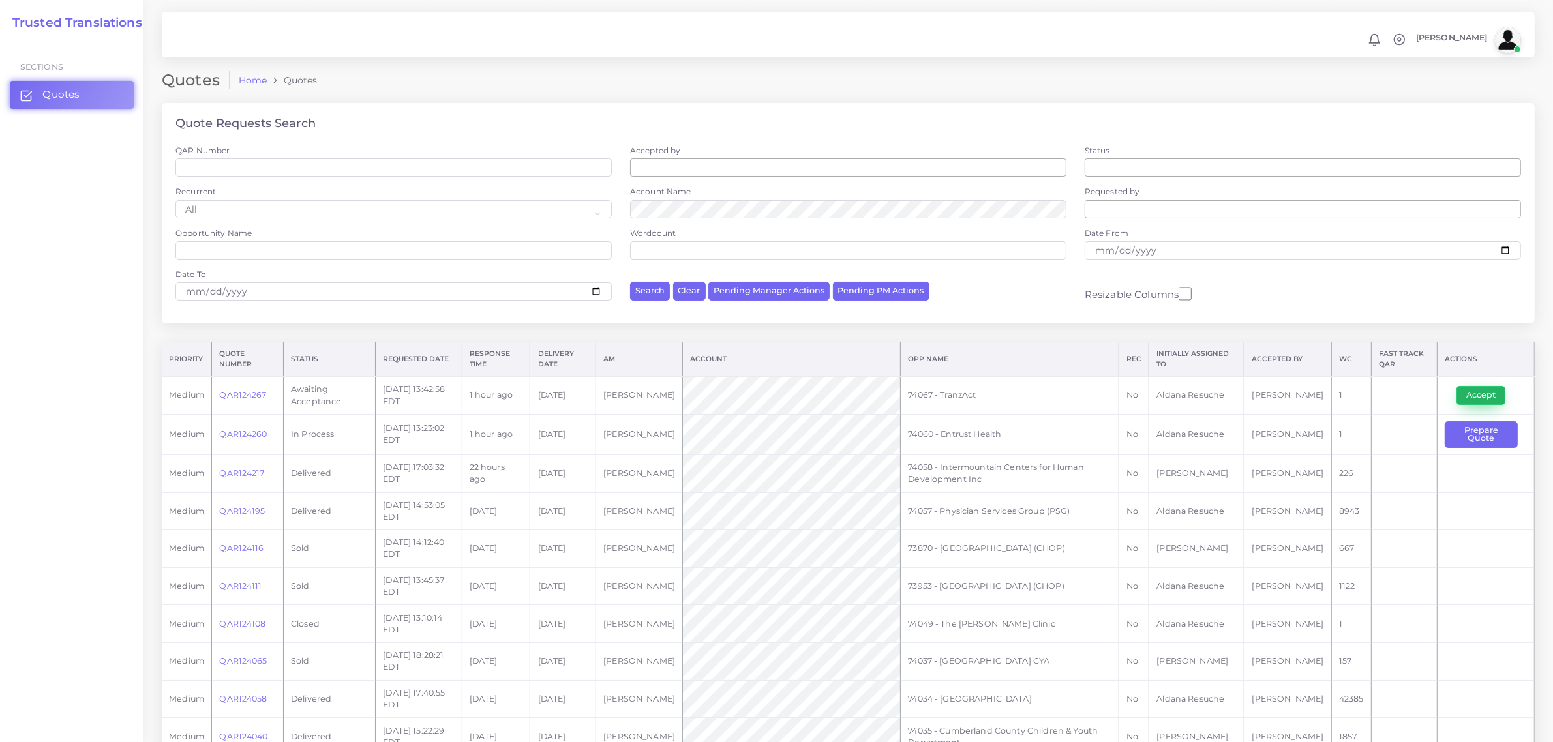
click at [1468, 391] on button "Accept" at bounding box center [1480, 395] width 49 height 18
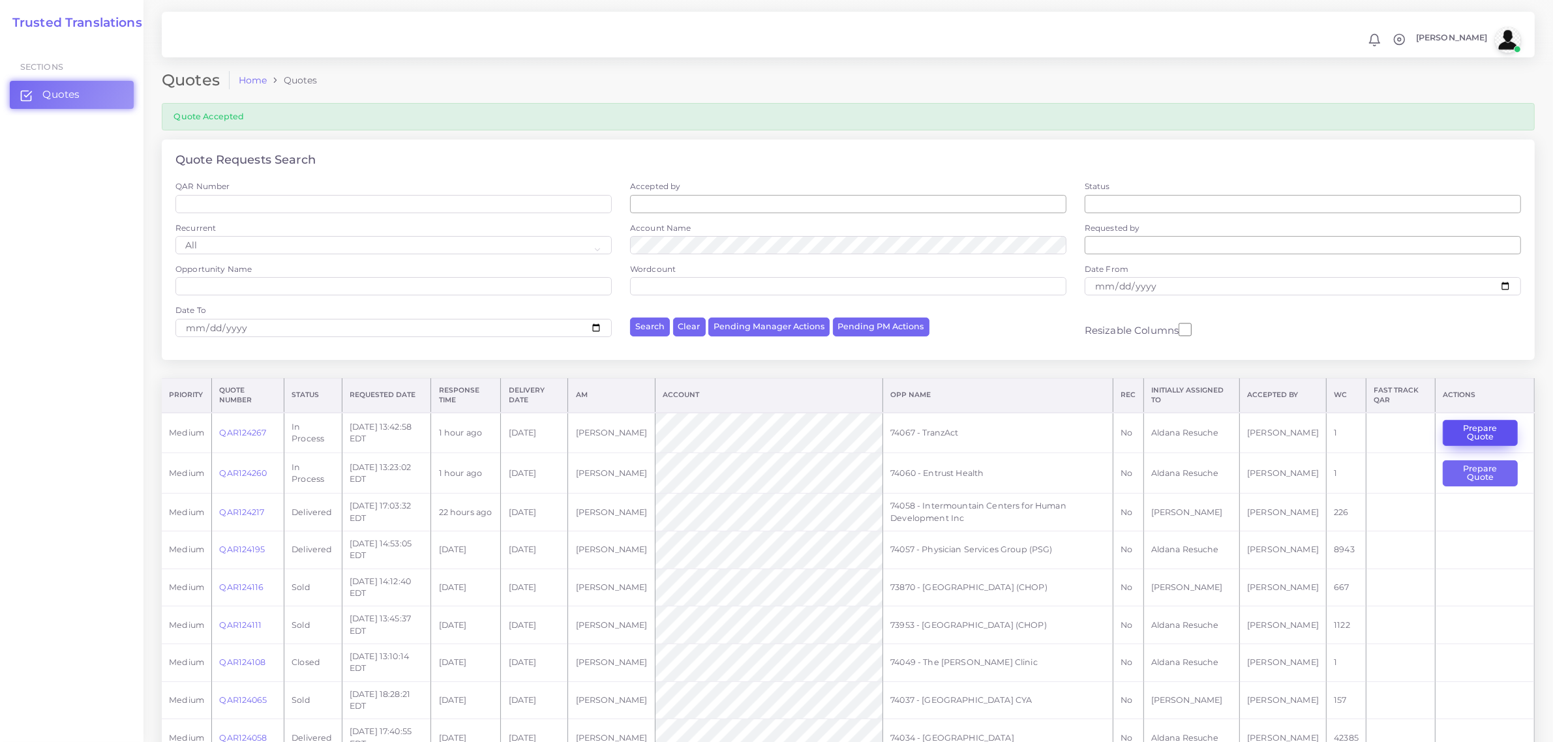
click at [1505, 428] on button "Prepare Quote" at bounding box center [1479, 433] width 75 height 27
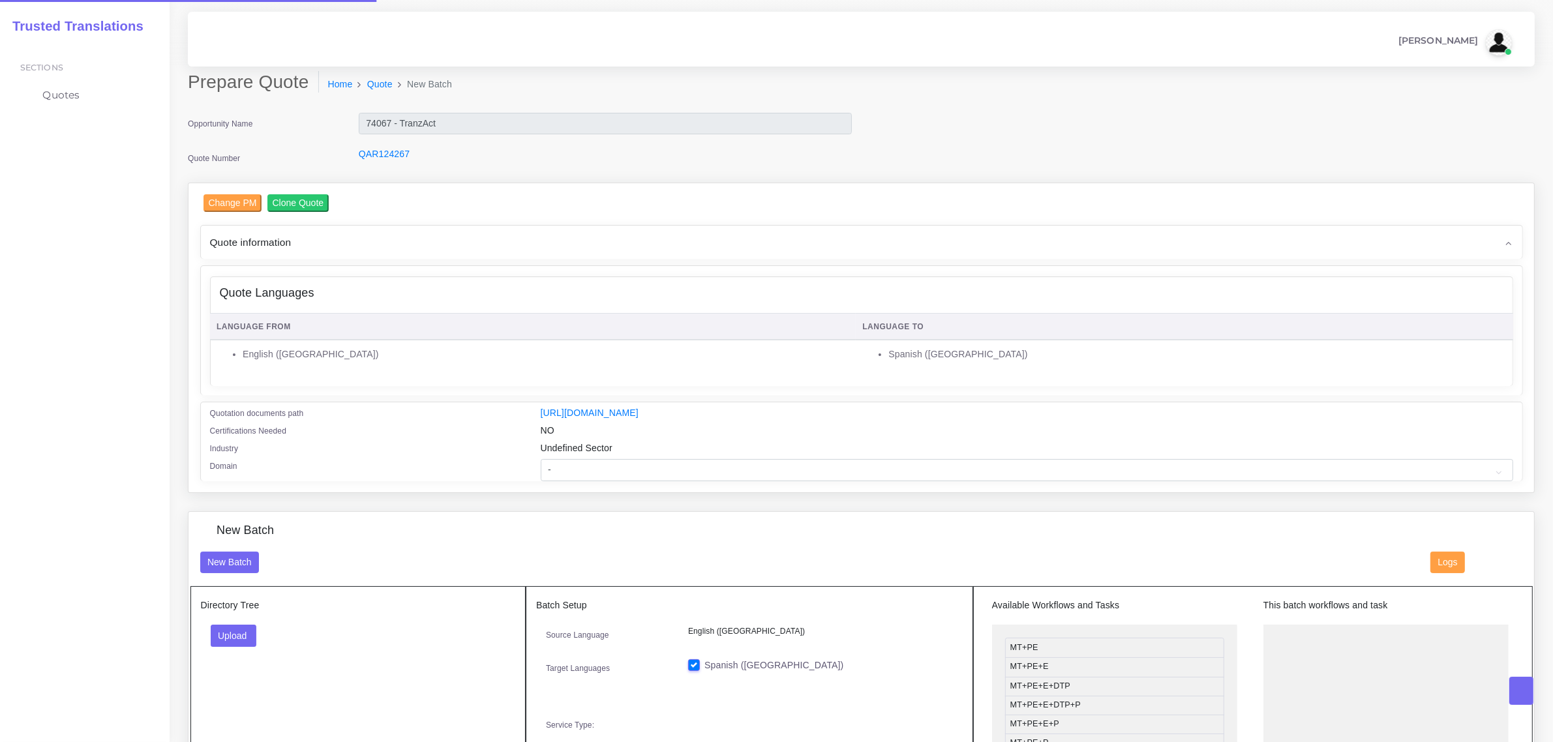
click at [923, 435] on div "NO" at bounding box center [1027, 433] width 992 height 18
drag, startPoint x: 443, startPoint y: 125, endPoint x: 363, endPoint y: 125, distance: 80.9
click at [363, 125] on input "74067 - TranzAct" at bounding box center [605, 124] width 493 height 22
click at [465, 164] on div "QAR124267" at bounding box center [605, 160] width 513 height 26
drag, startPoint x: 447, startPoint y: 131, endPoint x: 357, endPoint y: 119, distance: 90.7
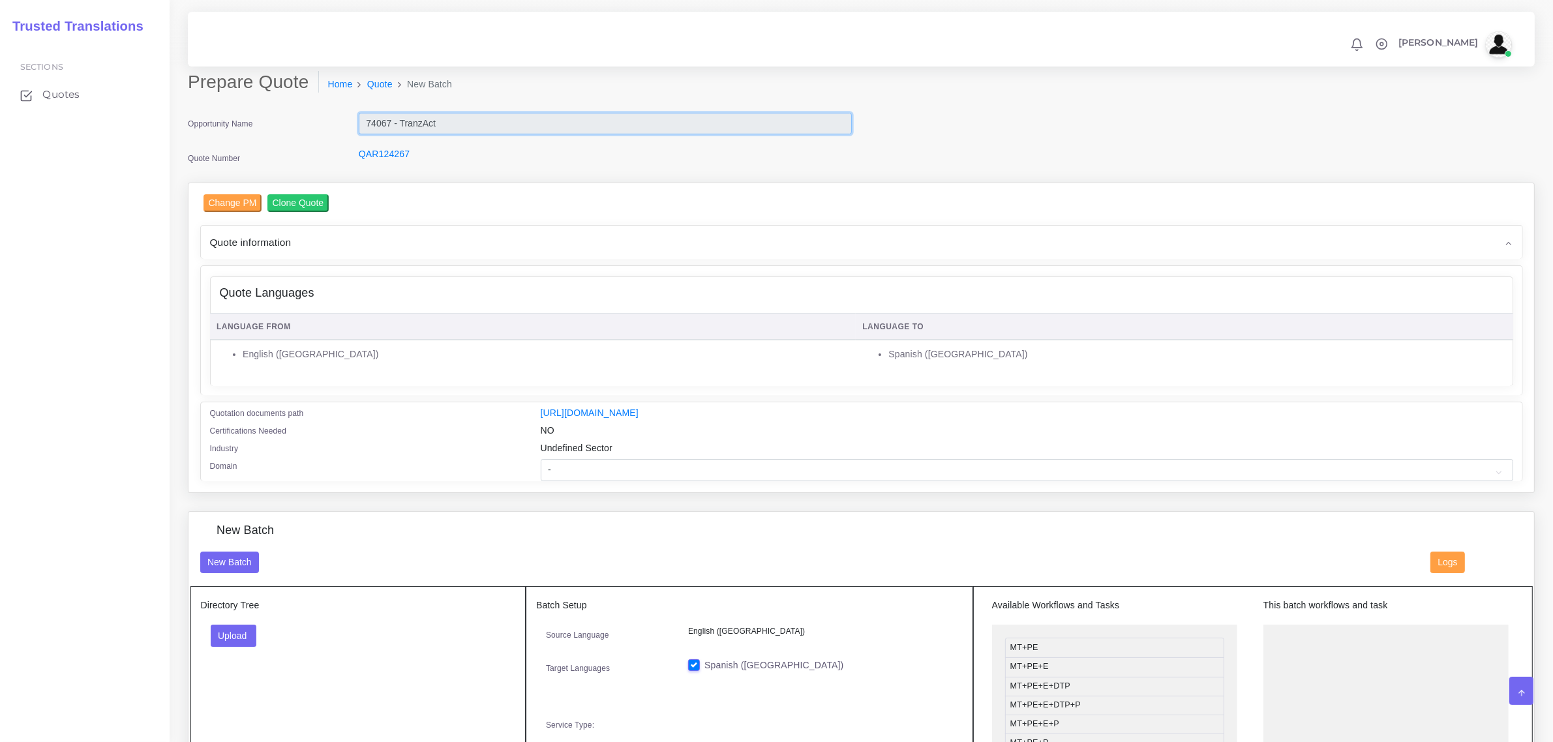
click at [357, 119] on div "74067 - TranzAct" at bounding box center [605, 126] width 513 height 26
click at [695, 461] on select "- Advertising and Media Agriculture, Forestry and Fishing Architecture, Buildin…" at bounding box center [1027, 470] width 972 height 22
select select "Professional and Business Consulting Services"
click at [541, 459] on select "- Advertising and Media Agriculture, Forestry and Fishing Architecture, Buildin…" at bounding box center [1027, 470] width 972 height 22
click at [555, 361] on td "English ([GEOGRAPHIC_DATA])" at bounding box center [533, 358] width 646 height 37
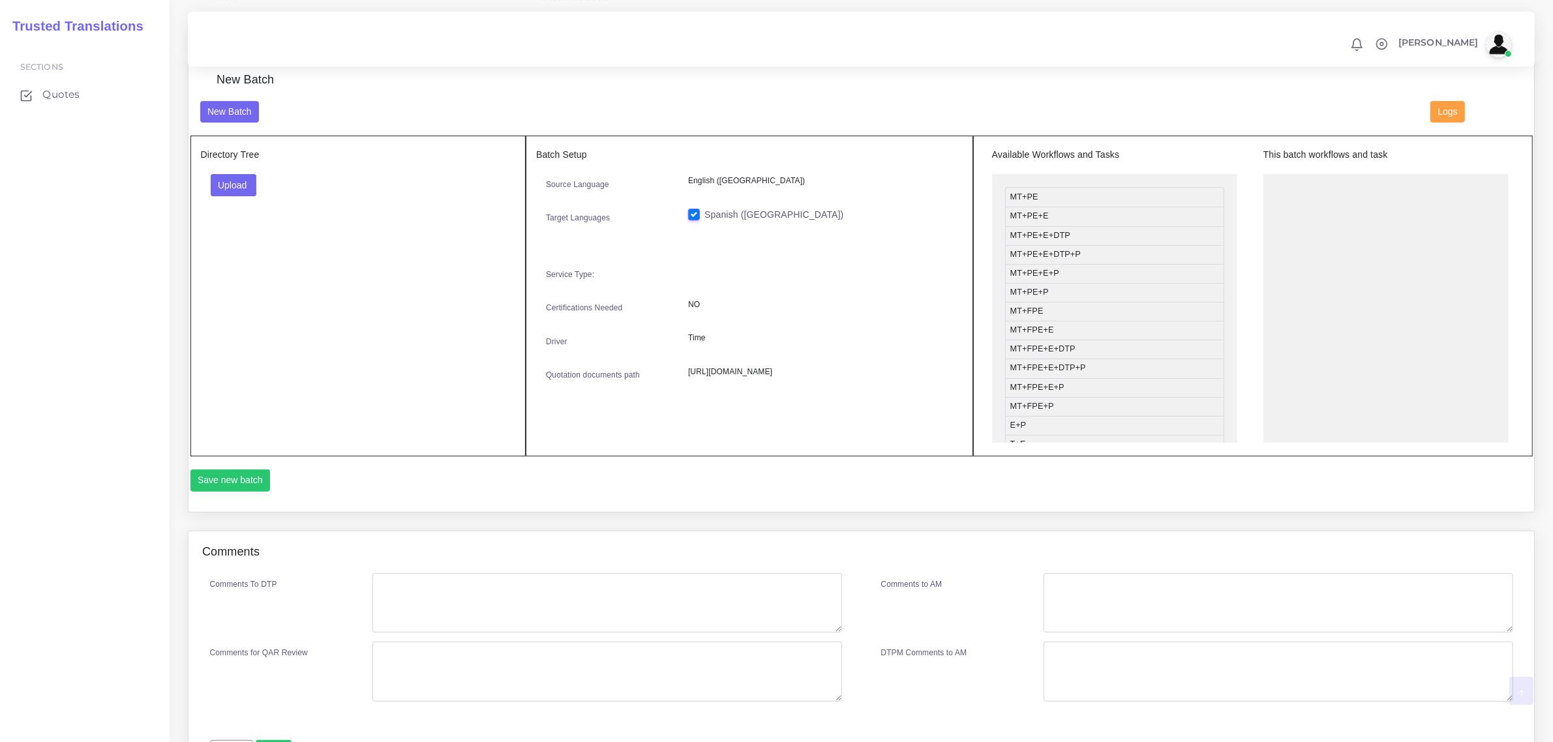
scroll to position [489, 0]
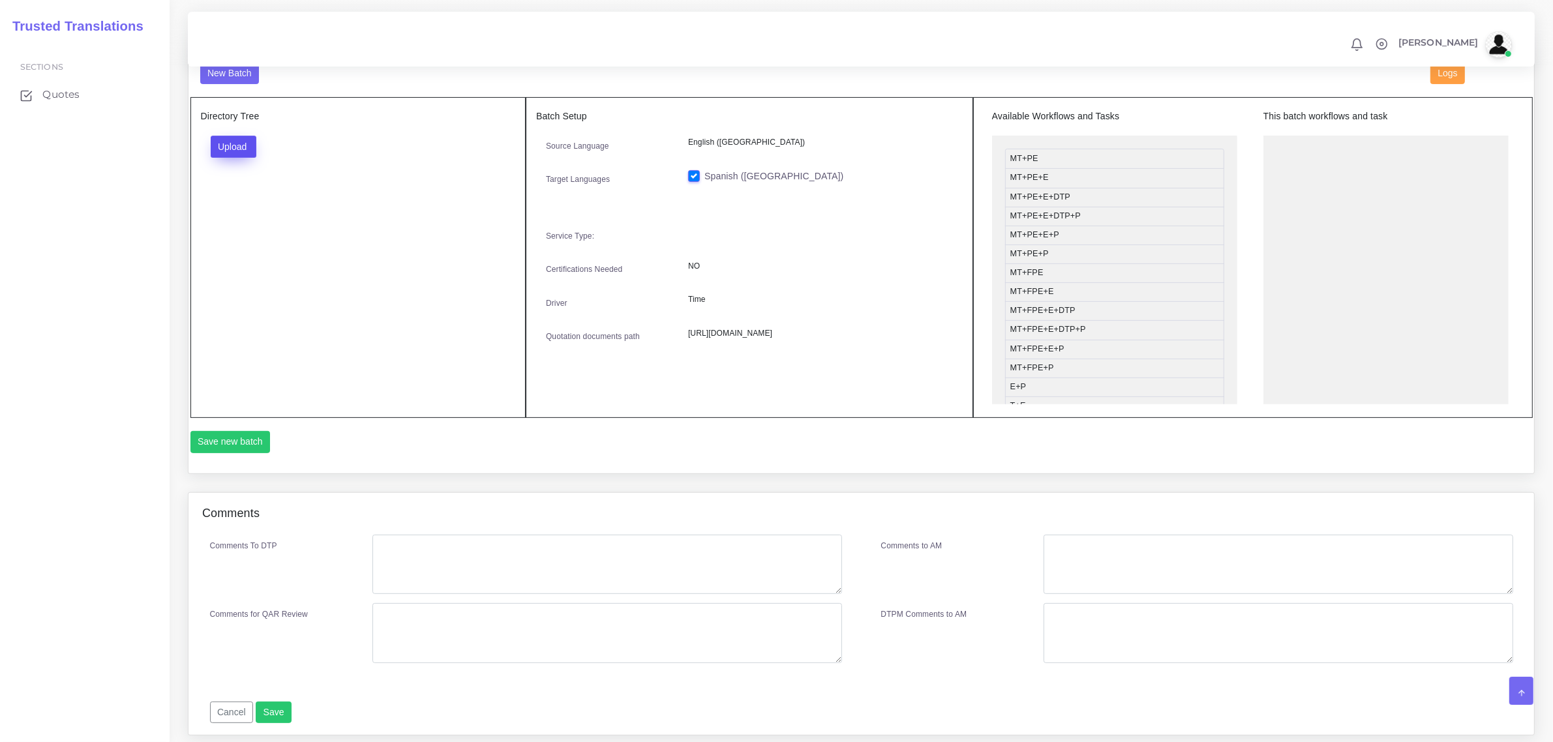
click at [230, 147] on button "Upload" at bounding box center [234, 147] width 46 height 22
click at [248, 194] on label "Files" at bounding box center [256, 196] width 90 height 16
drag, startPoint x: 1052, startPoint y: 213, endPoint x: 1354, endPoint y: 161, distance: 307.0
click at [229, 440] on button "Save new batch" at bounding box center [230, 442] width 80 height 22
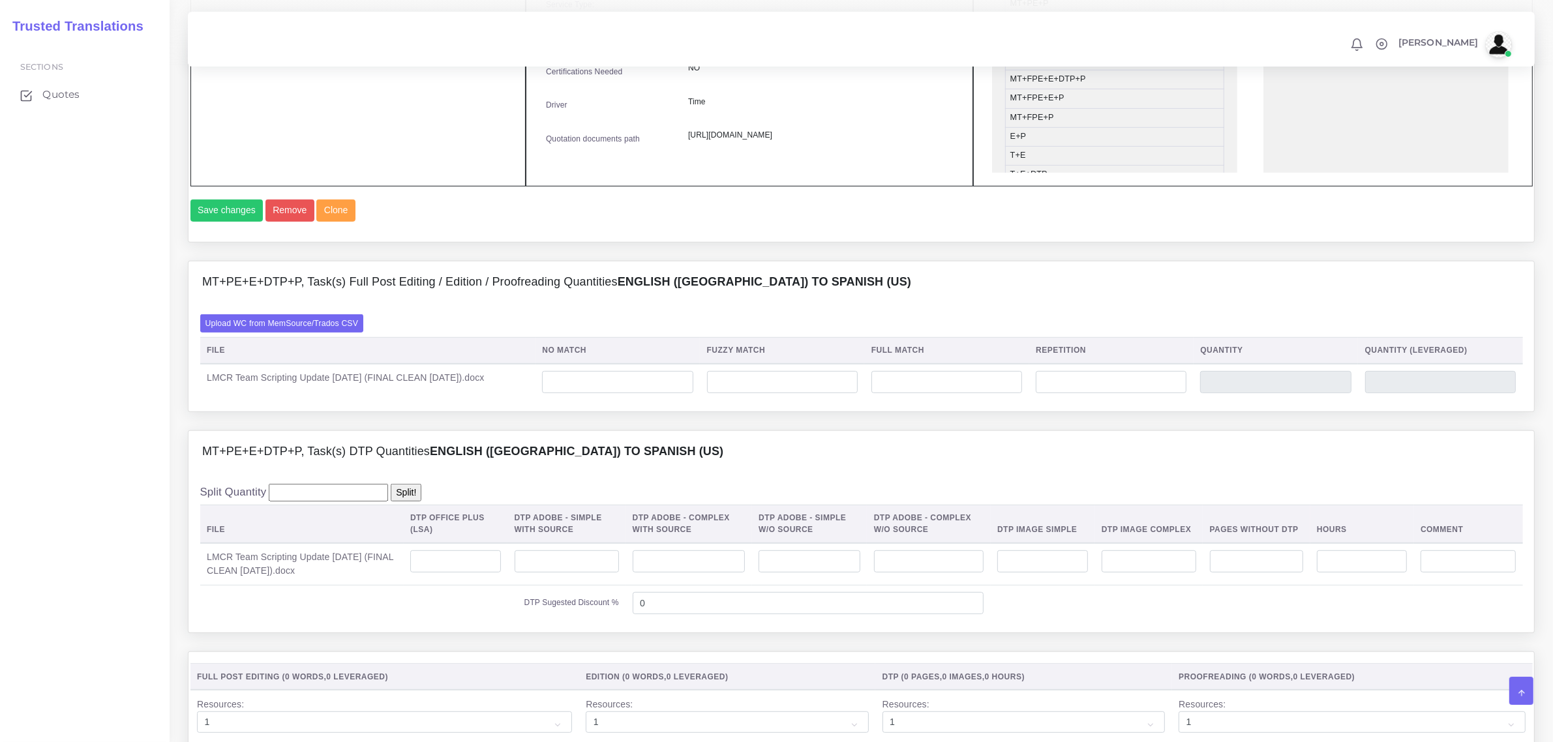
scroll to position [734, 0]
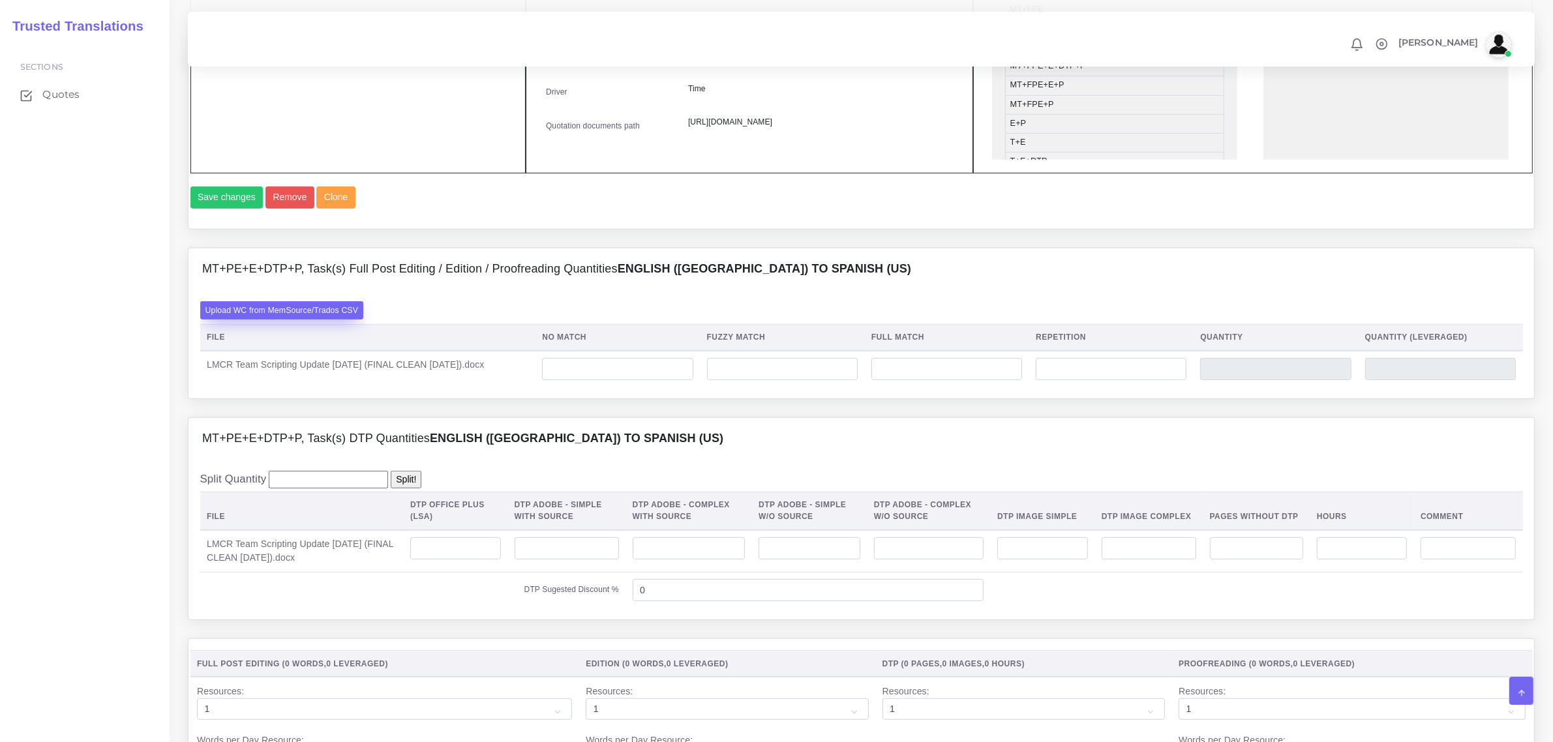
click at [299, 327] on div "Upload WC from MemSource/Trados CSV File No Match Fuzzy Match Full Match Repeti…" at bounding box center [860, 344] width 1345 height 108
click at [297, 319] on label "Upload WC from MemSource/Trados CSV" at bounding box center [282, 310] width 164 height 18
click at [0, 0] on input "Upload WC from MemSource/Trados CSV" at bounding box center [0, 0] width 0 height 0
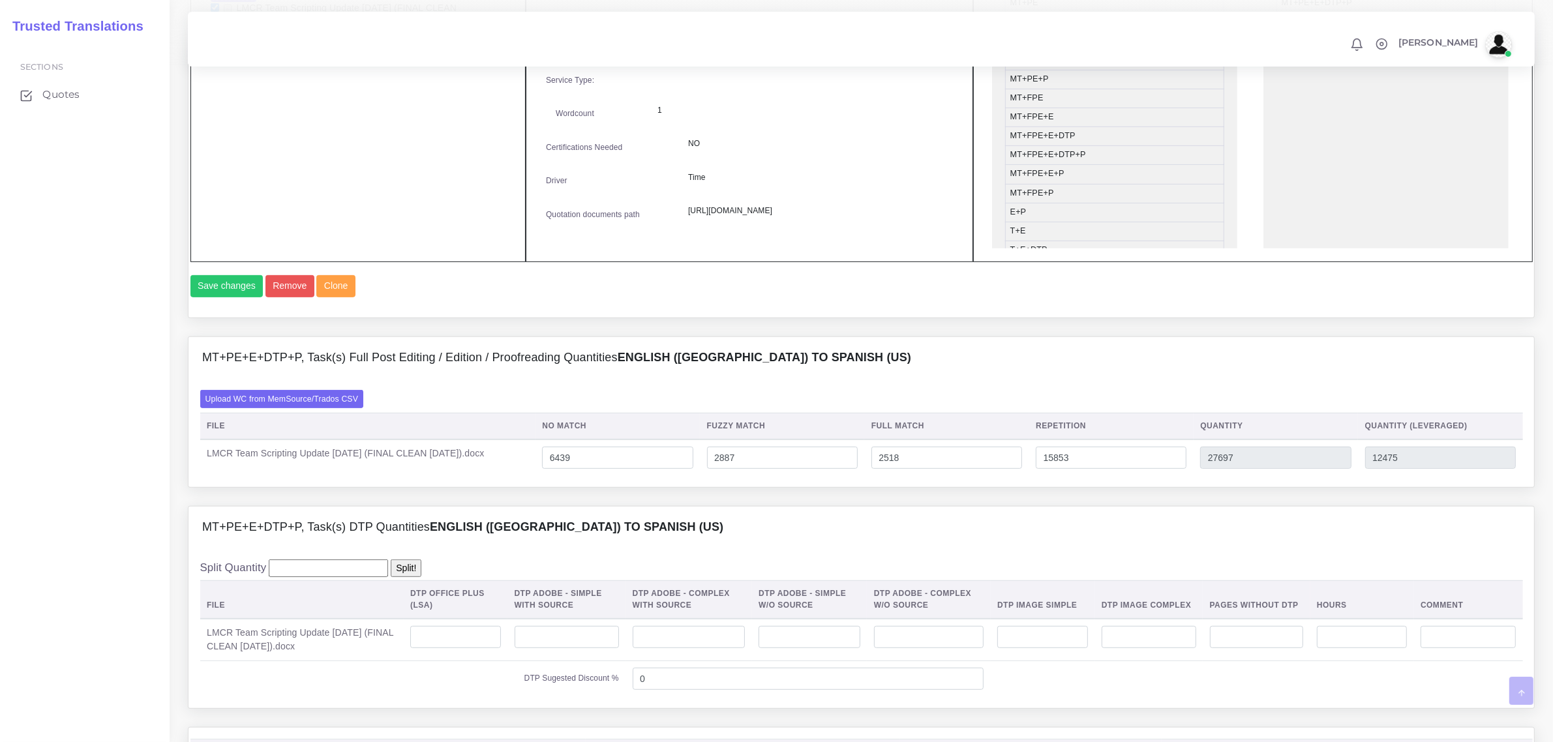
scroll to position [815, 0]
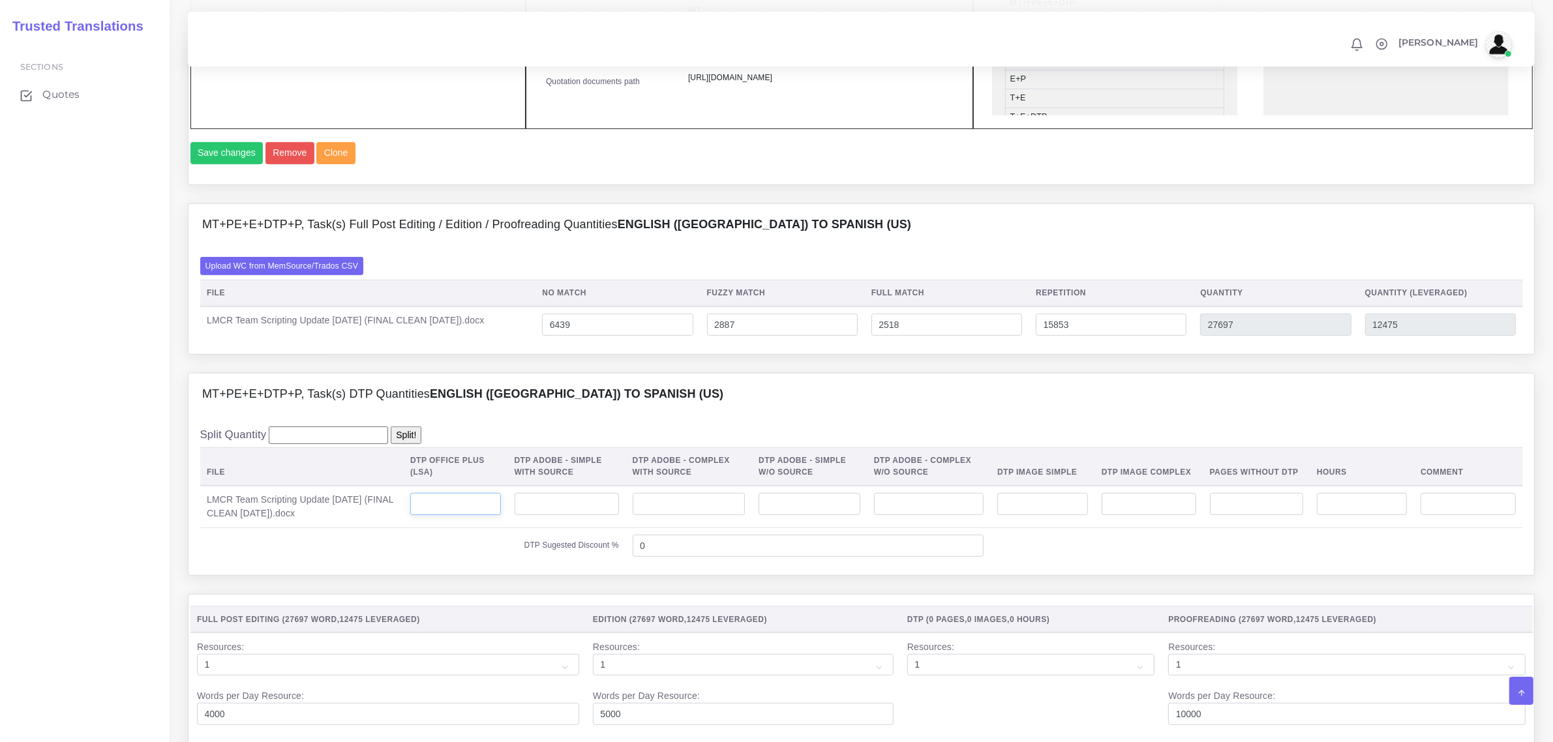
click at [460, 515] on input "number" at bounding box center [455, 504] width 91 height 22
type input "47"
click at [537, 460] on div "Split Quantity Split! File DTP Office Plus (LSA) DTP Adobe - Simple With Source…" at bounding box center [861, 495] width 1322 height 138
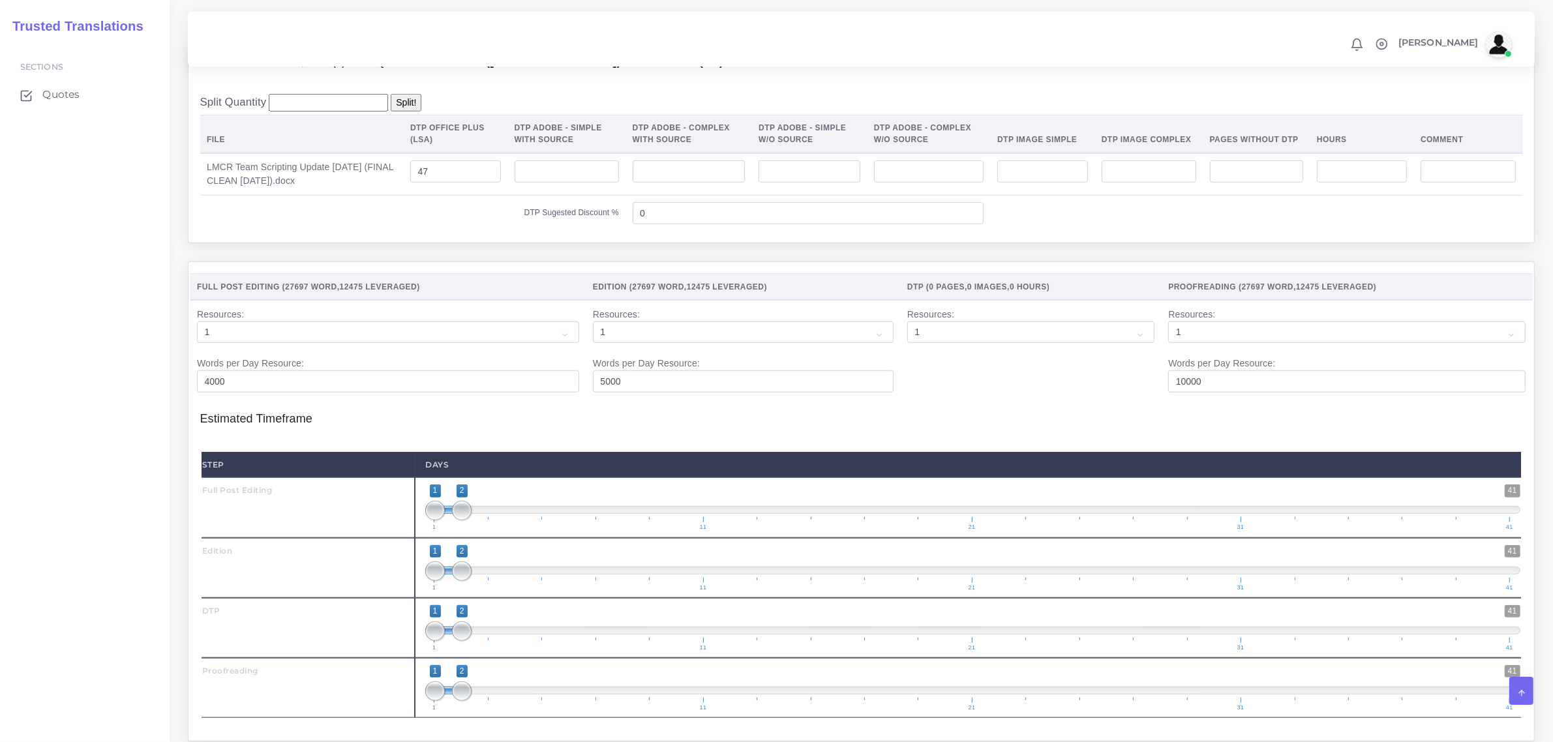
scroll to position [1386, 0]
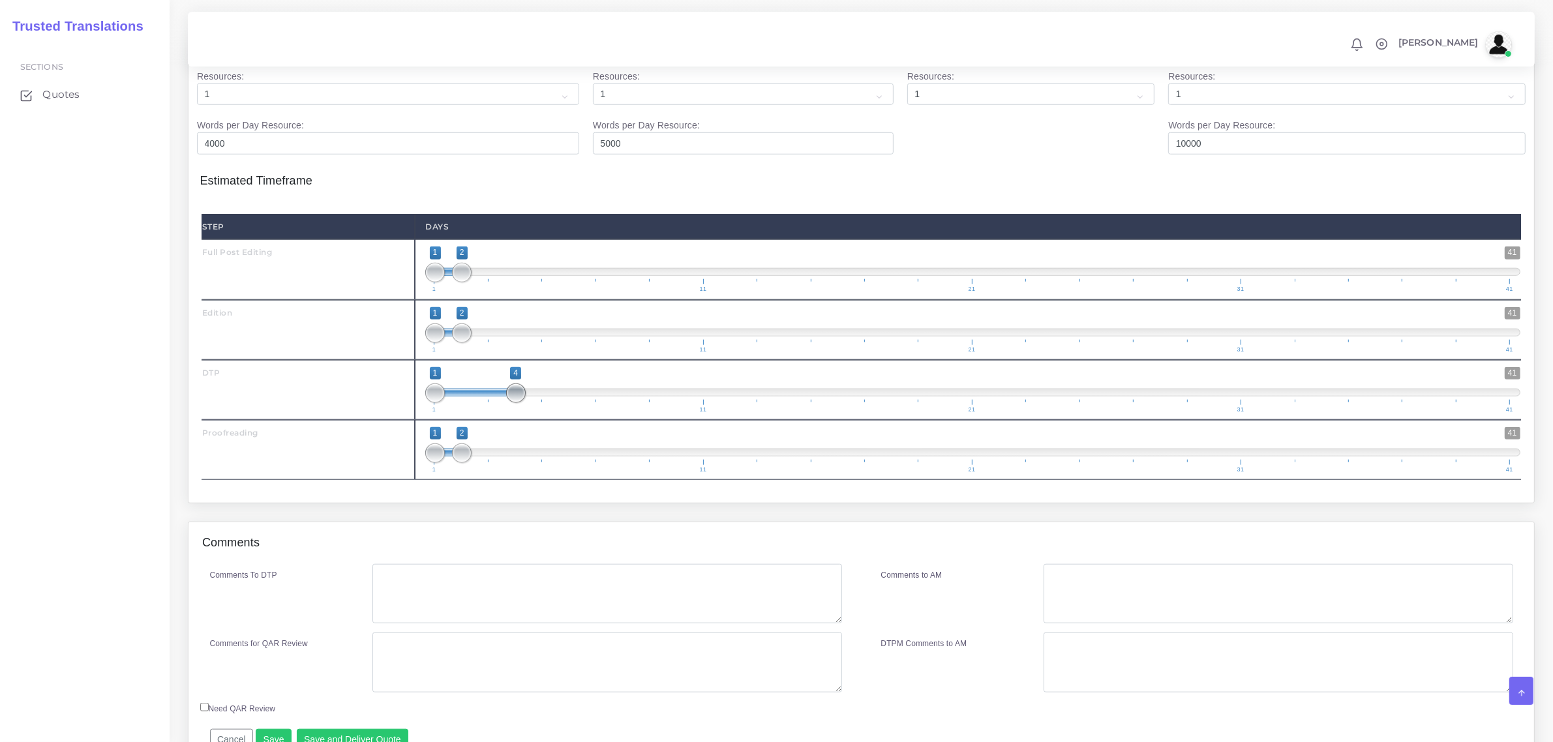
type input "1;1"
drag, startPoint x: 467, startPoint y: 421, endPoint x: 443, endPoint y: 426, distance: 23.9
click at [443, 403] on span at bounding box center [435, 393] width 20 height 20
type input "1;7"
drag, startPoint x: 458, startPoint y: 301, endPoint x: 603, endPoint y: 293, distance: 144.9
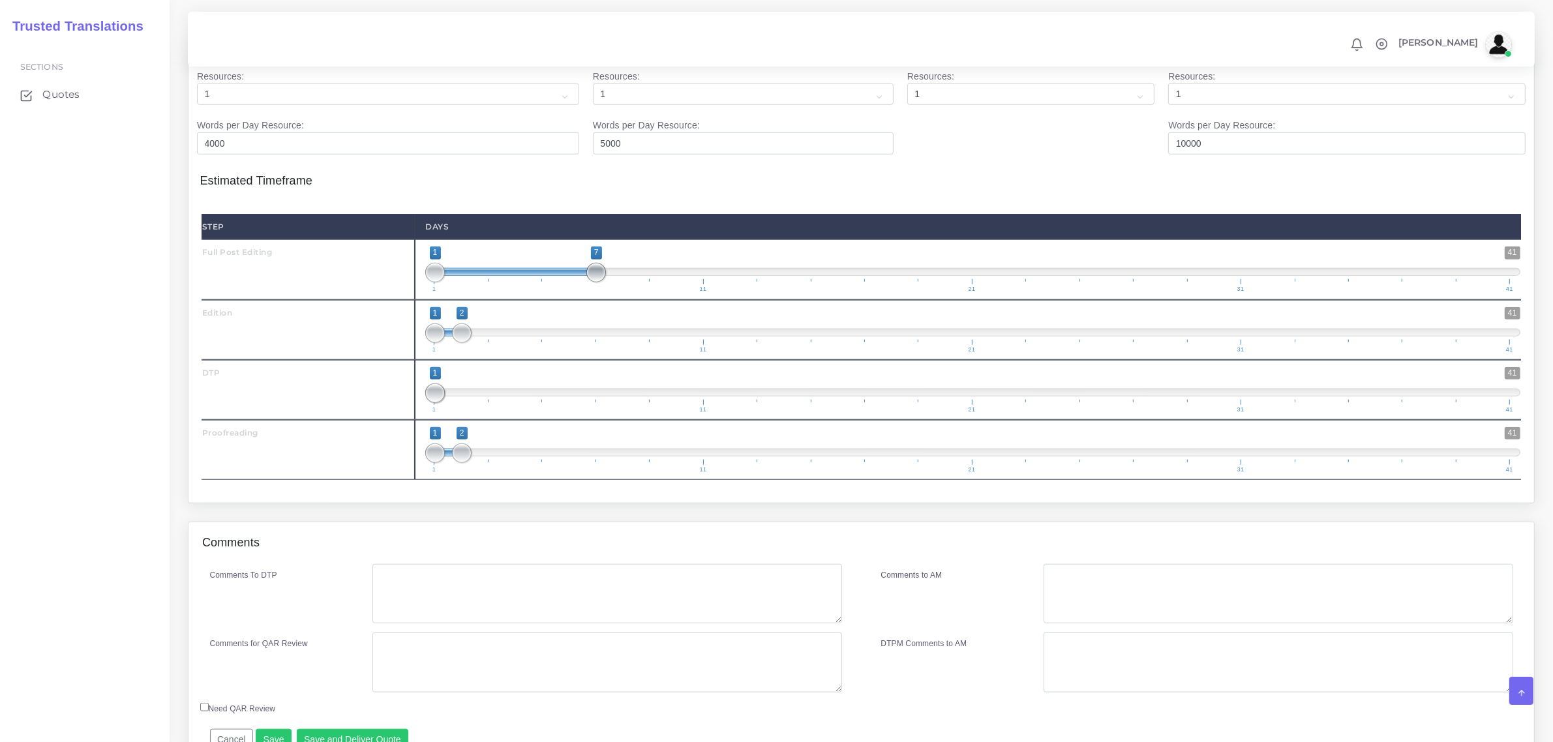
click at [603, 282] on span at bounding box center [596, 273] width 20 height 20
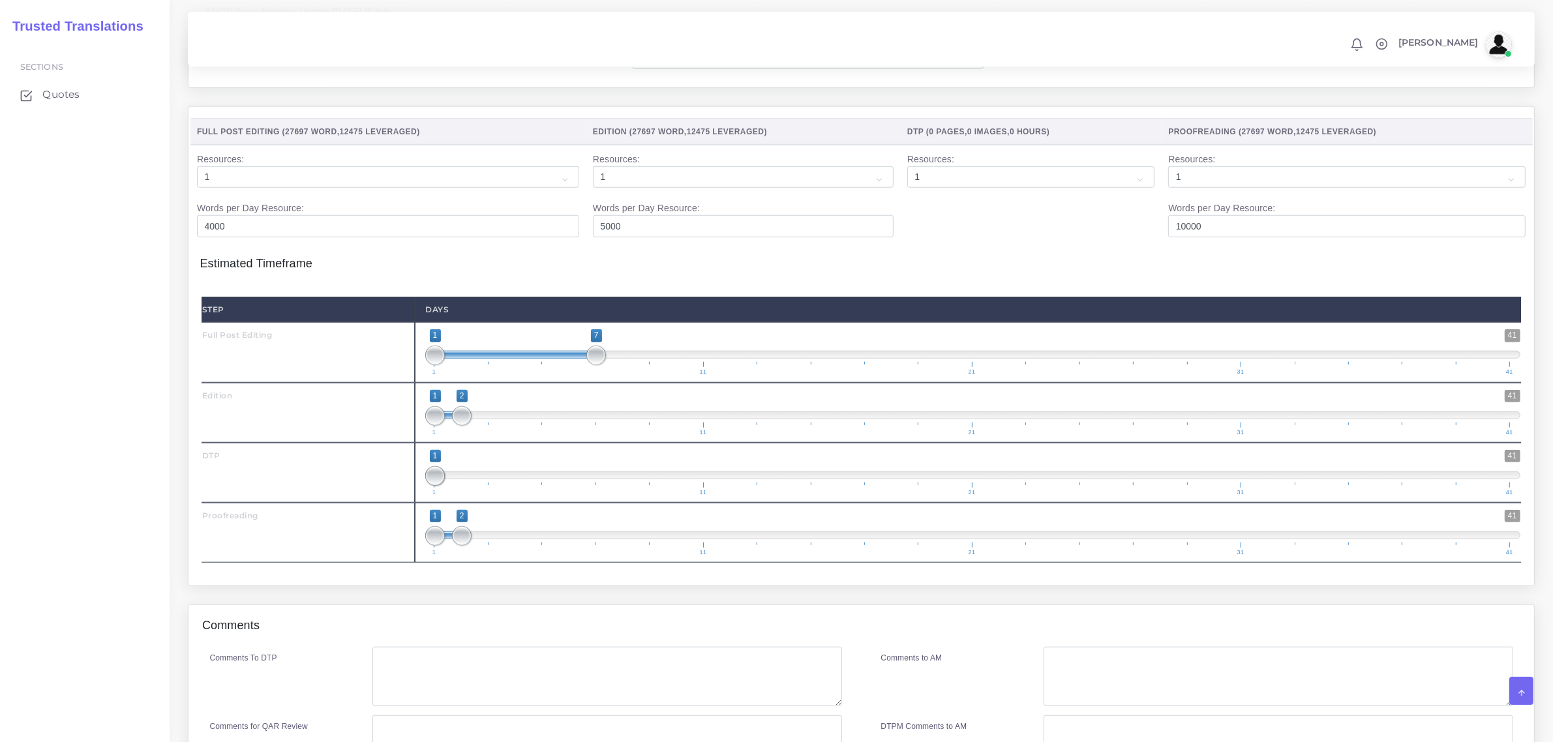
scroll to position [1304, 0]
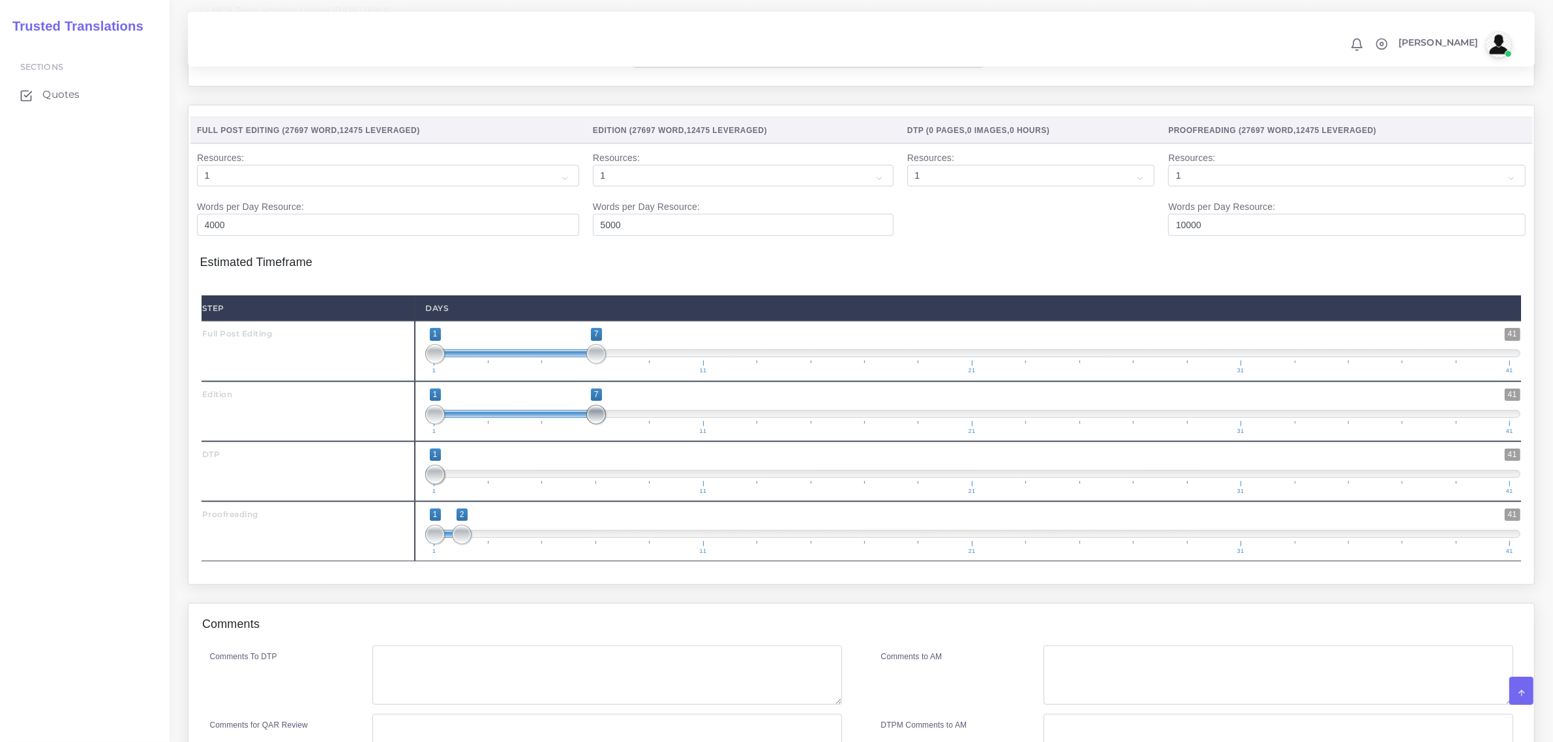
drag, startPoint x: 456, startPoint y: 438, endPoint x: 595, endPoint y: 436, distance: 138.9
click at [595, 424] on span at bounding box center [596, 415] width 20 height 20
drag, startPoint x: 439, startPoint y: 442, endPoint x: 637, endPoint y: 439, distance: 198.3
click at [657, 434] on span "1 41 7 7 7 — 7 1 11 21 31 41" at bounding box center [972, 412] width 1095 height 46
drag, startPoint x: 597, startPoint y: 438, endPoint x: 652, endPoint y: 439, distance: 55.4
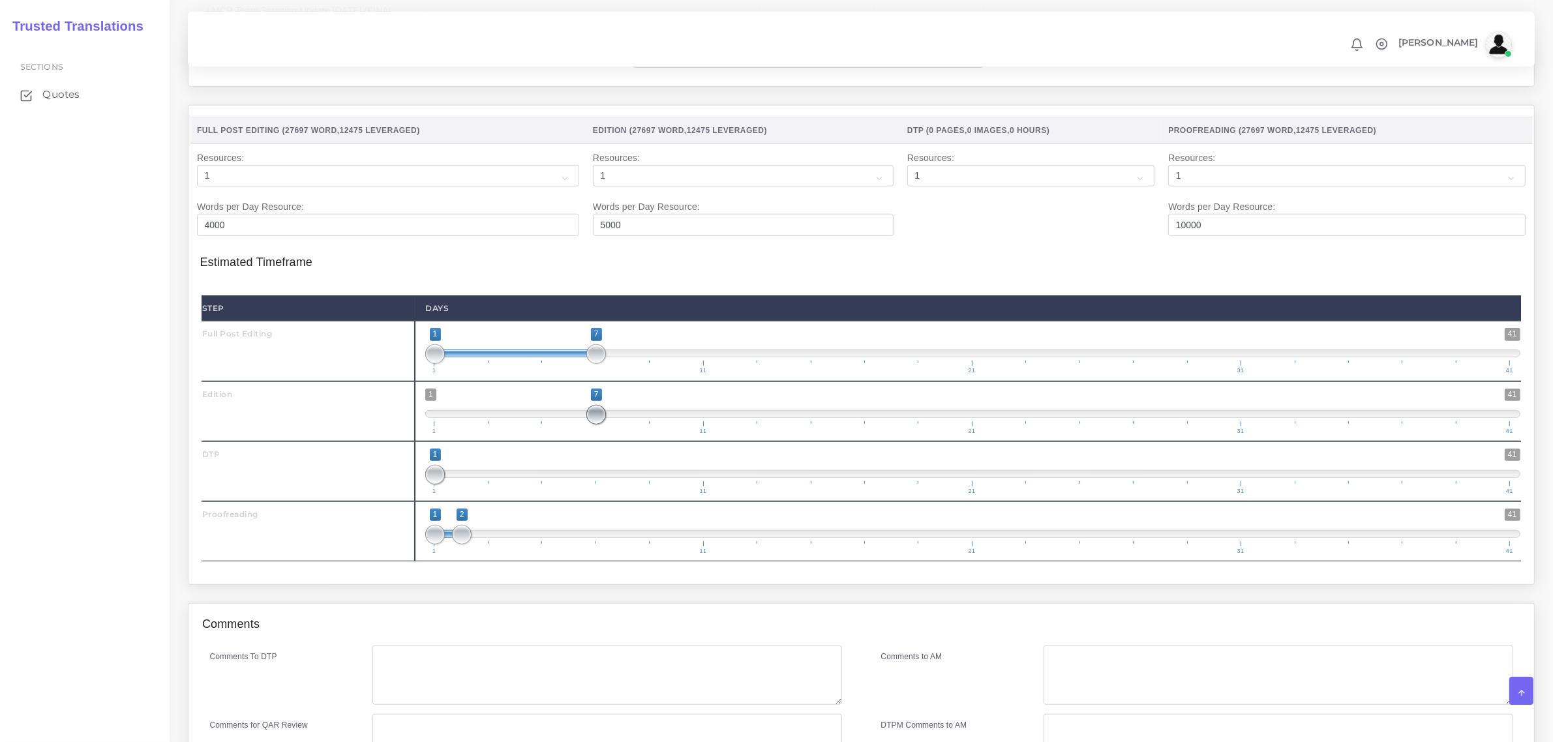
click at [646, 434] on span "1 41 7 7 7 — 7 1 11 21 31 41" at bounding box center [972, 412] width 1095 height 46
drag, startPoint x: 597, startPoint y: 441, endPoint x: 726, endPoint y: 437, distance: 129.2
click at [729, 434] on span "1 41 7 7 7 — 7 1 11 21 31 41" at bounding box center [972, 412] width 1095 height 46
click at [711, 418] on span at bounding box center [972, 414] width 1095 height 8
drag, startPoint x: 702, startPoint y: 441, endPoint x: 592, endPoint y: 440, distance: 109.5
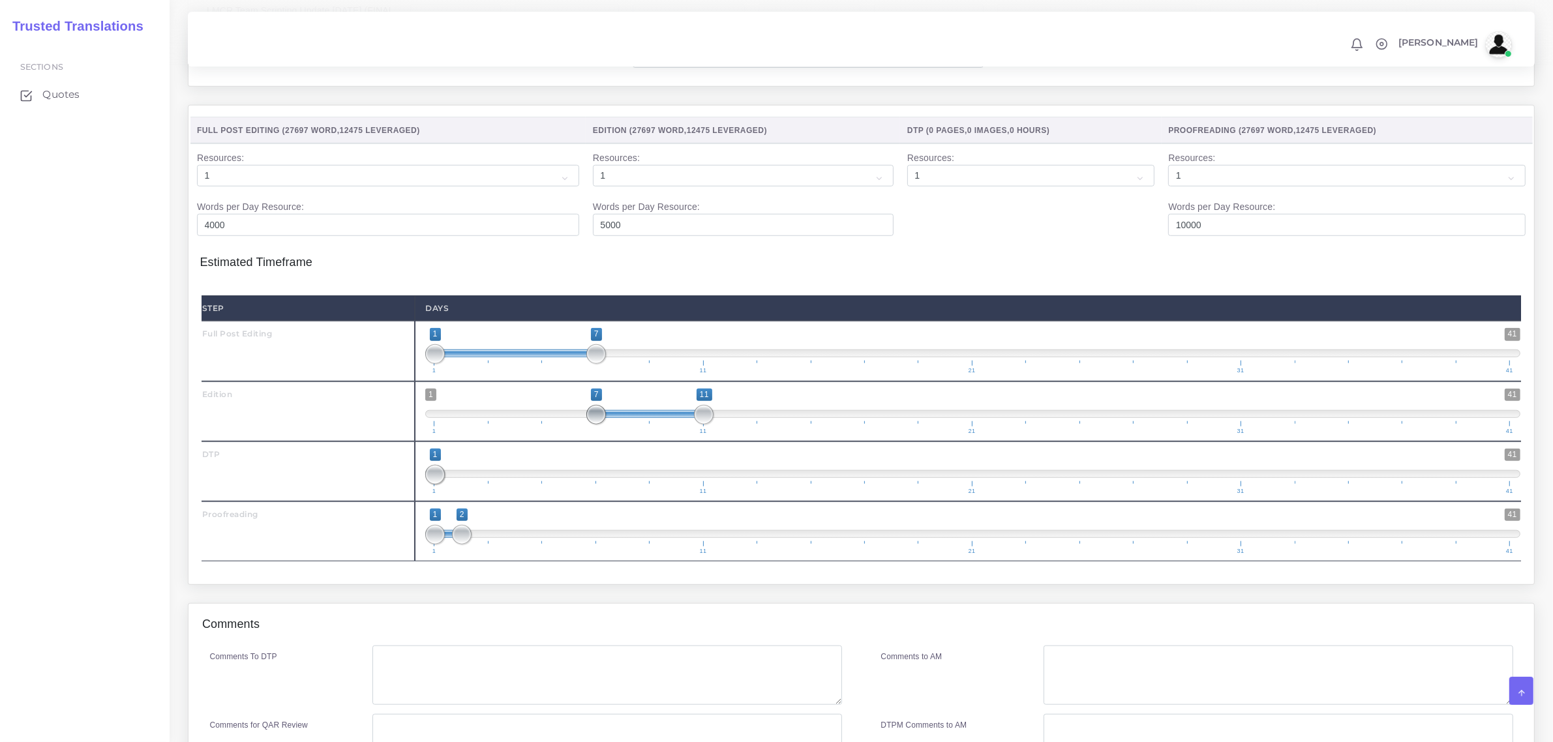
click at [592, 424] on span at bounding box center [596, 415] width 20 height 20
type input "7;12"
drag, startPoint x: 709, startPoint y: 441, endPoint x: 727, endPoint y: 440, distance: 18.3
click at [727, 424] on span at bounding box center [731, 415] width 20 height 20
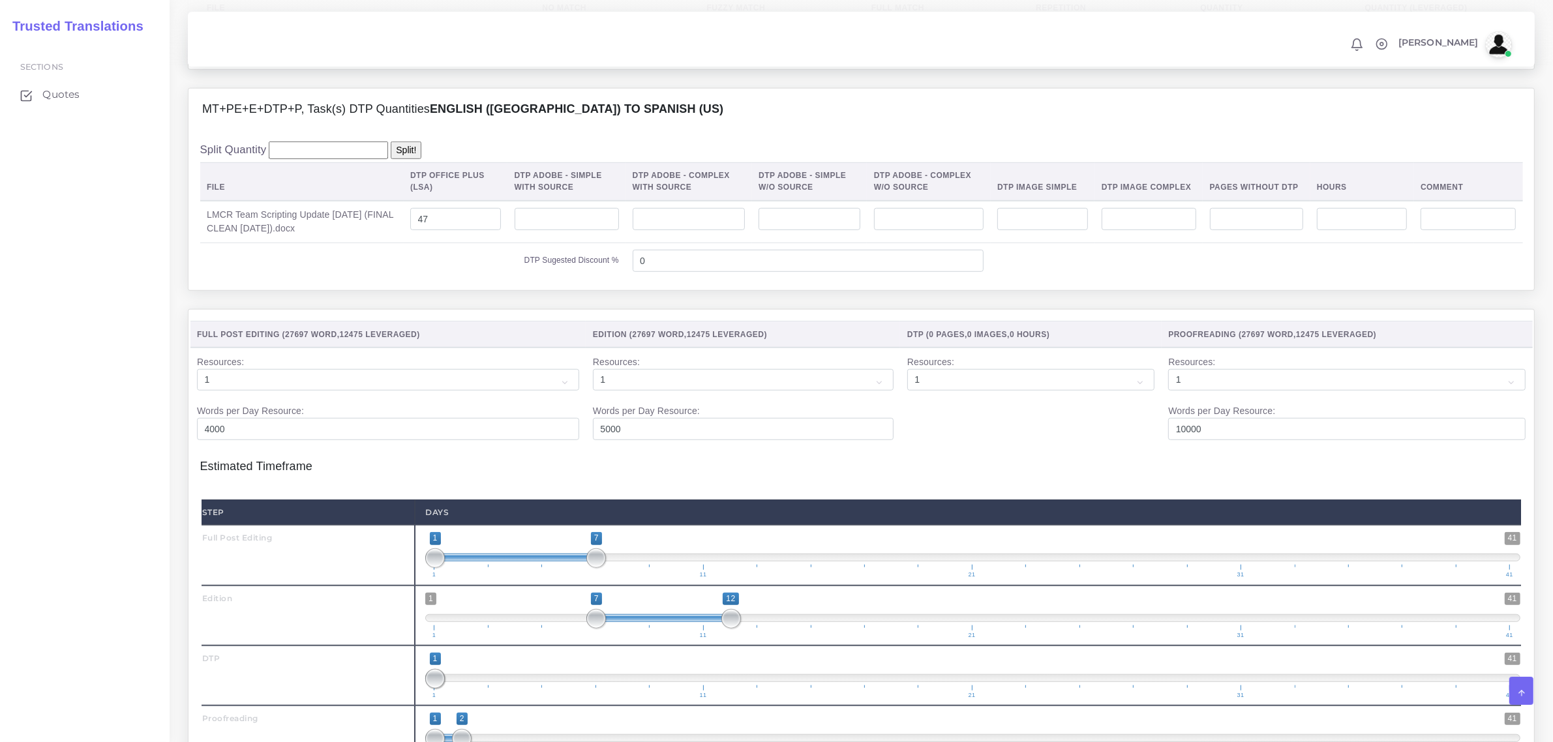
scroll to position [1386, 0]
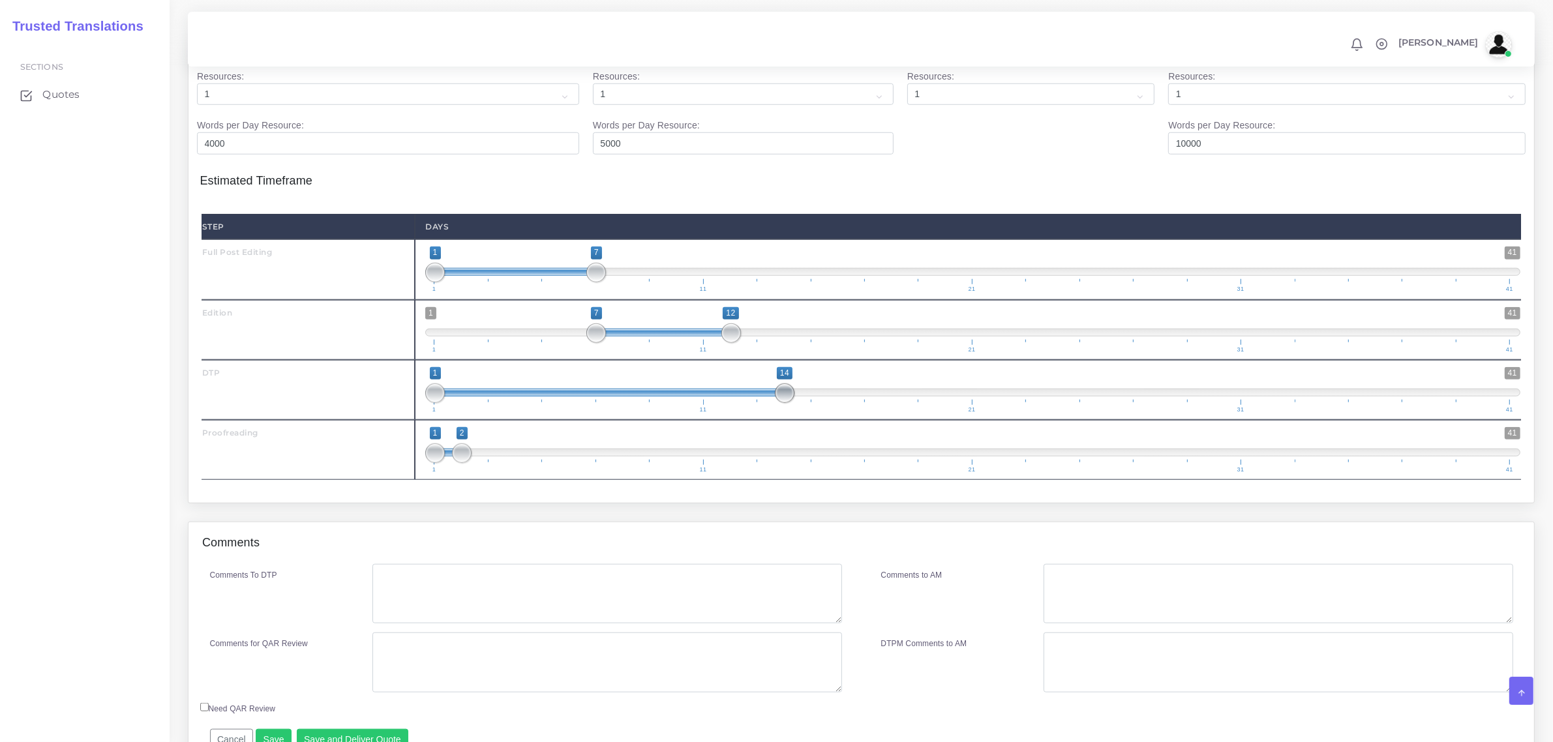
drag, startPoint x: 432, startPoint y: 421, endPoint x: 788, endPoint y: 409, distance: 355.6
click at [788, 409] on span "1 41 1 14 1 — 14 1 11 21 31 41" at bounding box center [972, 390] width 1095 height 46
drag, startPoint x: 435, startPoint y: 421, endPoint x: 738, endPoint y: 411, distance: 303.4
click at [738, 411] on span "1 41 12 14 12 — 14 1 11 21 31 41" at bounding box center [972, 390] width 1095 height 46
type input "12;14"
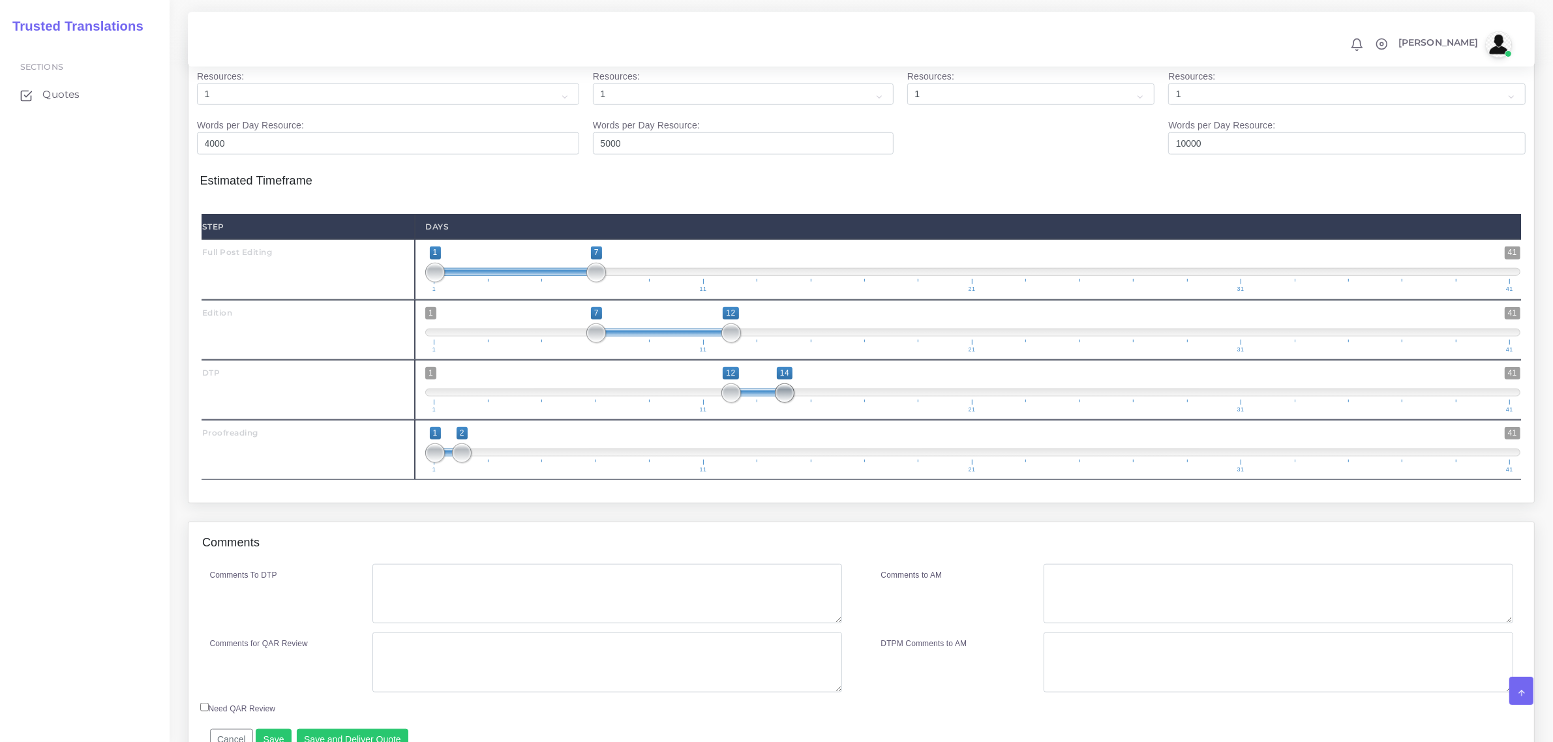
drag, startPoint x: 790, startPoint y: 422, endPoint x: 787, endPoint y: 414, distance: 8.2
click at [787, 403] on span at bounding box center [785, 393] width 20 height 20
drag, startPoint x: 461, startPoint y: 486, endPoint x: 865, endPoint y: 477, distance: 404.4
click at [865, 463] on span at bounding box center [866, 453] width 20 height 20
drag, startPoint x: 438, startPoint y: 486, endPoint x: 784, endPoint y: 486, distance: 345.6
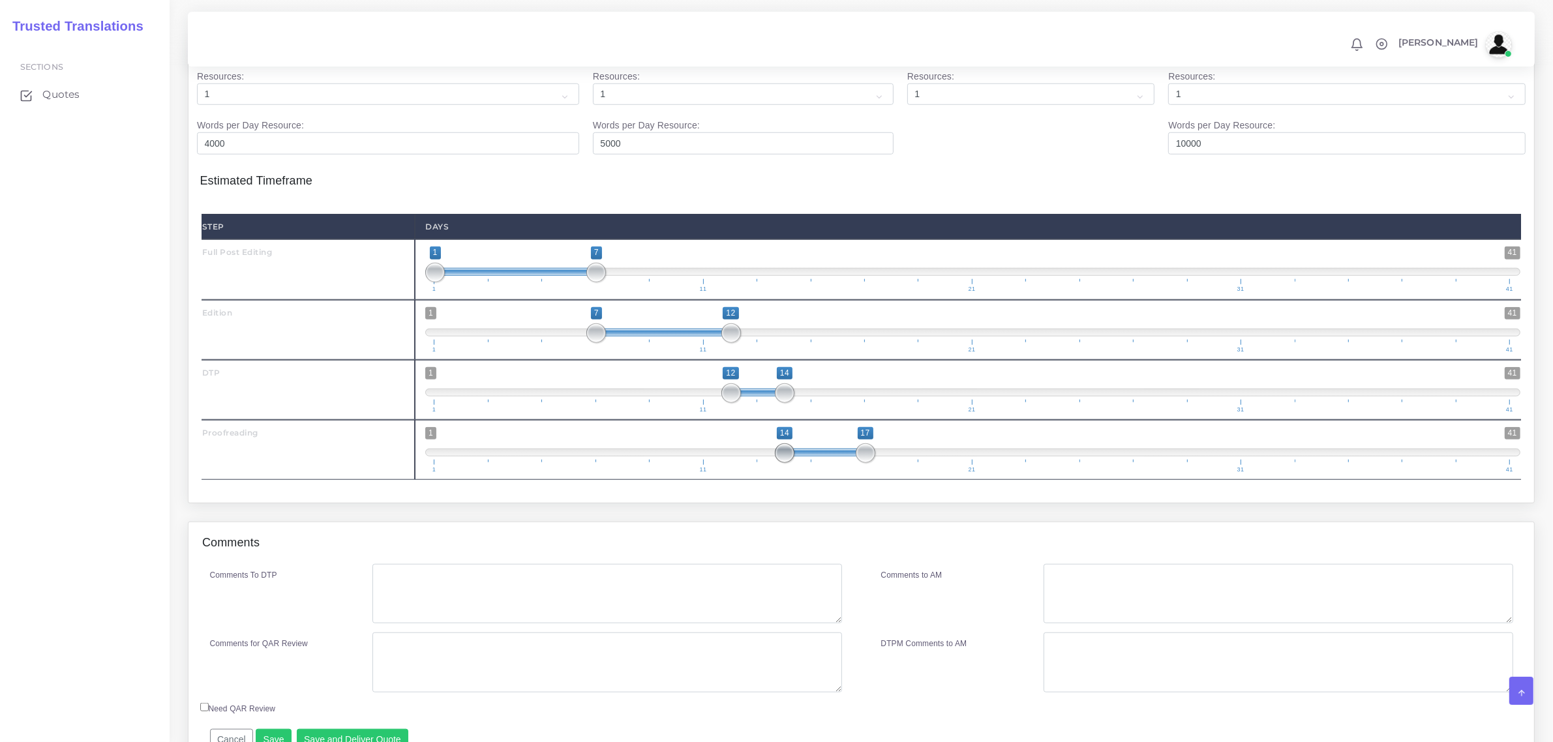
click at [784, 463] on span at bounding box center [785, 453] width 20 height 20
click at [863, 463] on span at bounding box center [866, 453] width 20 height 20
click at [240, 106] on select "1 2 3 4 5 6 7 8 9 10" at bounding box center [388, 94] width 382 height 22
click at [295, 63] on th "Full Post Editing ( 27697 Word , 12475 Leveraged )" at bounding box center [388, 49] width 396 height 27
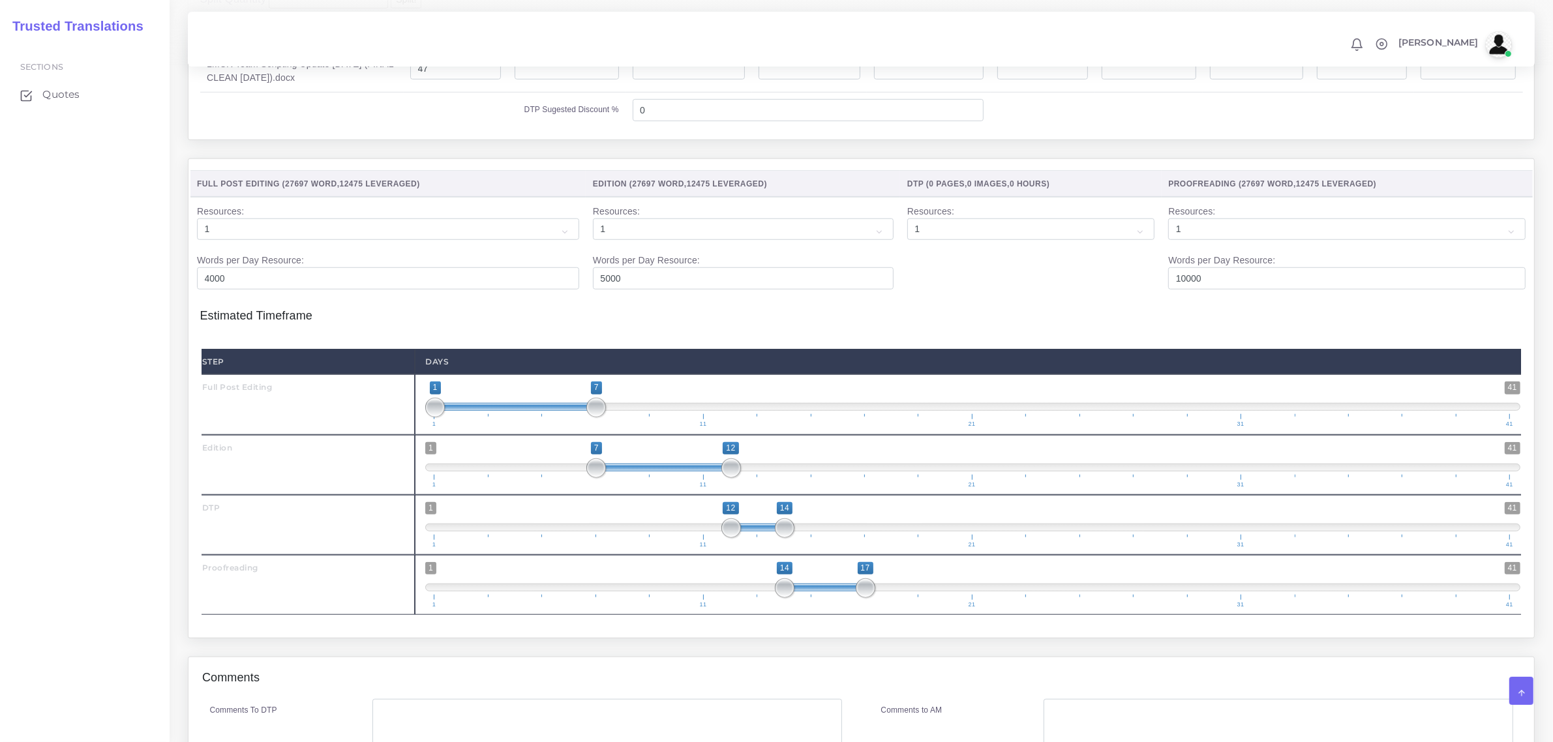
scroll to position [1223, 0]
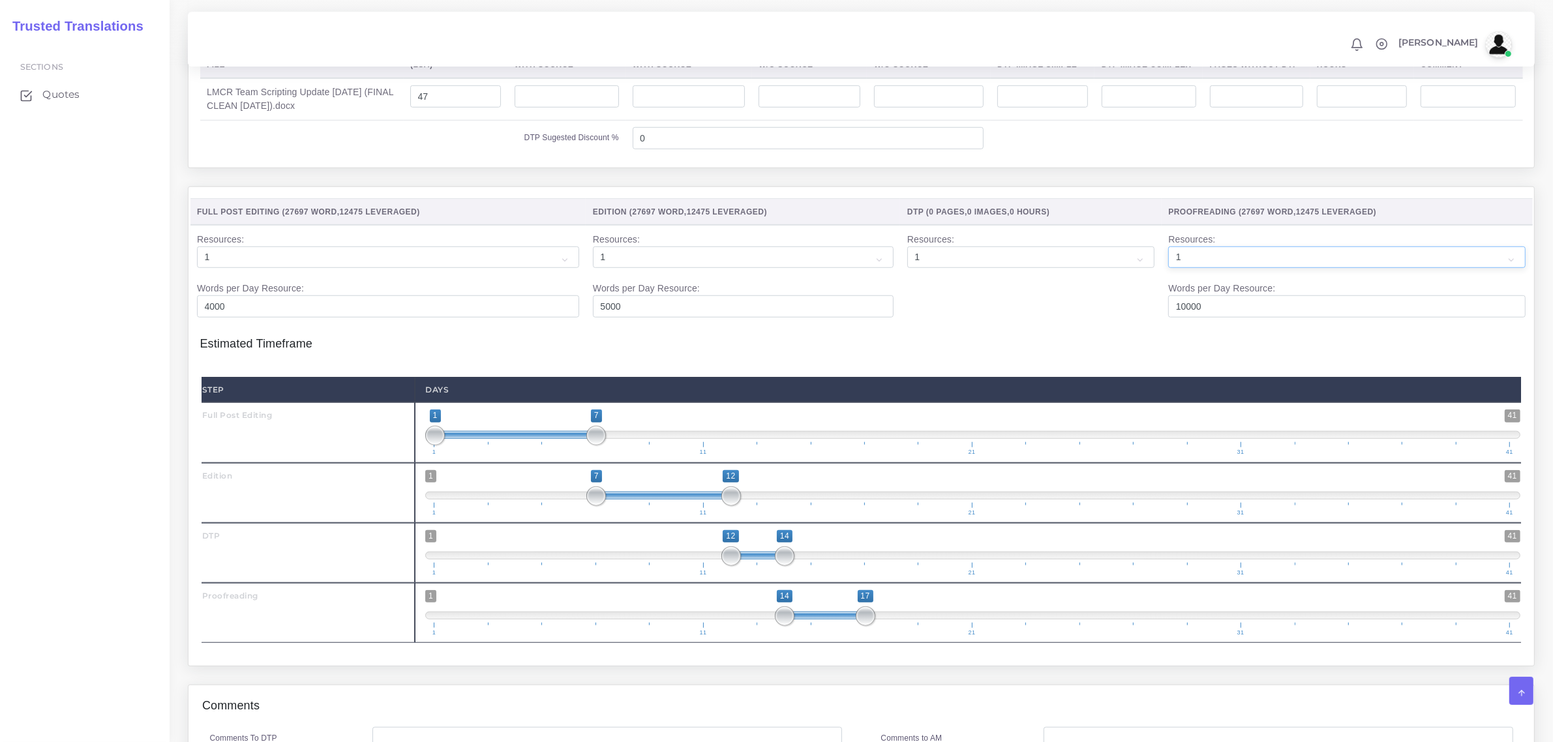
click at [1470, 269] on select "1 2 3 4 5 6 7 8 9 10" at bounding box center [1346, 257] width 357 height 22
click at [1015, 396] on div "Step Days Full Post Editing 1" at bounding box center [861, 509] width 1322 height 289
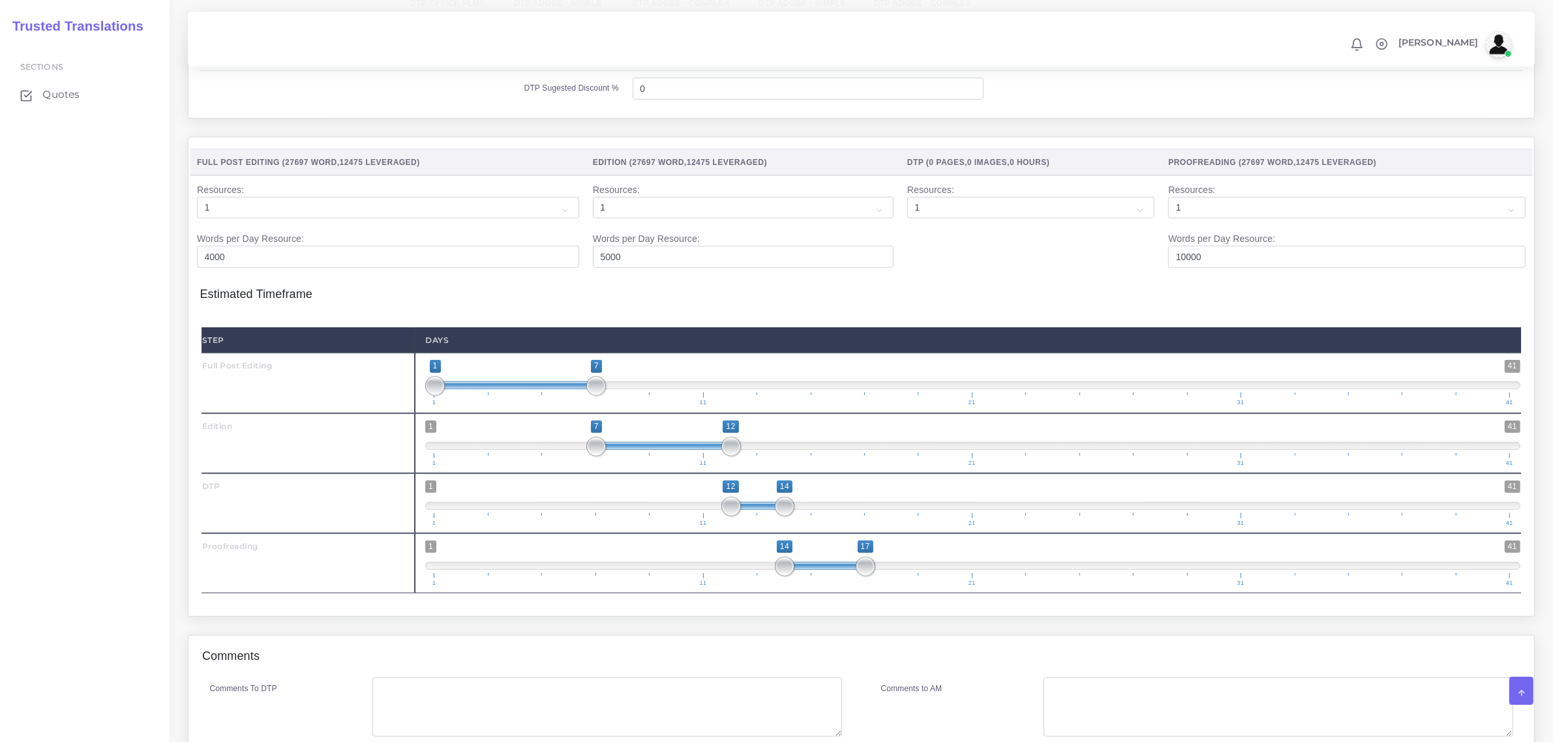
scroll to position [1158, 0]
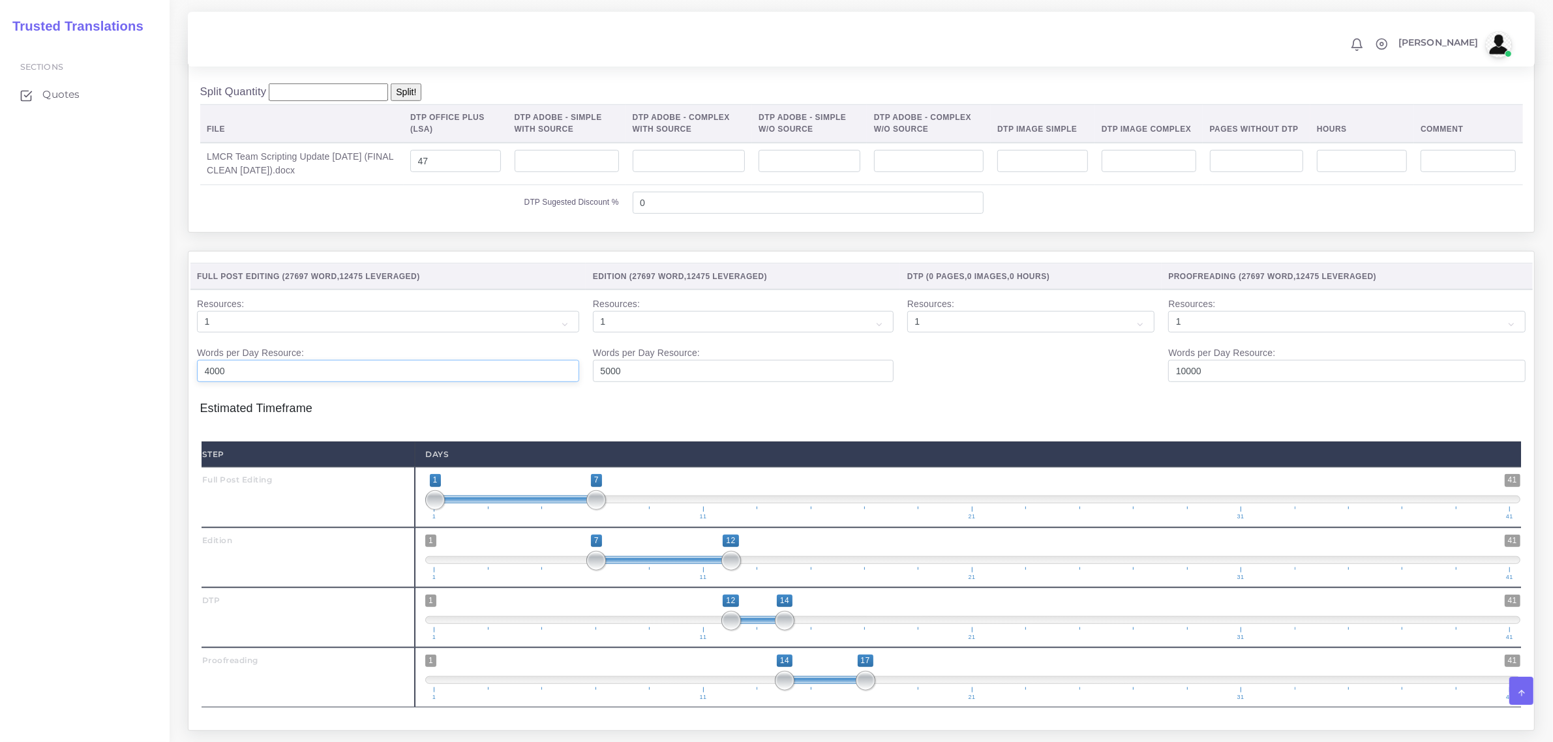
click at [230, 382] on input "4000" at bounding box center [388, 371] width 382 height 22
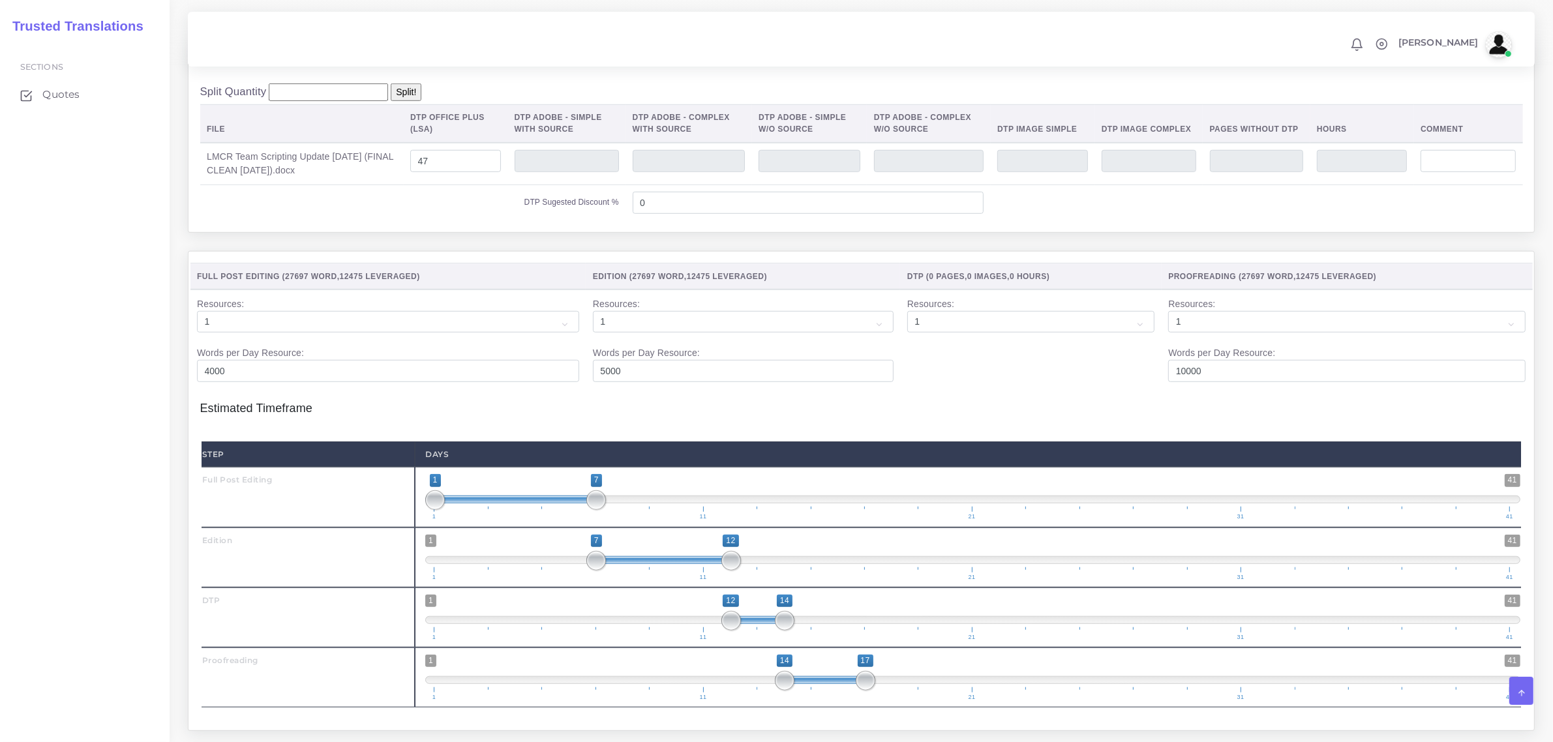
click at [466, 416] on h4 "Estimated Timeframe" at bounding box center [861, 402] width 1322 height 27
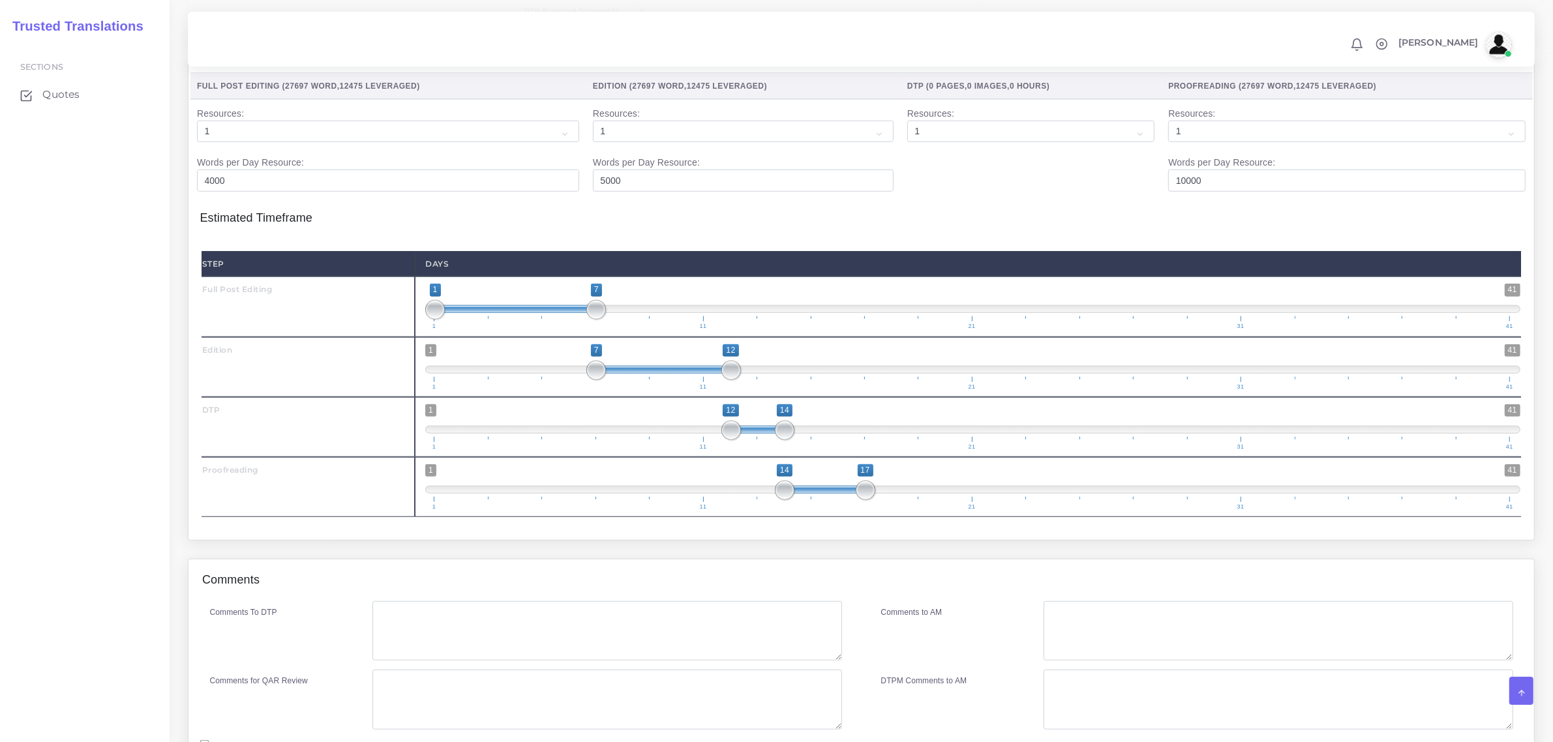
scroll to position [1403, 0]
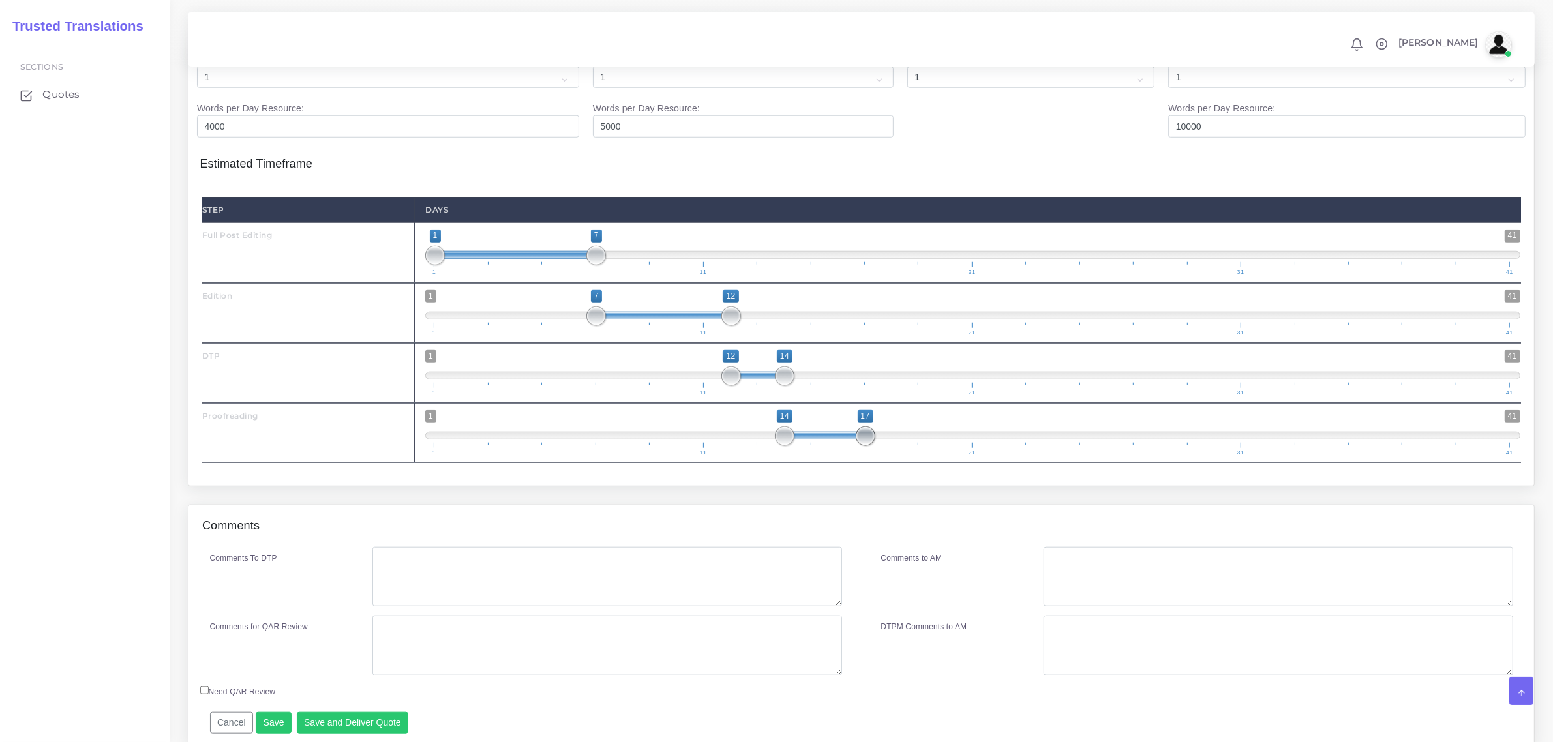
type input "14;18"
drag, startPoint x: 871, startPoint y: 460, endPoint x: 895, endPoint y: 460, distance: 24.8
click at [895, 446] on span at bounding box center [892, 436] width 20 height 20
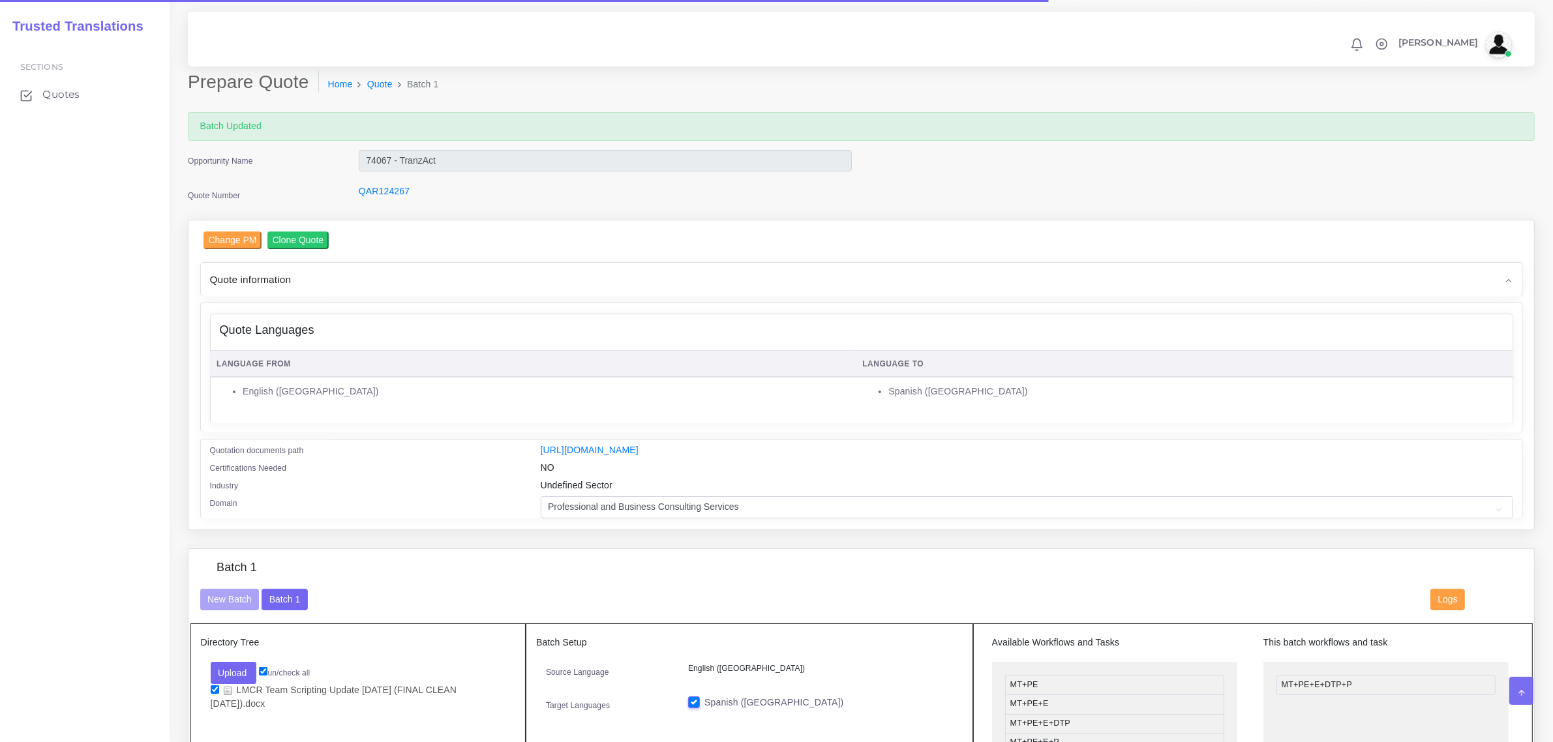
scroll to position [1484, 0]
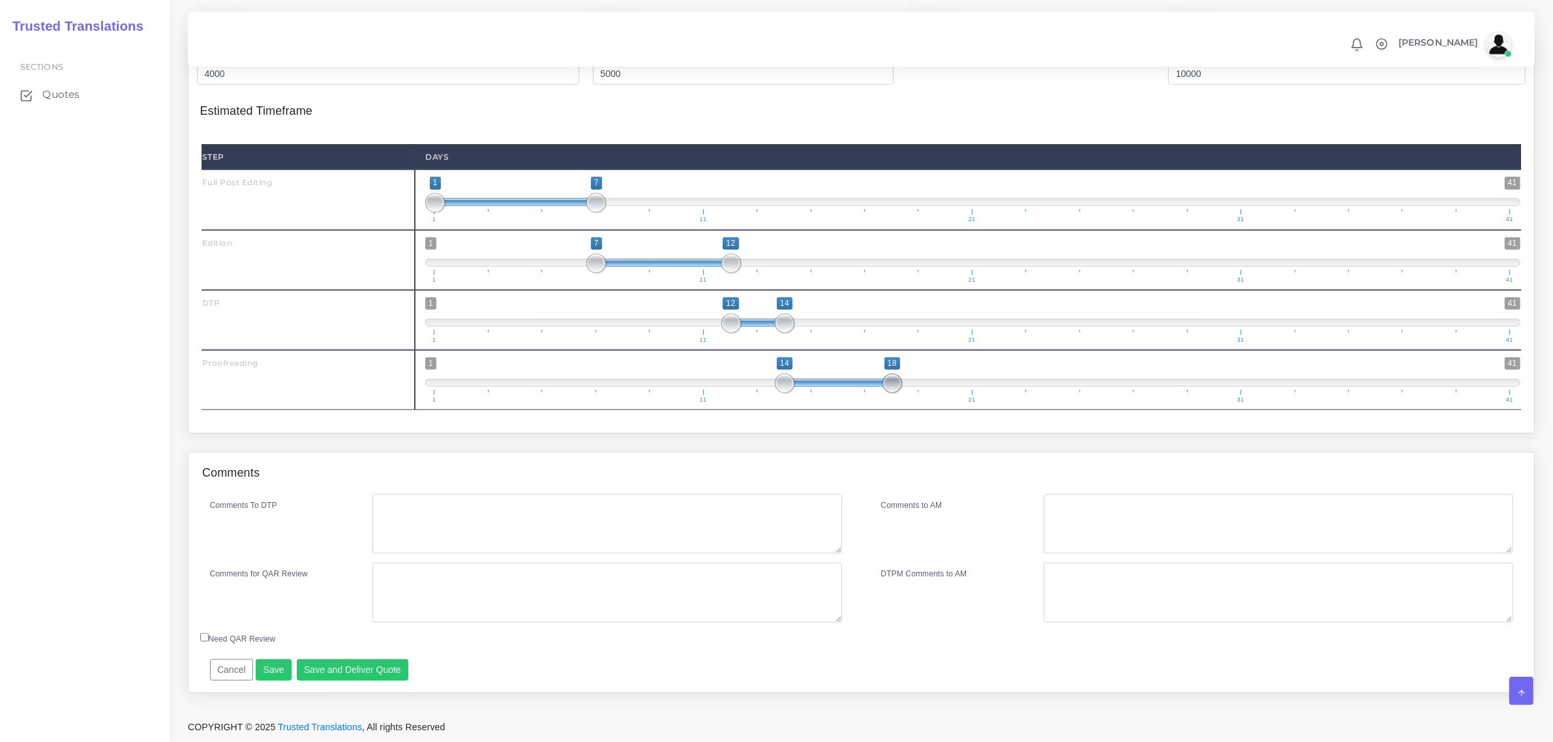
drag, startPoint x: 865, startPoint y: 386, endPoint x: 884, endPoint y: 383, distance: 19.1
click at [884, 383] on span at bounding box center [892, 384] width 20 height 20
click at [861, 449] on div "Resources Full Post Editing ( 27697 Word , 12475 Leveraged )" at bounding box center [861, 203] width 1366 height 498
click at [802, 460] on div "Comments" at bounding box center [860, 474] width 1345 height 42
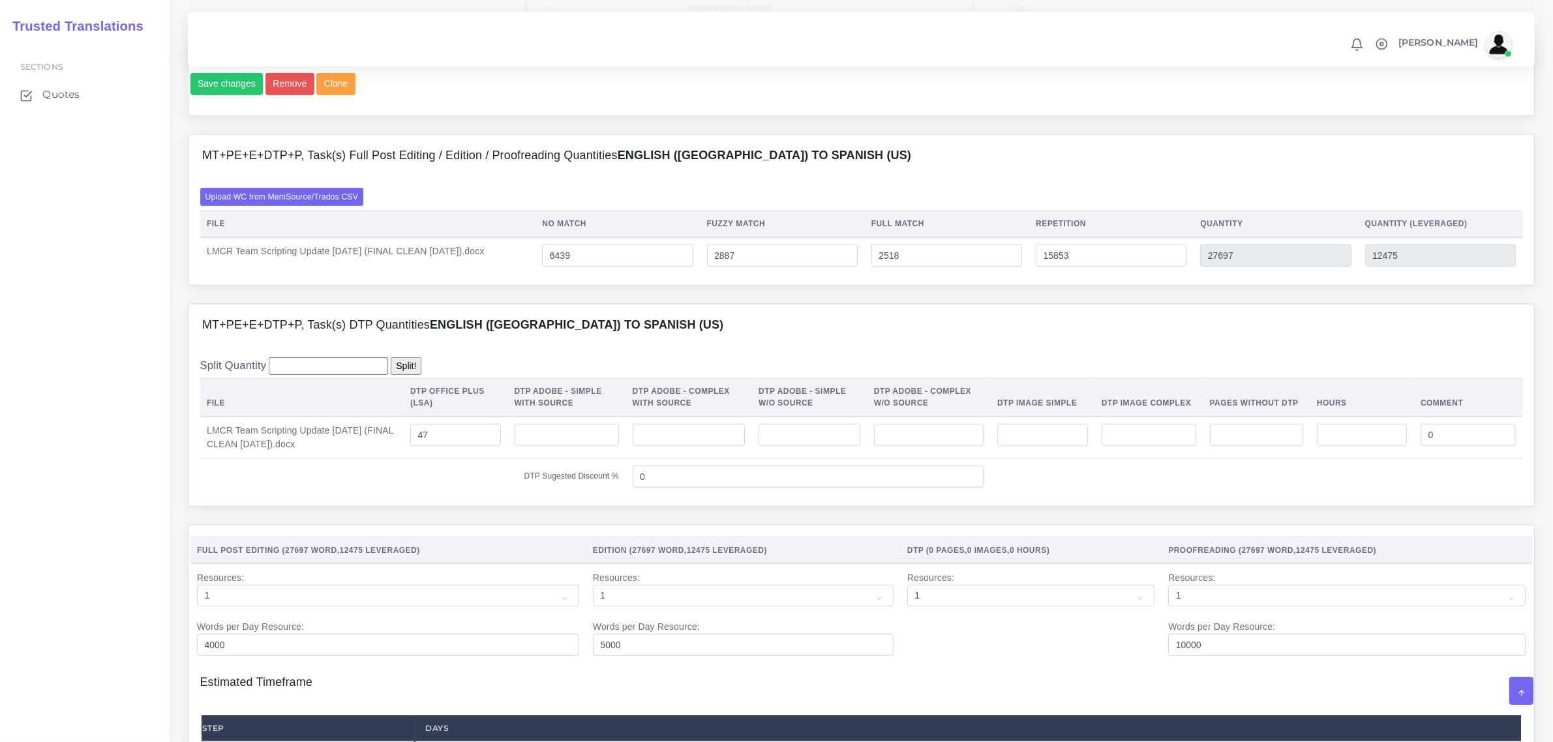
scroll to position [751, 0]
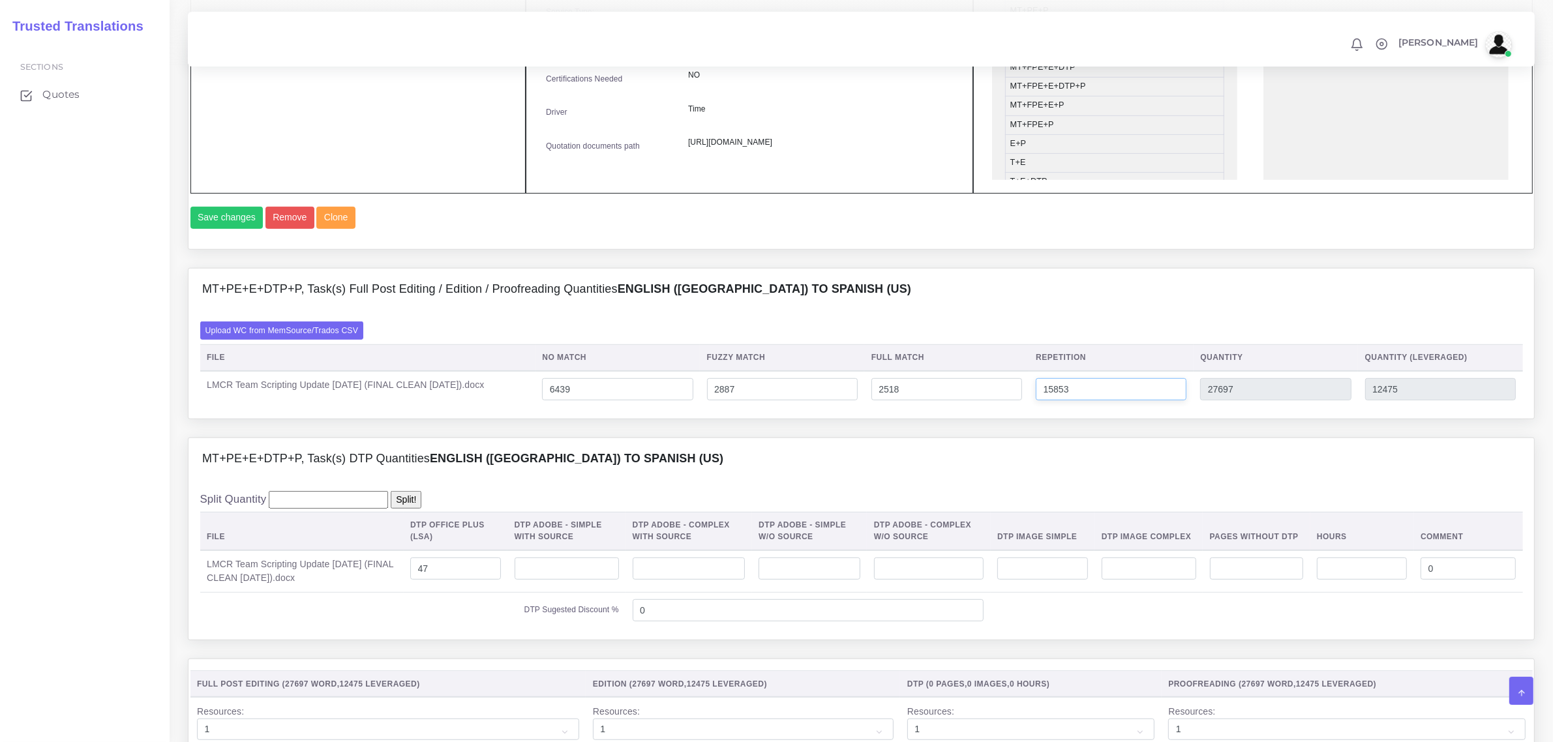
drag, startPoint x: 1093, startPoint y: 421, endPoint x: 1030, endPoint y: 416, distance: 62.8
click at [1032, 408] on tr "LMCR Team Scripting Update [DATE] (FINAL CLEAN [DATE]).docx 6439 2887 2518 1585…" at bounding box center [861, 389] width 1322 height 37
click at [799, 480] on div "MT+PE+E+DTP+P, Task(s) DTP Quantities English (US) TO Spanish ([GEOGRAPHIC_DATA…" at bounding box center [860, 459] width 1345 height 42
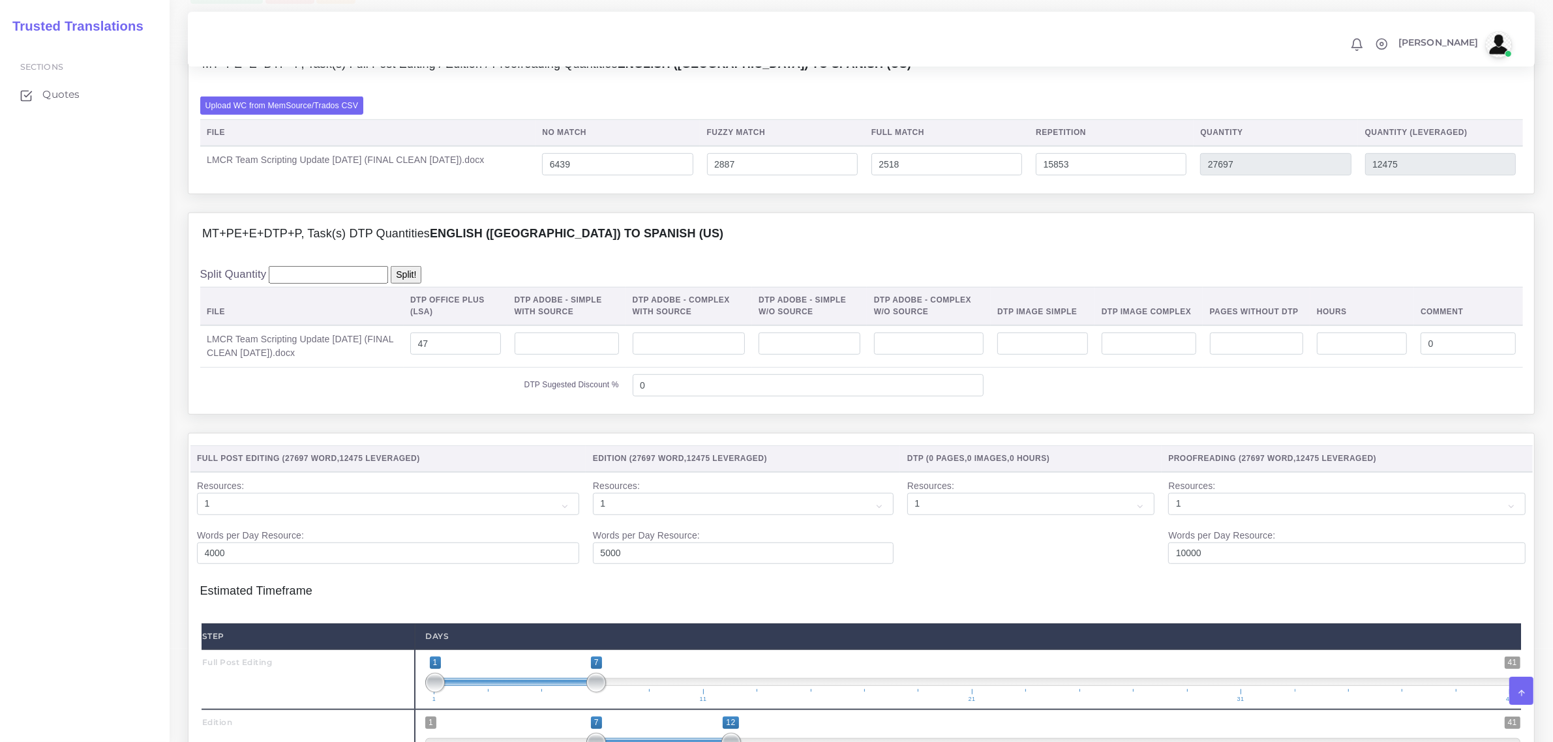
scroll to position [1321, 0]
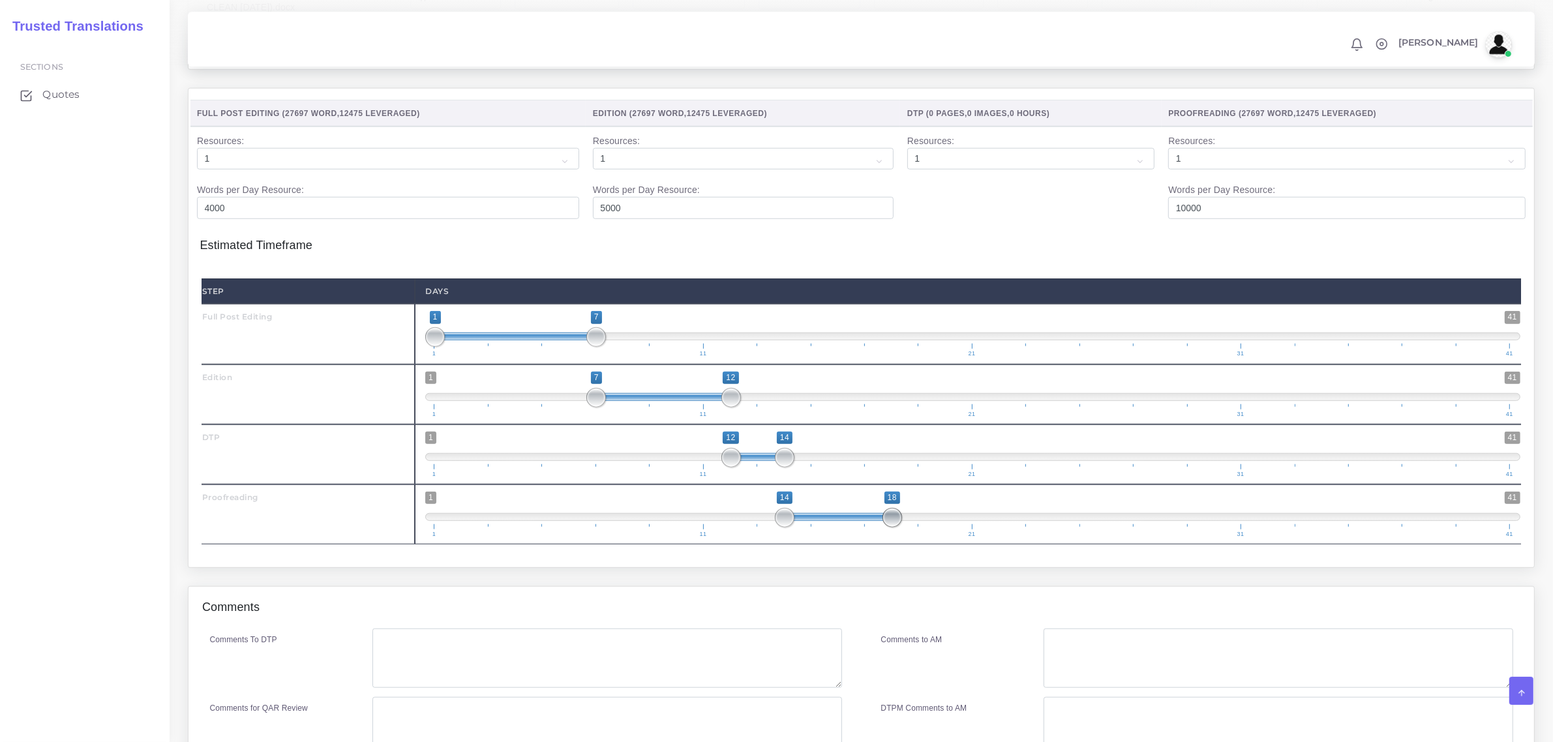
type input "14;17"
drag, startPoint x: 891, startPoint y: 546, endPoint x: 872, endPoint y: 548, distance: 19.0
click at [872, 528] on span at bounding box center [866, 518] width 20 height 20
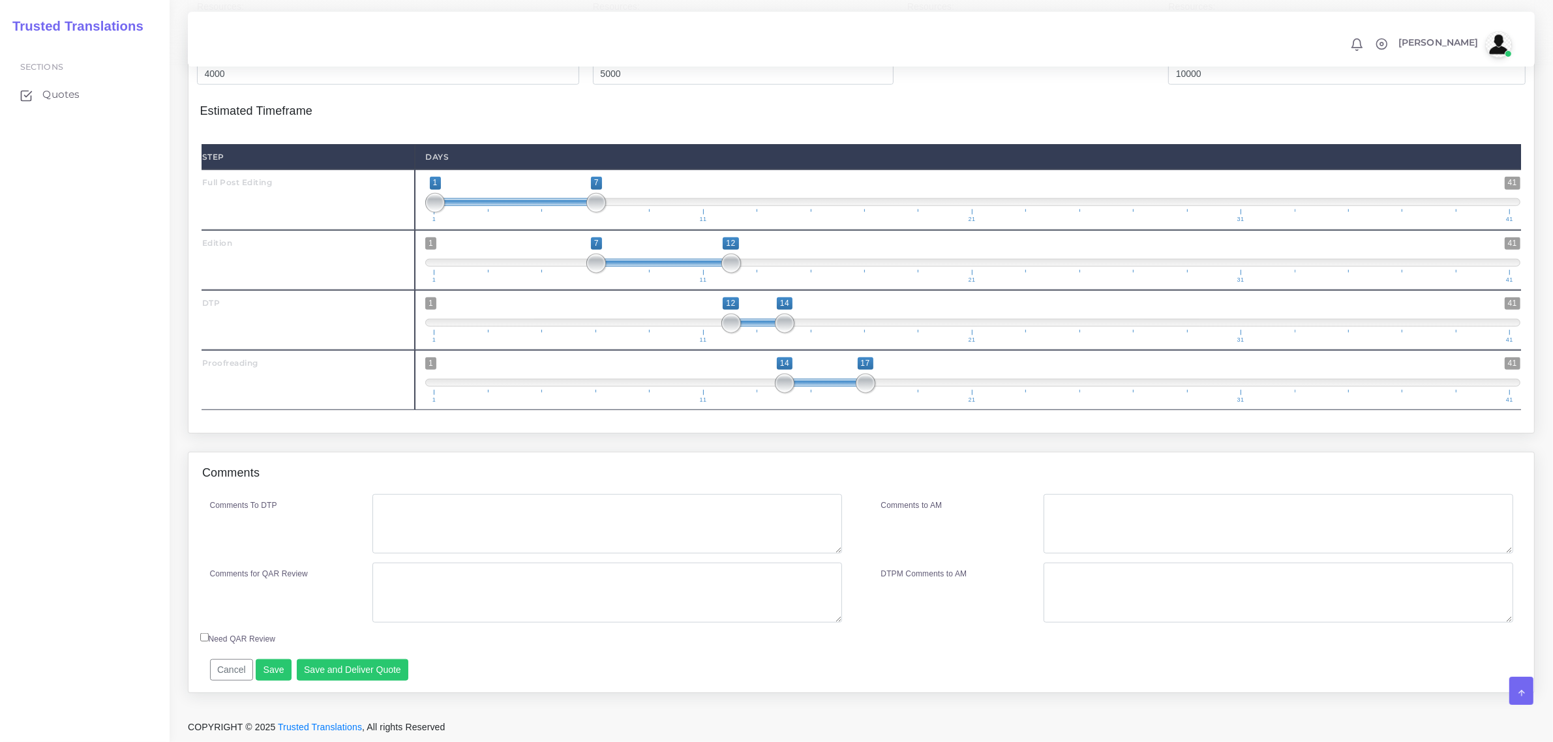
scroll to position [1484, 0]
click at [702, 515] on textarea "Comments To DTP" at bounding box center [606, 524] width 469 height 60
type textarea "DTP in Word"
click at [670, 575] on textarea "Comments for QAR Review" at bounding box center [606, 593] width 469 height 60
drag, startPoint x: 563, startPoint y: 578, endPoint x: 353, endPoint y: 571, distance: 209.4
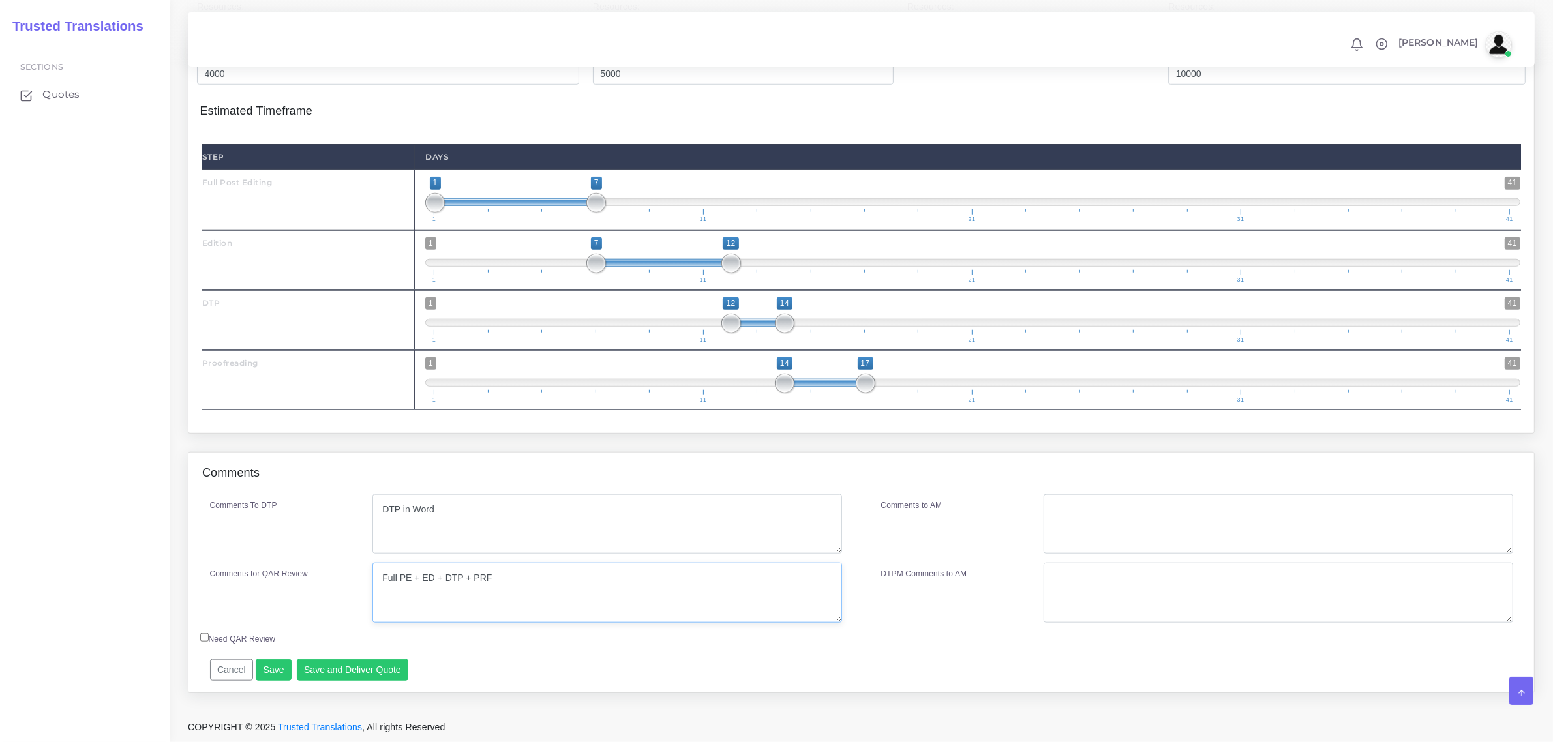
click at [353, 571] on div "Comments for QAR Review Full PE + ED + DTP + PRF" at bounding box center [525, 593] width 651 height 60
type textarea "Full PE + ED + DTP + PRF"
click at [1247, 516] on textarea "Comments to AM" at bounding box center [1277, 524] width 469 height 60
paste textarea "Full PE + ED + DTP + PRF"
type textarea "Full PE + ED + DTP + PRF"
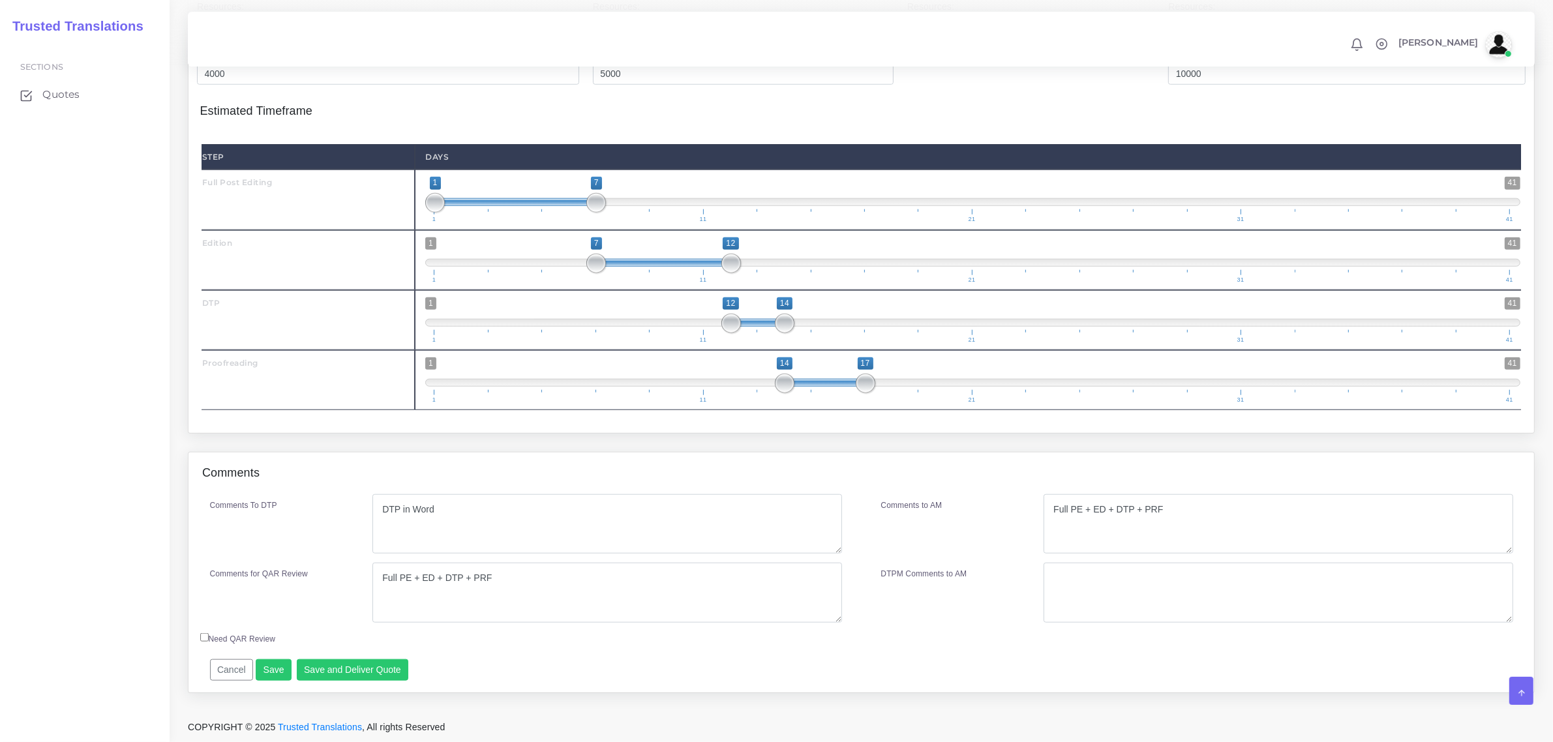
click at [945, 501] on div "Comments to AM" at bounding box center [952, 524] width 163 height 60
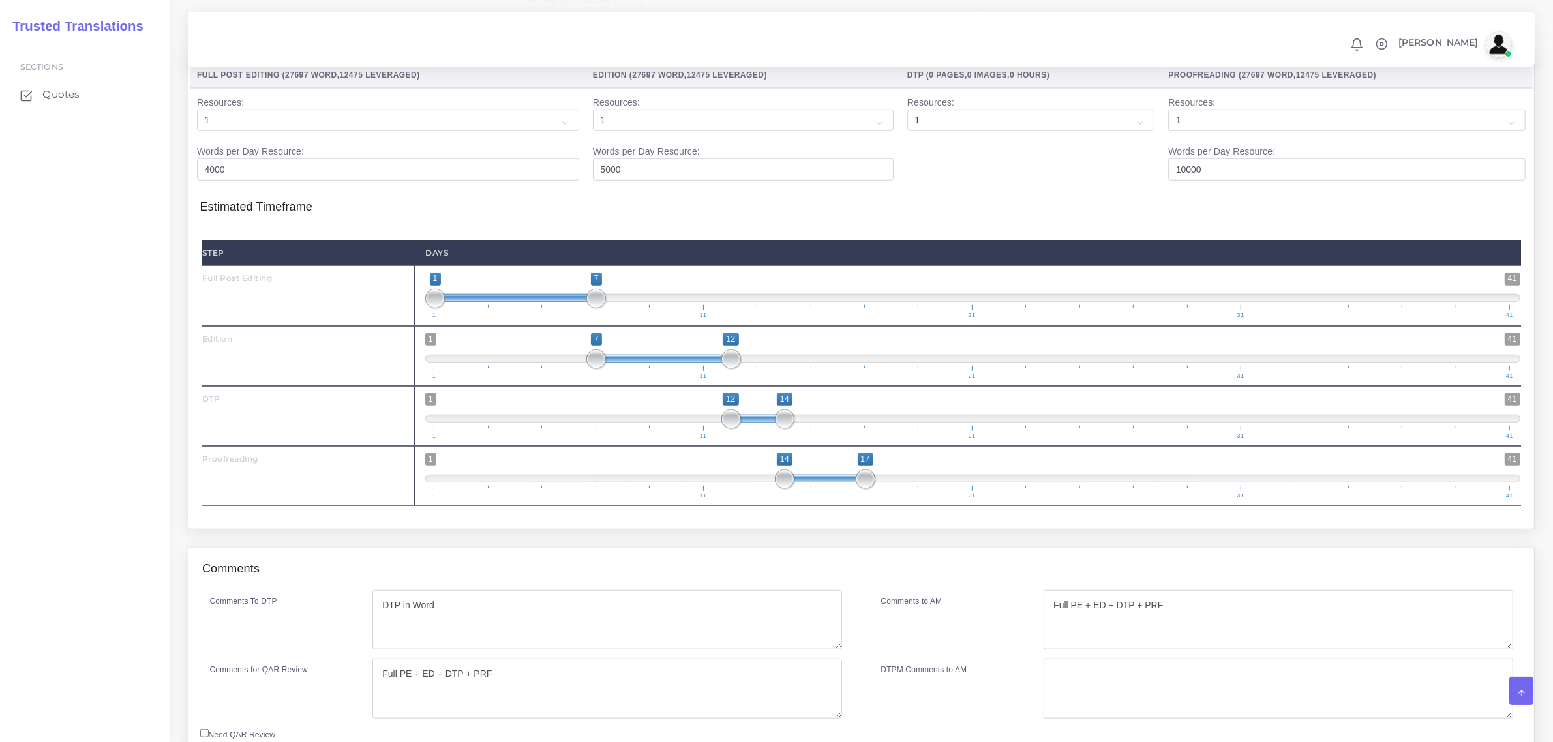
scroll to position [1321, 0]
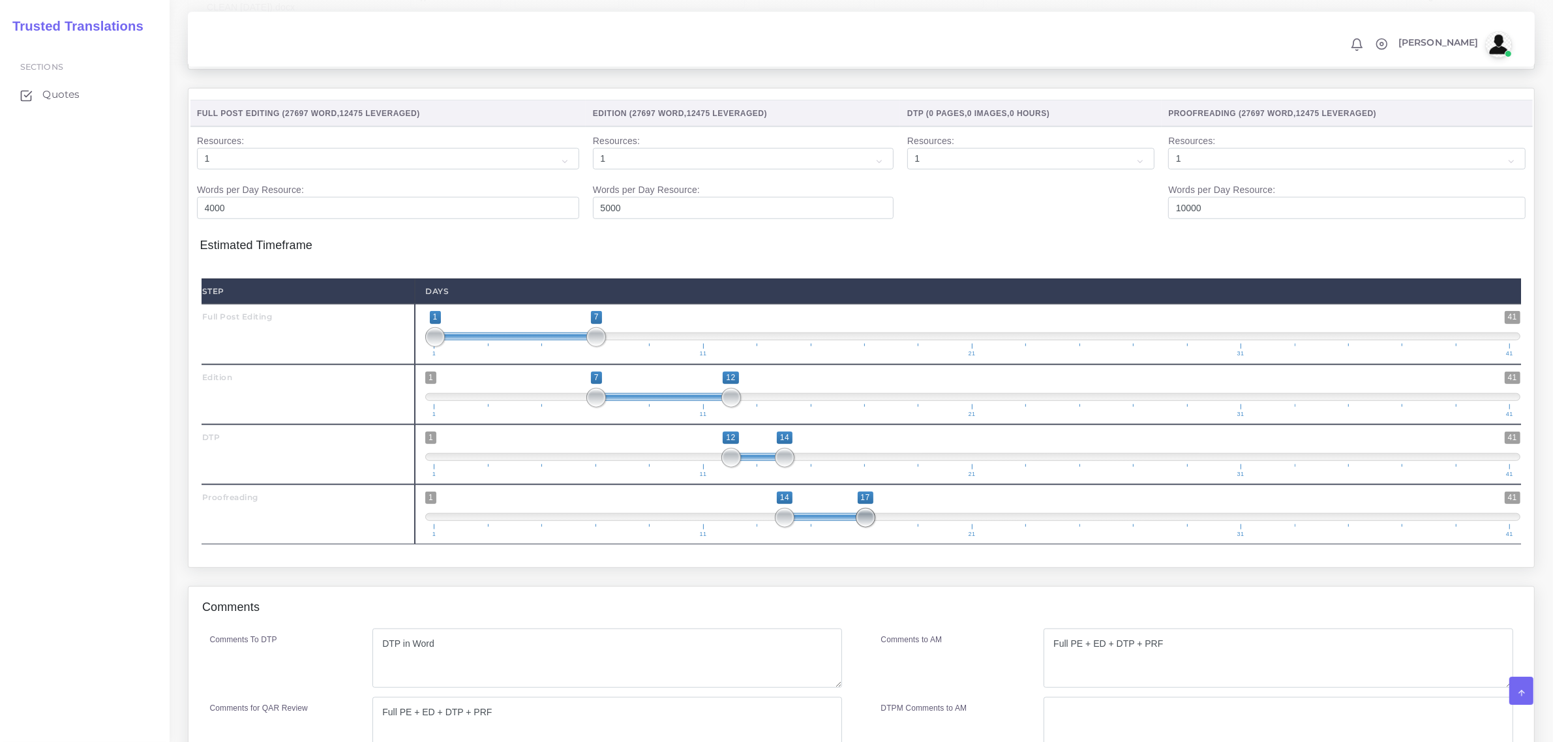
type input "14;16"
drag, startPoint x: 865, startPoint y: 548, endPoint x: 836, endPoint y: 548, distance: 28.7
click at [836, 528] on span at bounding box center [838, 518] width 20 height 20
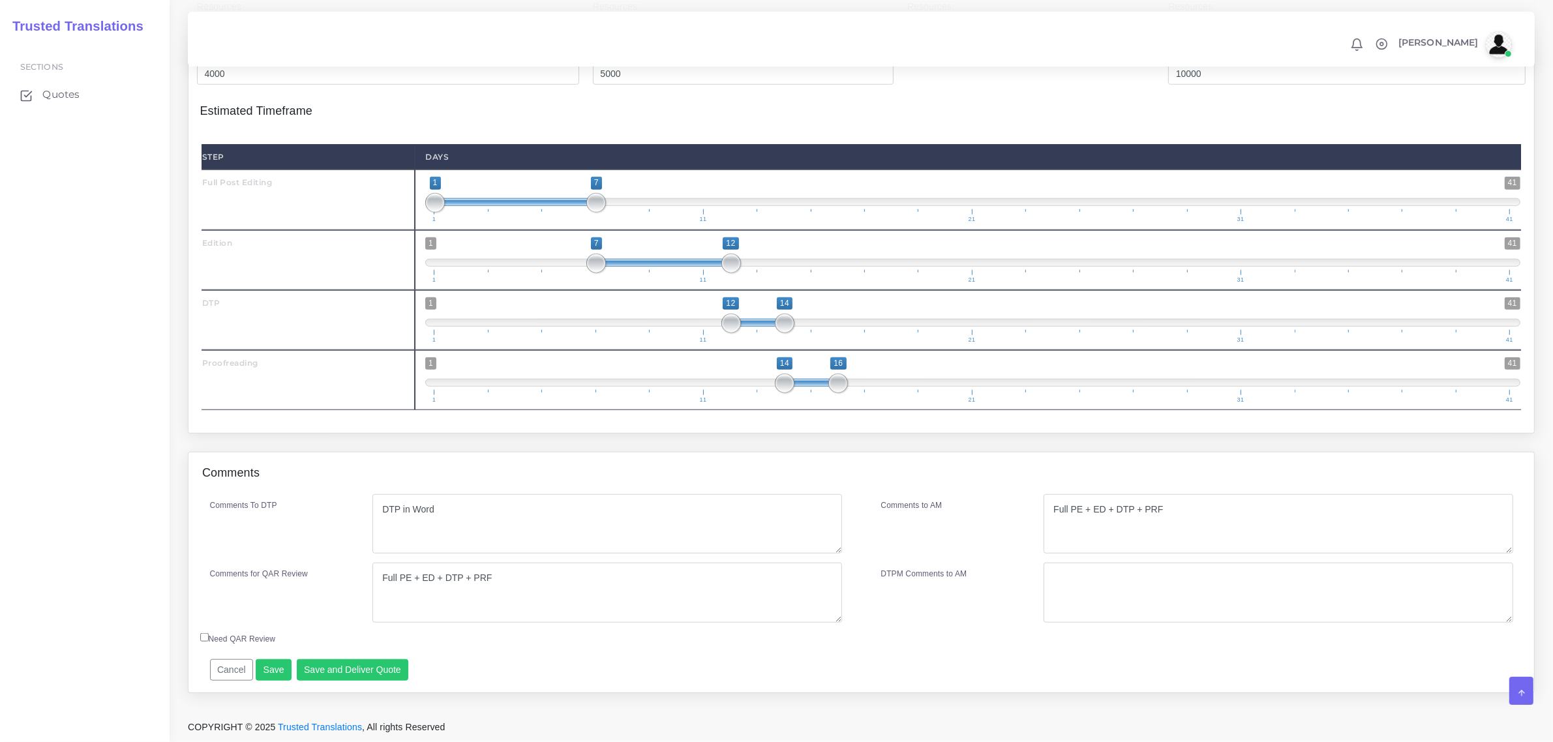
scroll to position [1484, 0]
click at [269, 668] on button "Save" at bounding box center [274, 670] width 36 height 22
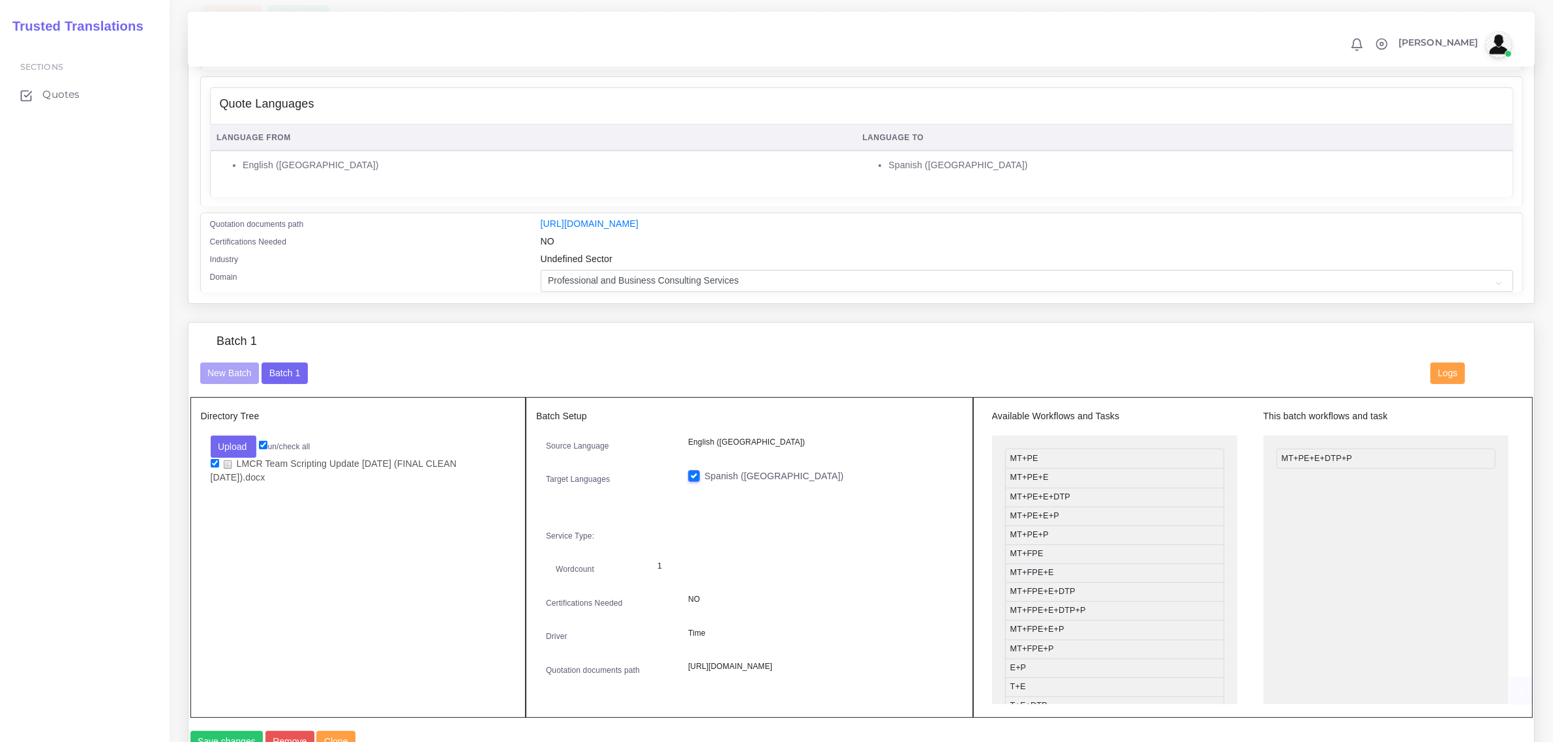
scroll to position [489, 0]
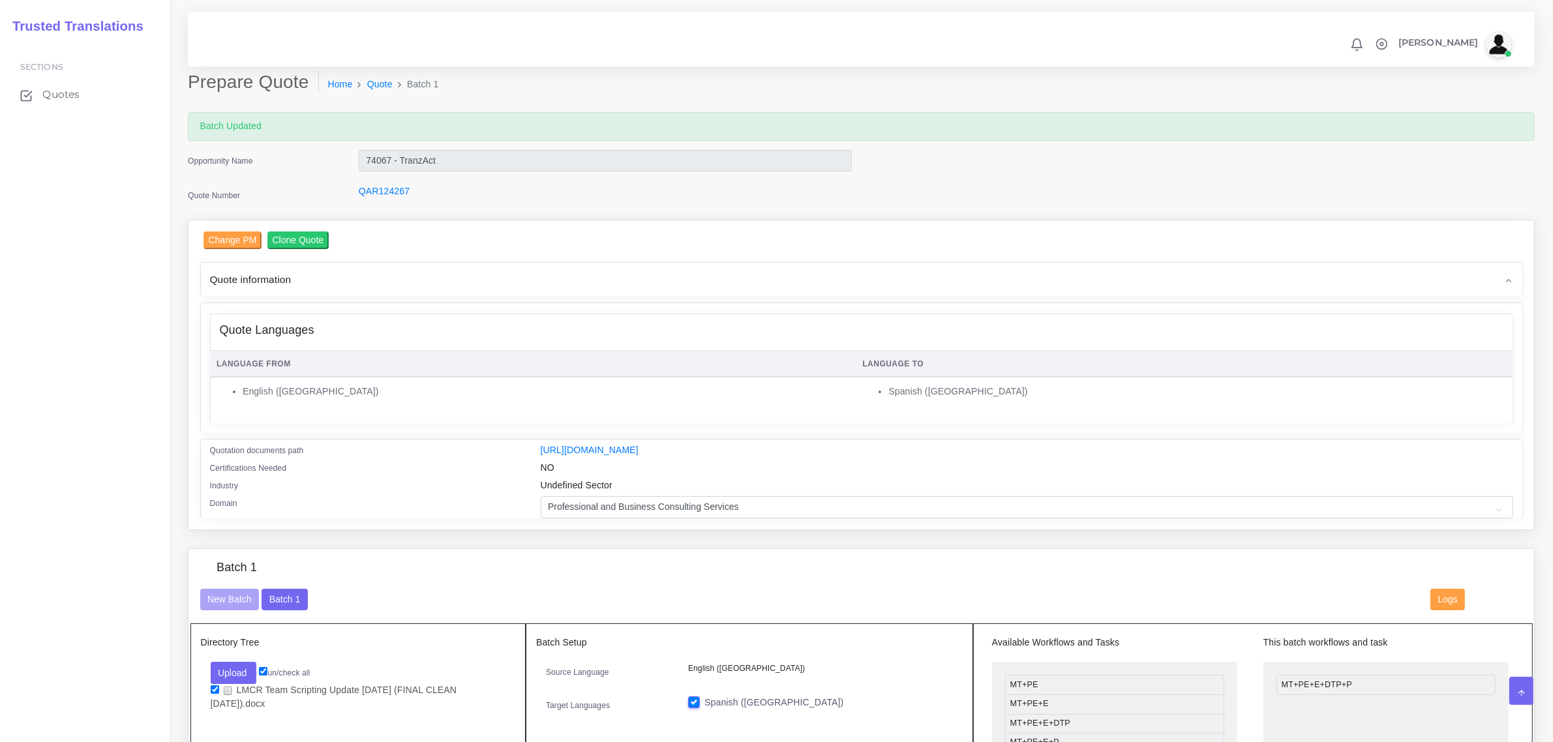
click at [498, 395] on li "English ([GEOGRAPHIC_DATA])" at bounding box center [546, 392] width 606 height 14
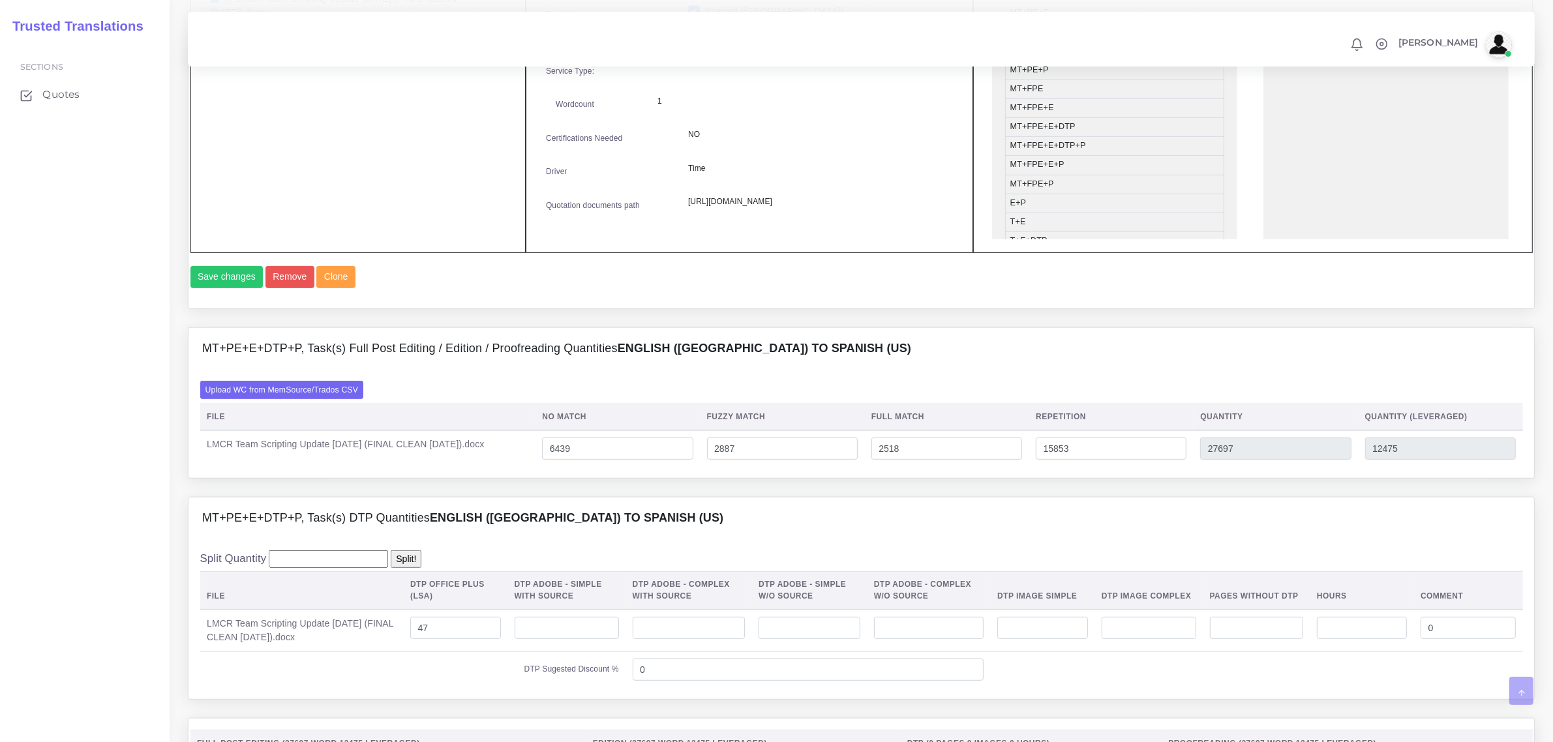
scroll to position [1484, 0]
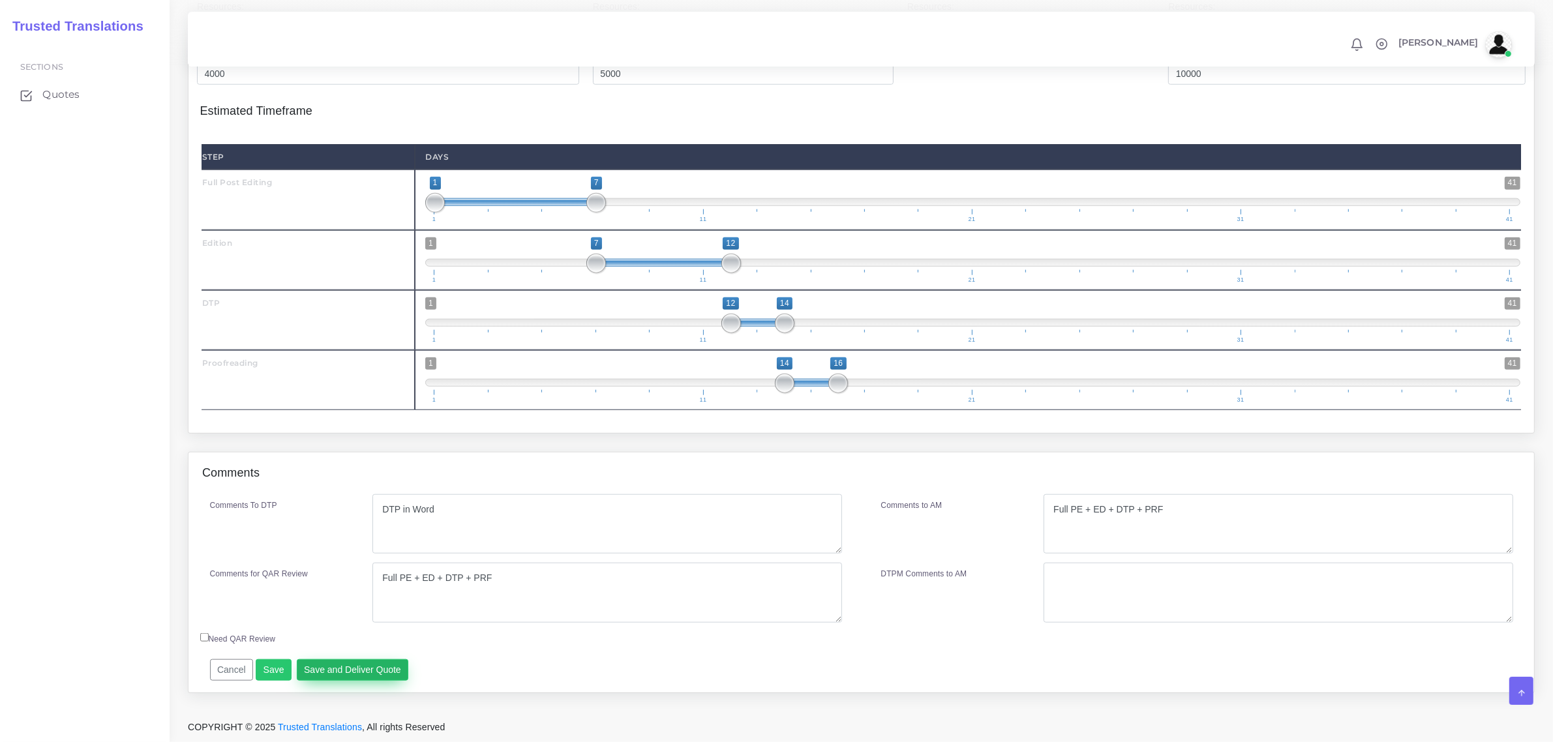
click at [380, 676] on button "Save and Deliver Quote" at bounding box center [353, 670] width 112 height 22
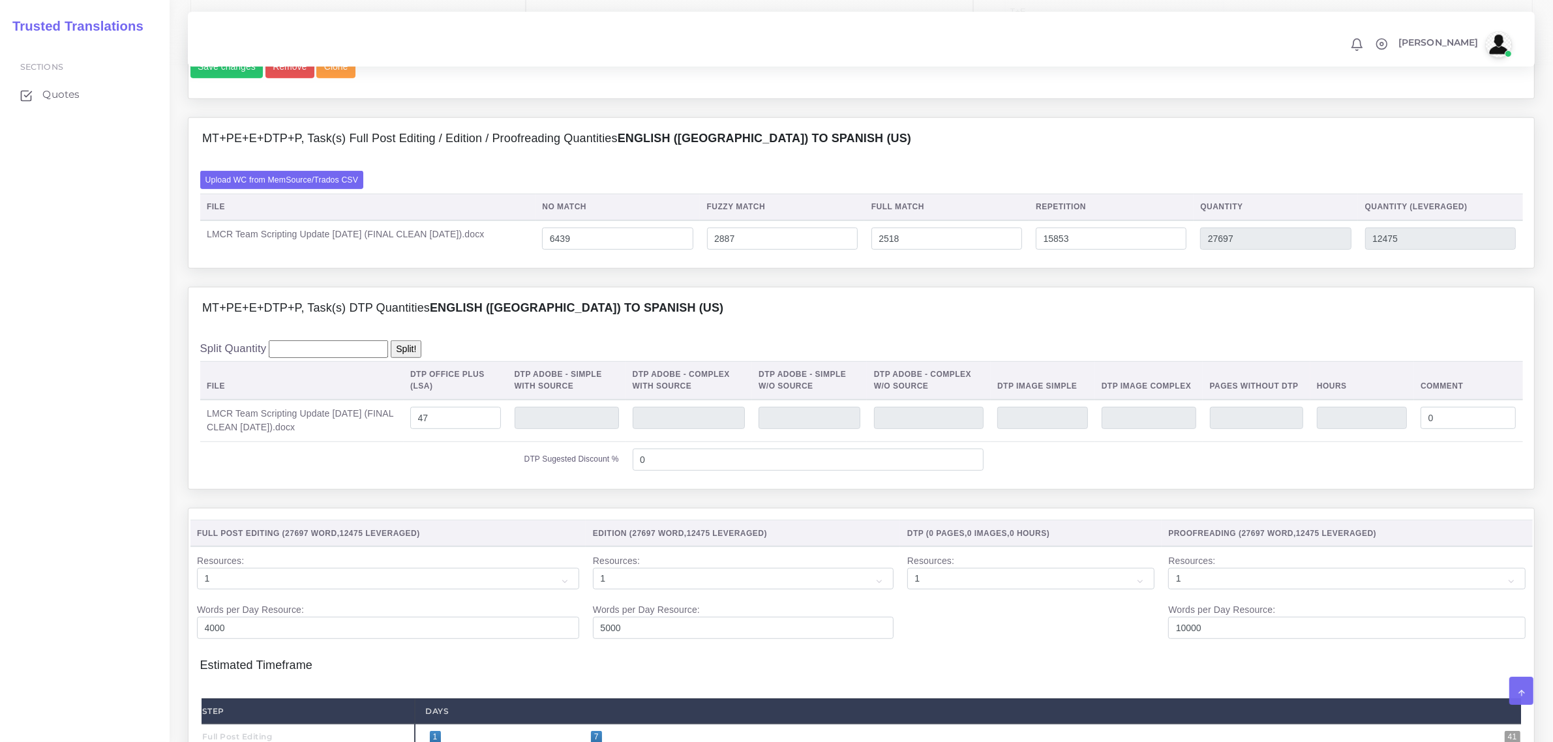
scroll to position [1141, 0]
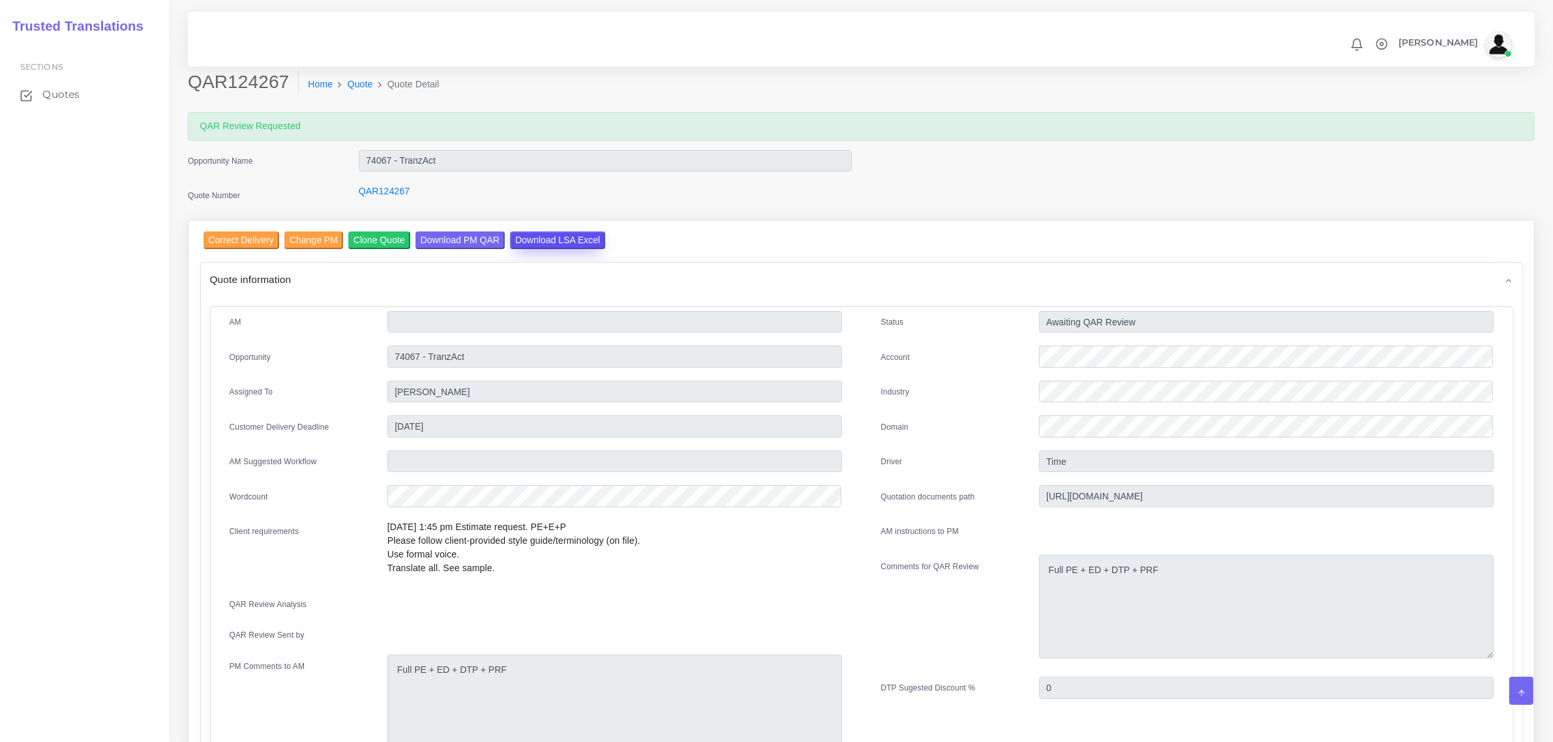
click at [535, 238] on input "Download LSA Excel" at bounding box center [557, 240] width 95 height 18
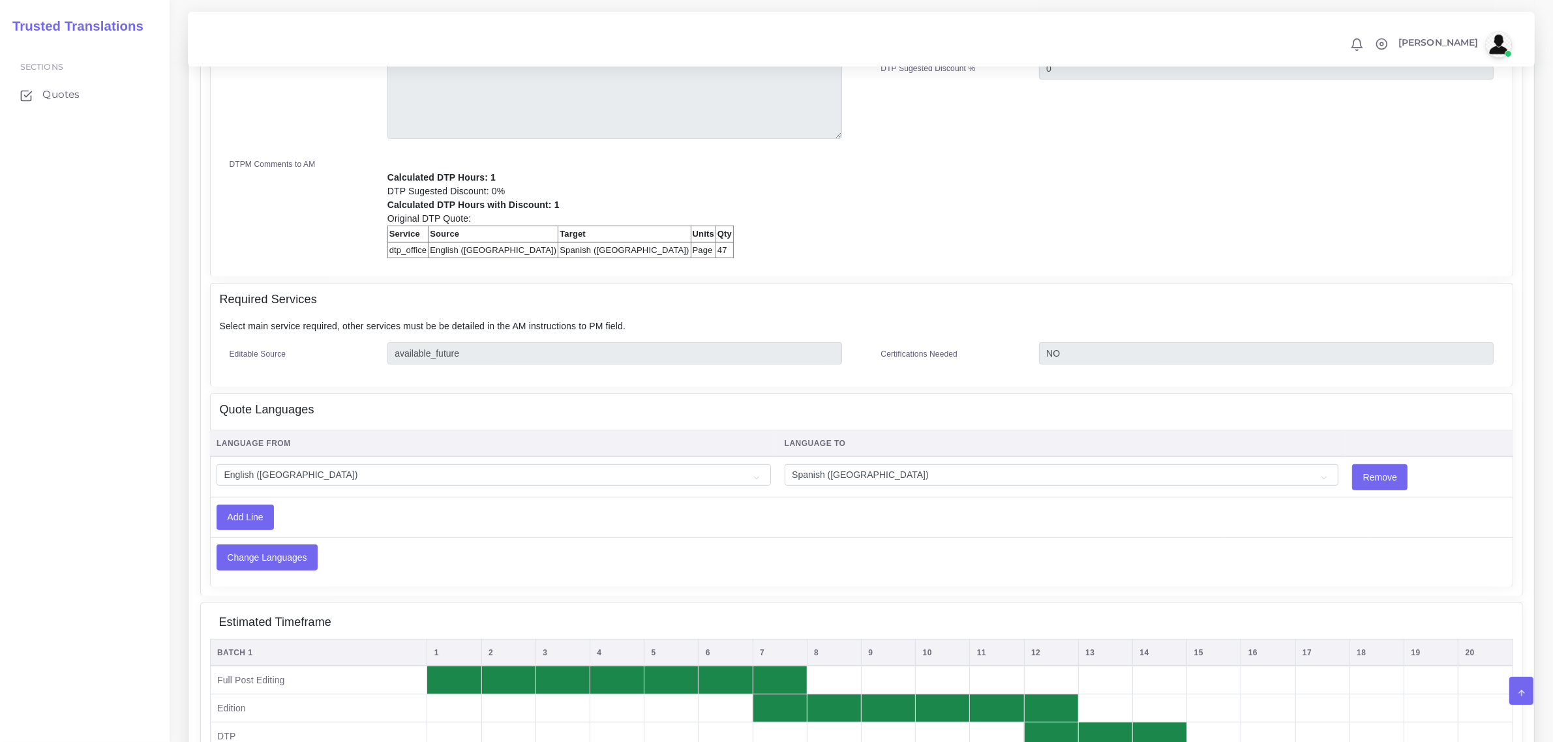
scroll to position [568, 0]
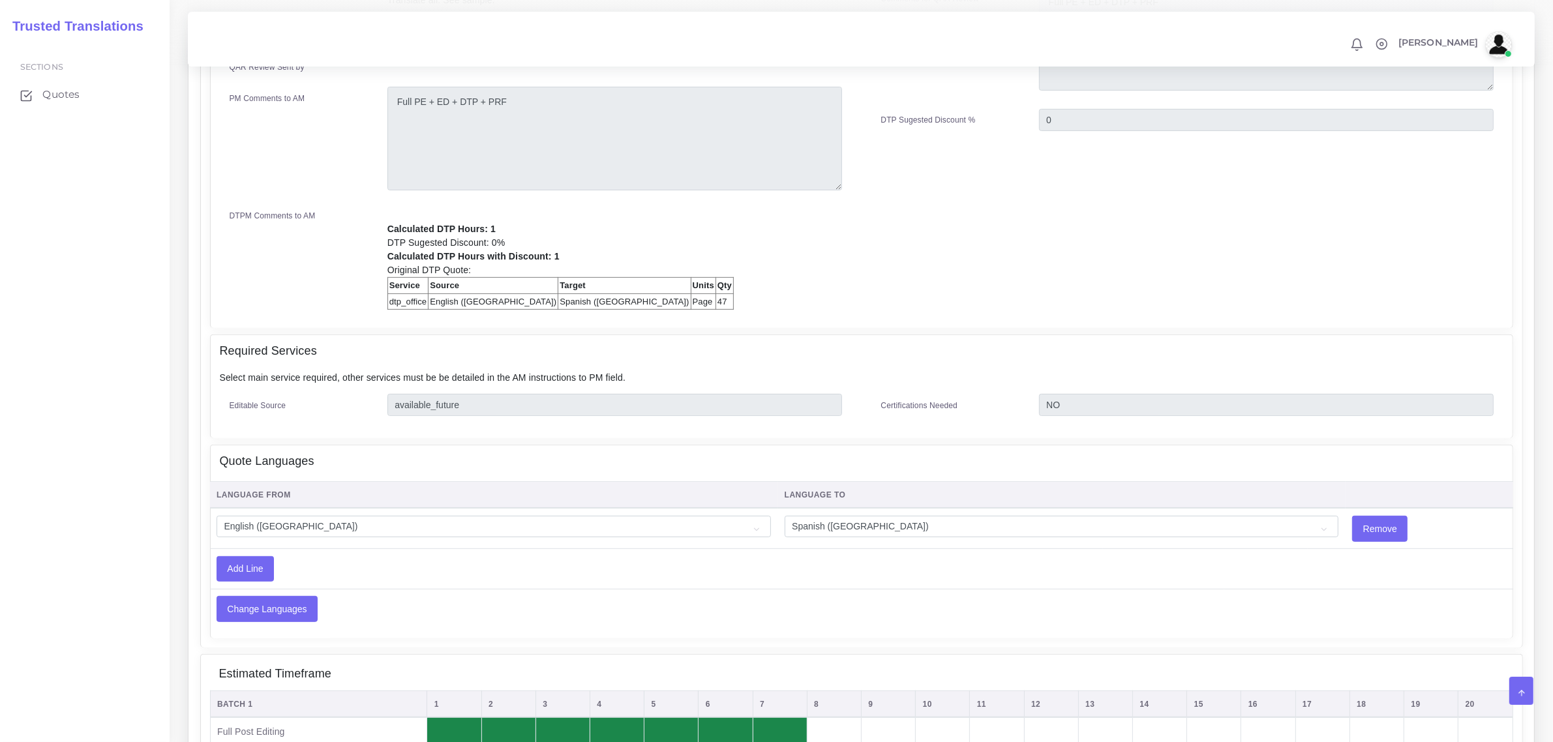
click at [1350, 278] on div "Status Awaiting QAR Review Account Industry Domain Driver 0" at bounding box center [1186, 31] width 651 height 576
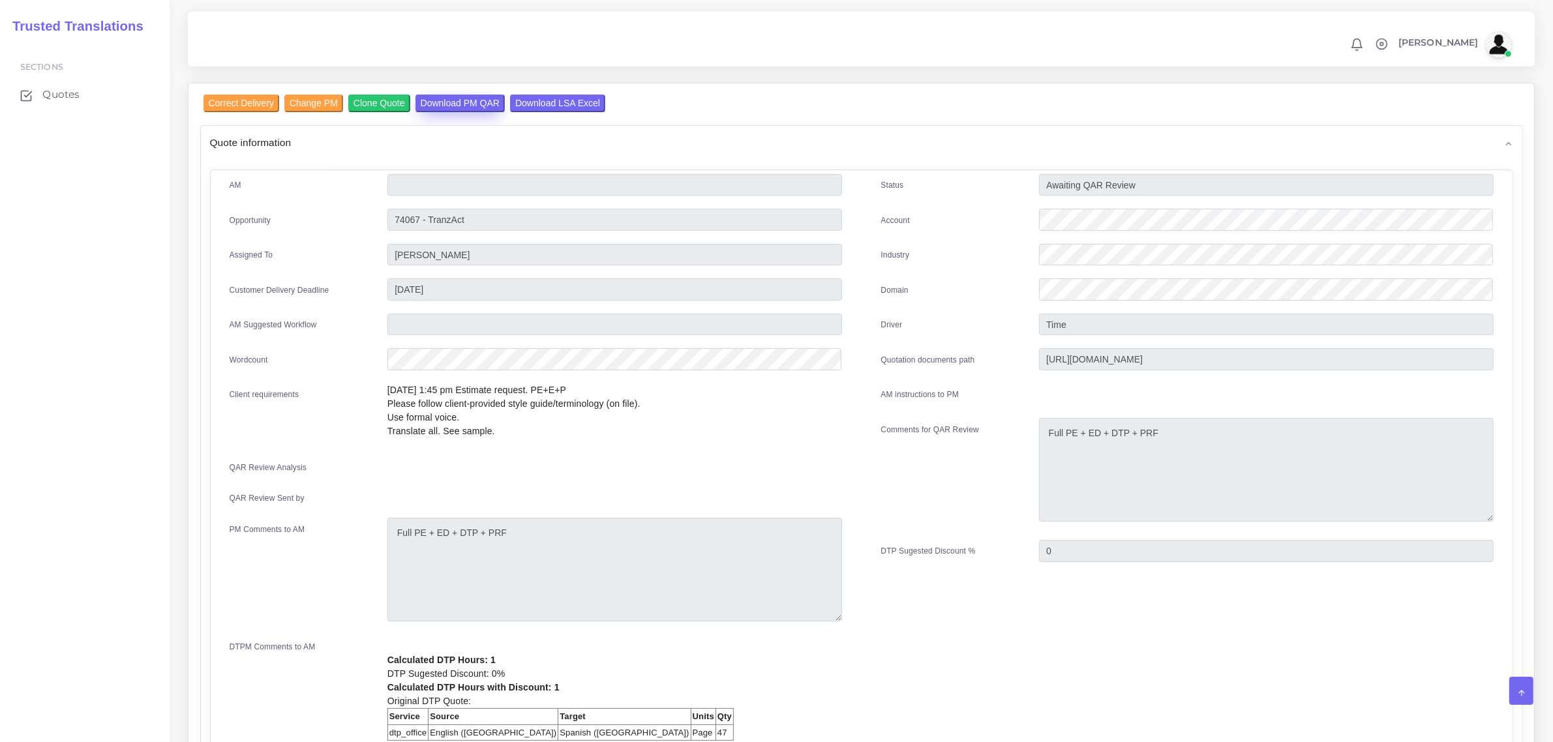
scroll to position [0, 0]
